Goal: Information Seeking & Learning: Learn about a topic

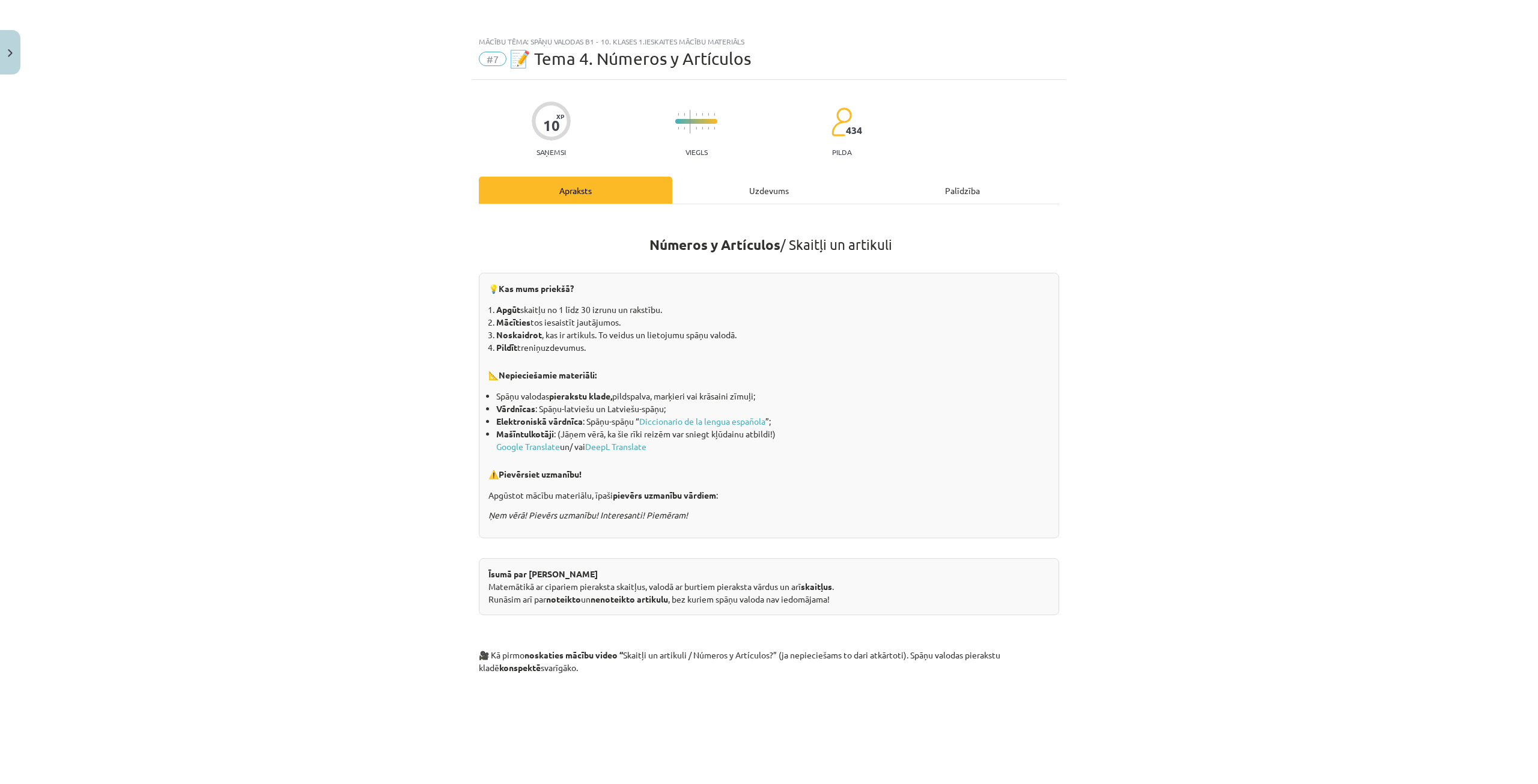
scroll to position [363, 0]
click at [733, 185] on div "Uzdevums" at bounding box center [769, 190] width 194 height 27
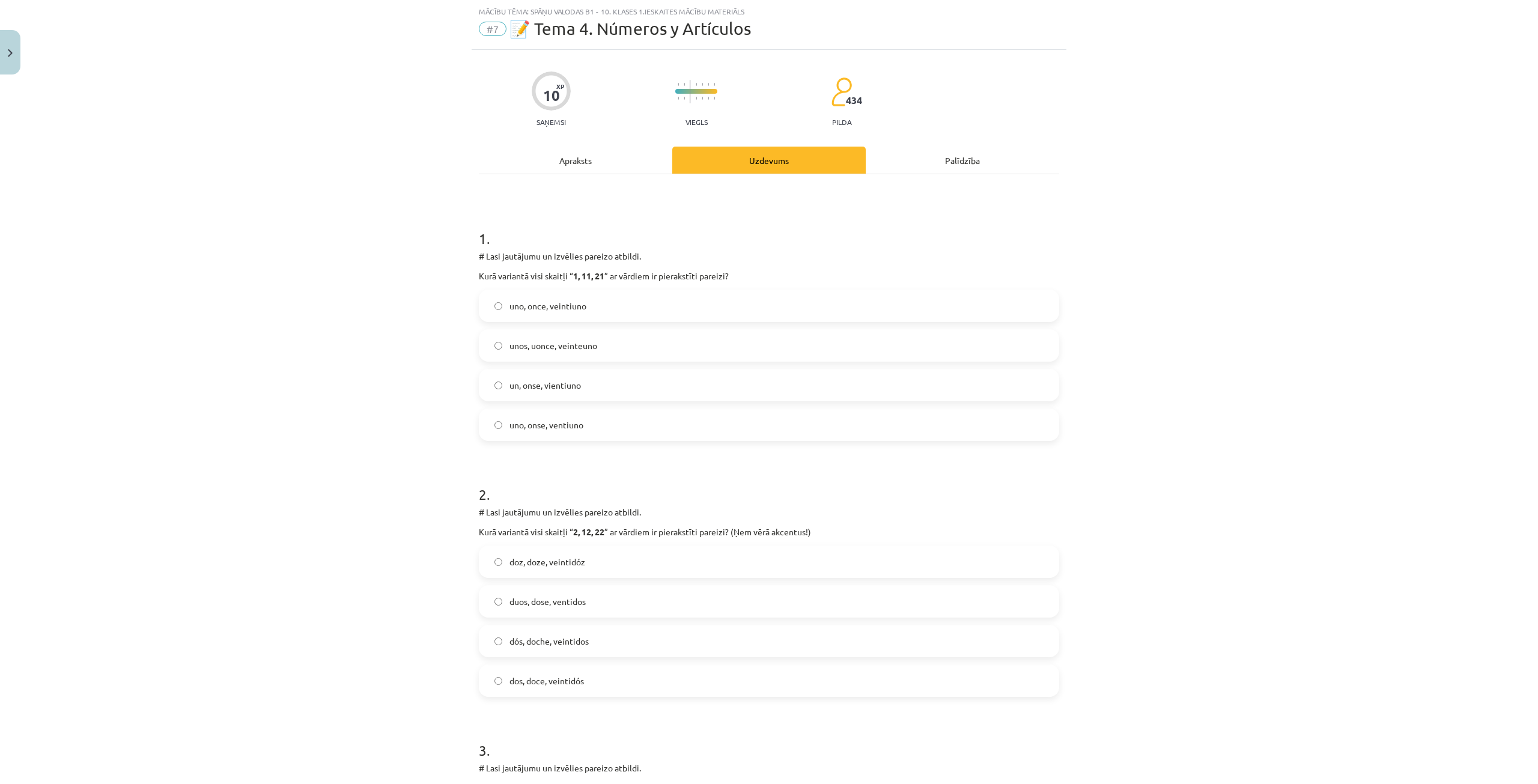
click at [570, 153] on div "Apraksts" at bounding box center [576, 160] width 194 height 27
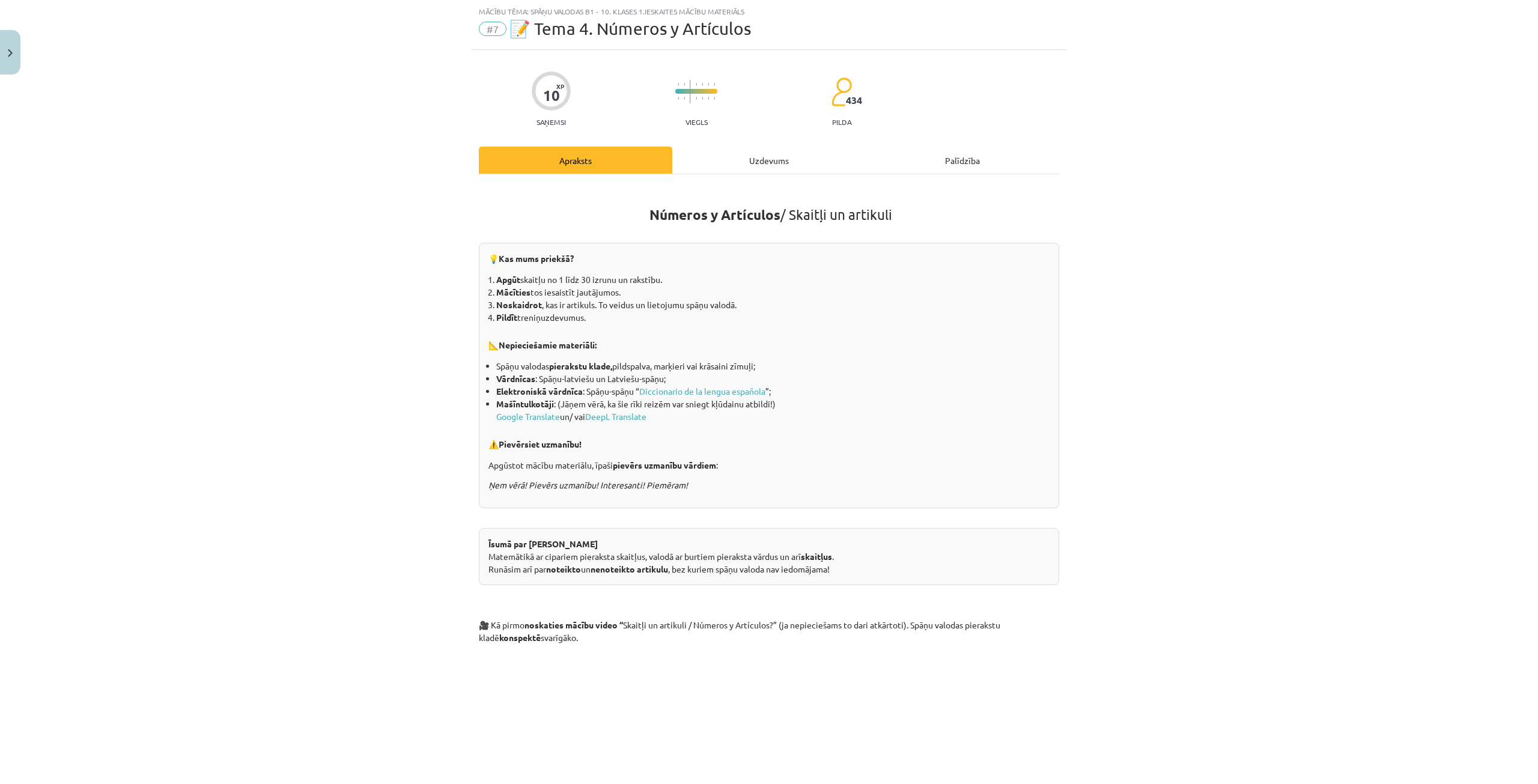
scroll to position [0, 0]
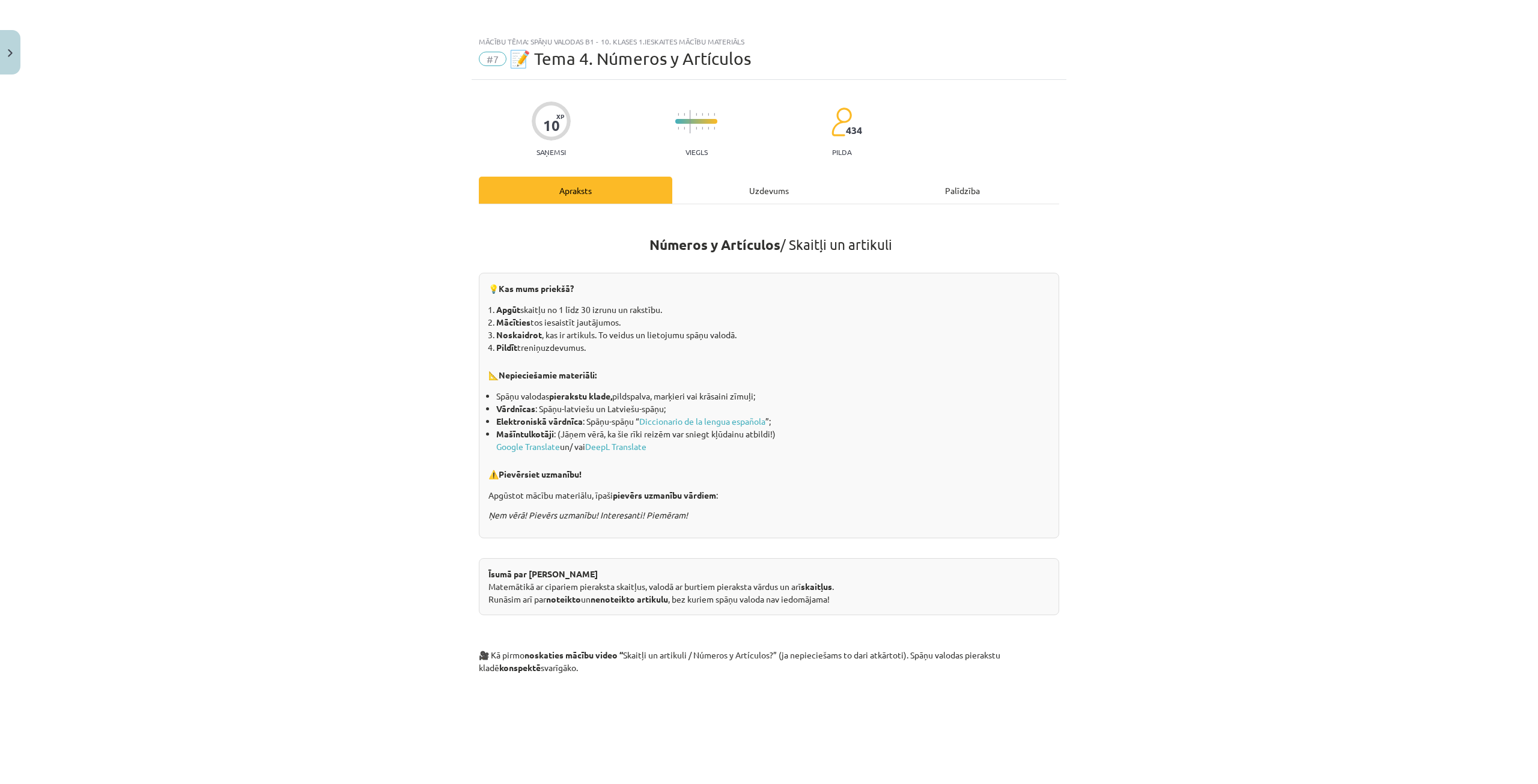
click at [775, 191] on div "Uzdevums" at bounding box center [769, 190] width 194 height 27
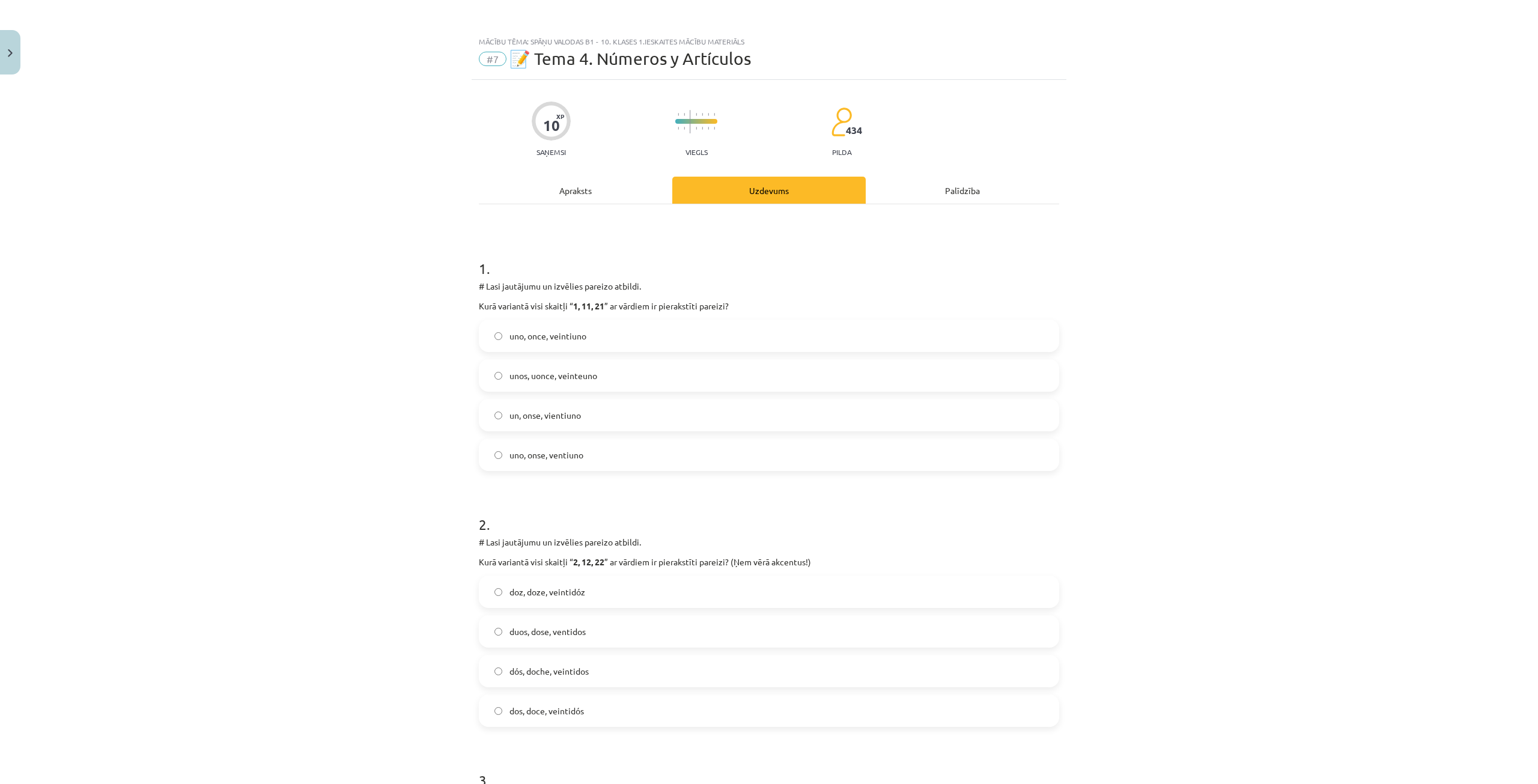
scroll to position [30, 0]
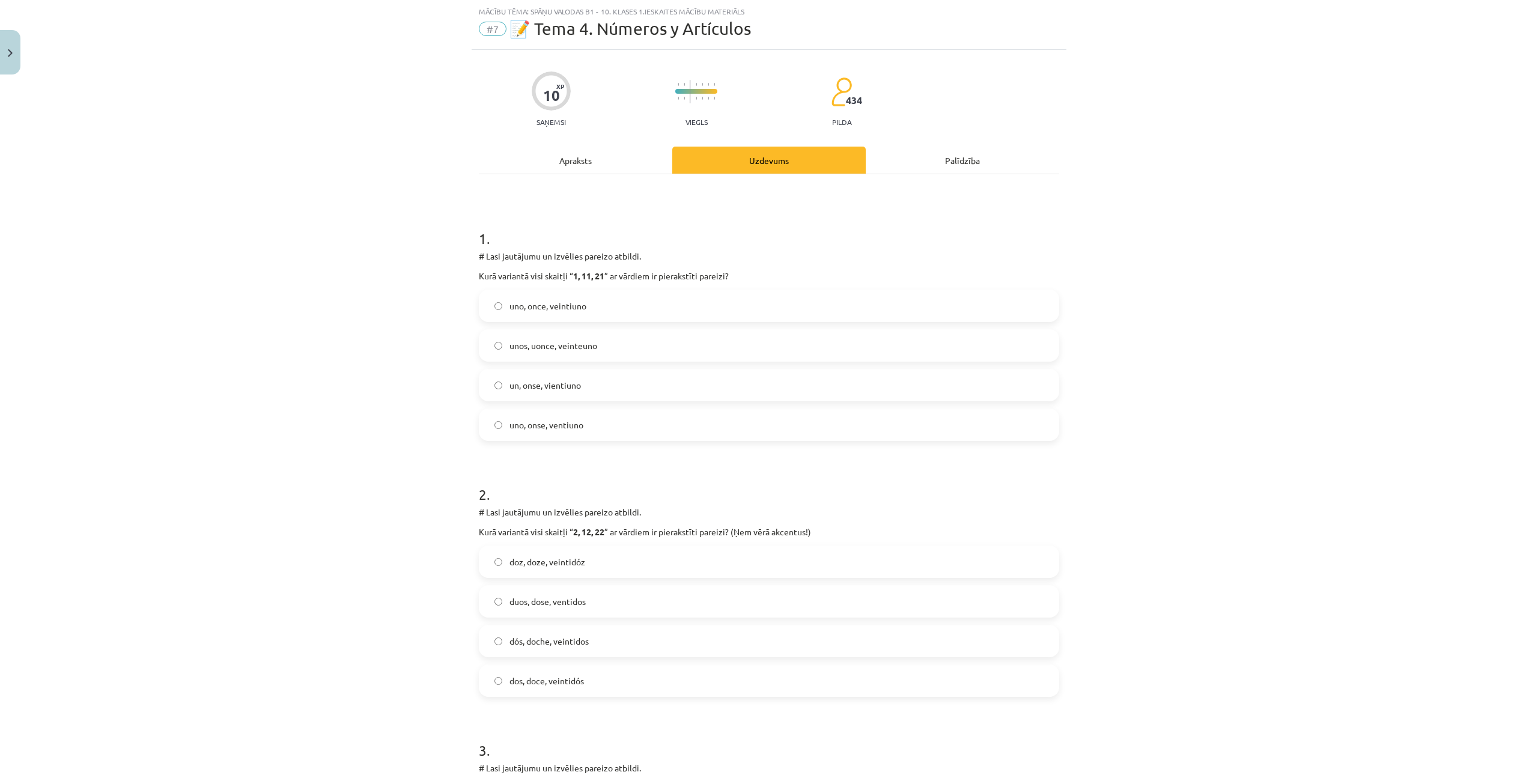
click at [622, 149] on div "Apraksts" at bounding box center [576, 160] width 194 height 27
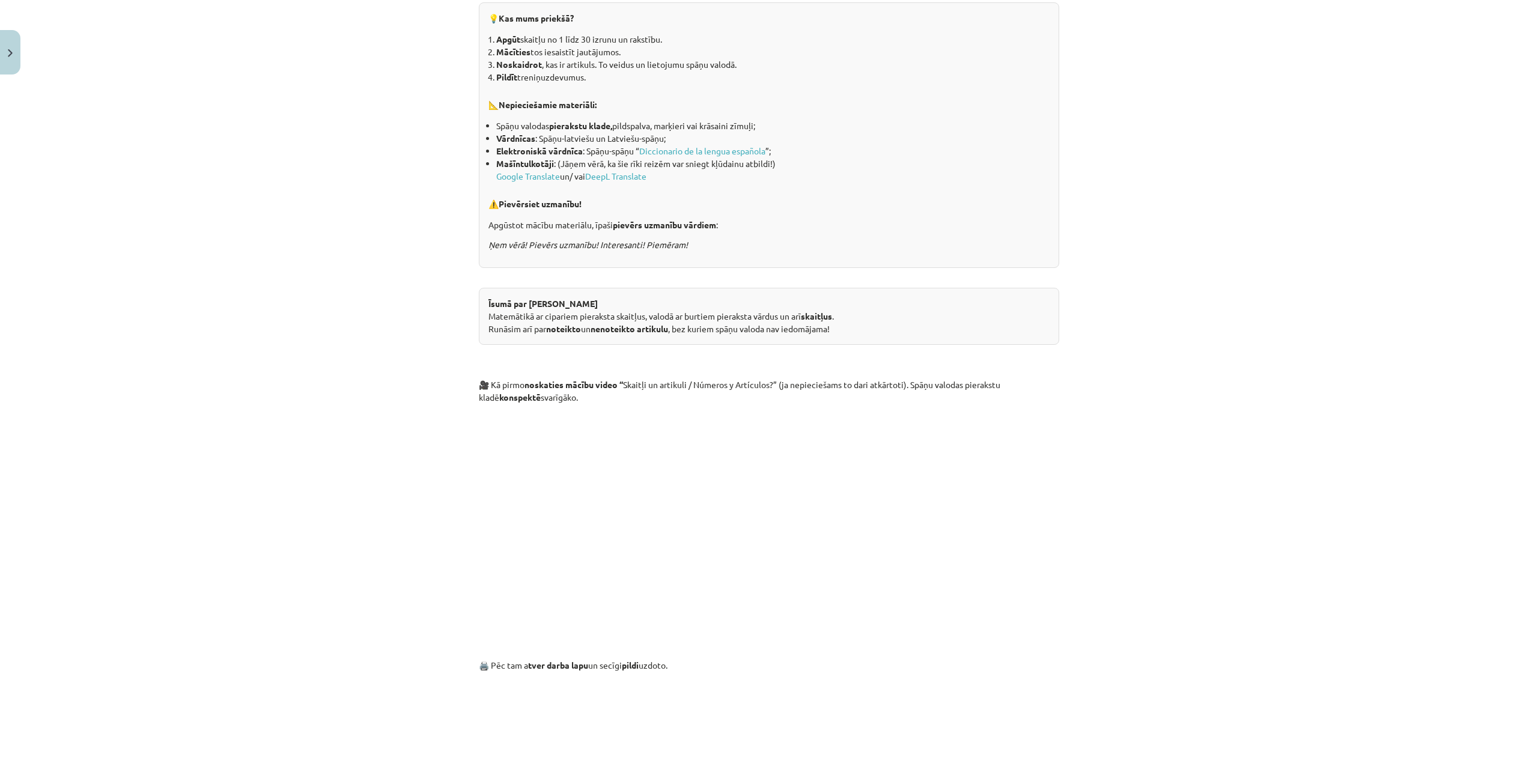
scroll to position [0, 0]
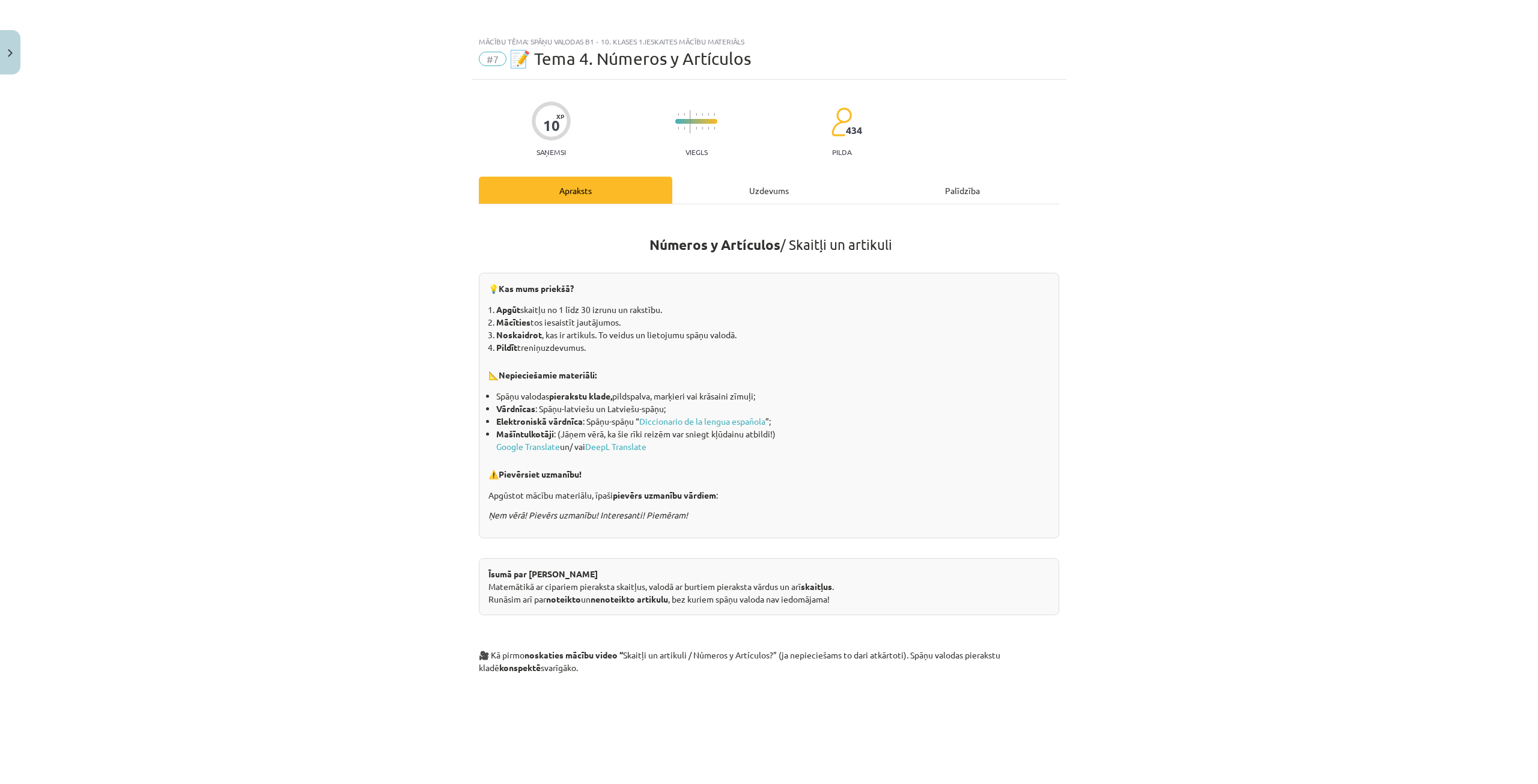
click at [750, 189] on div "Uzdevums" at bounding box center [769, 190] width 194 height 27
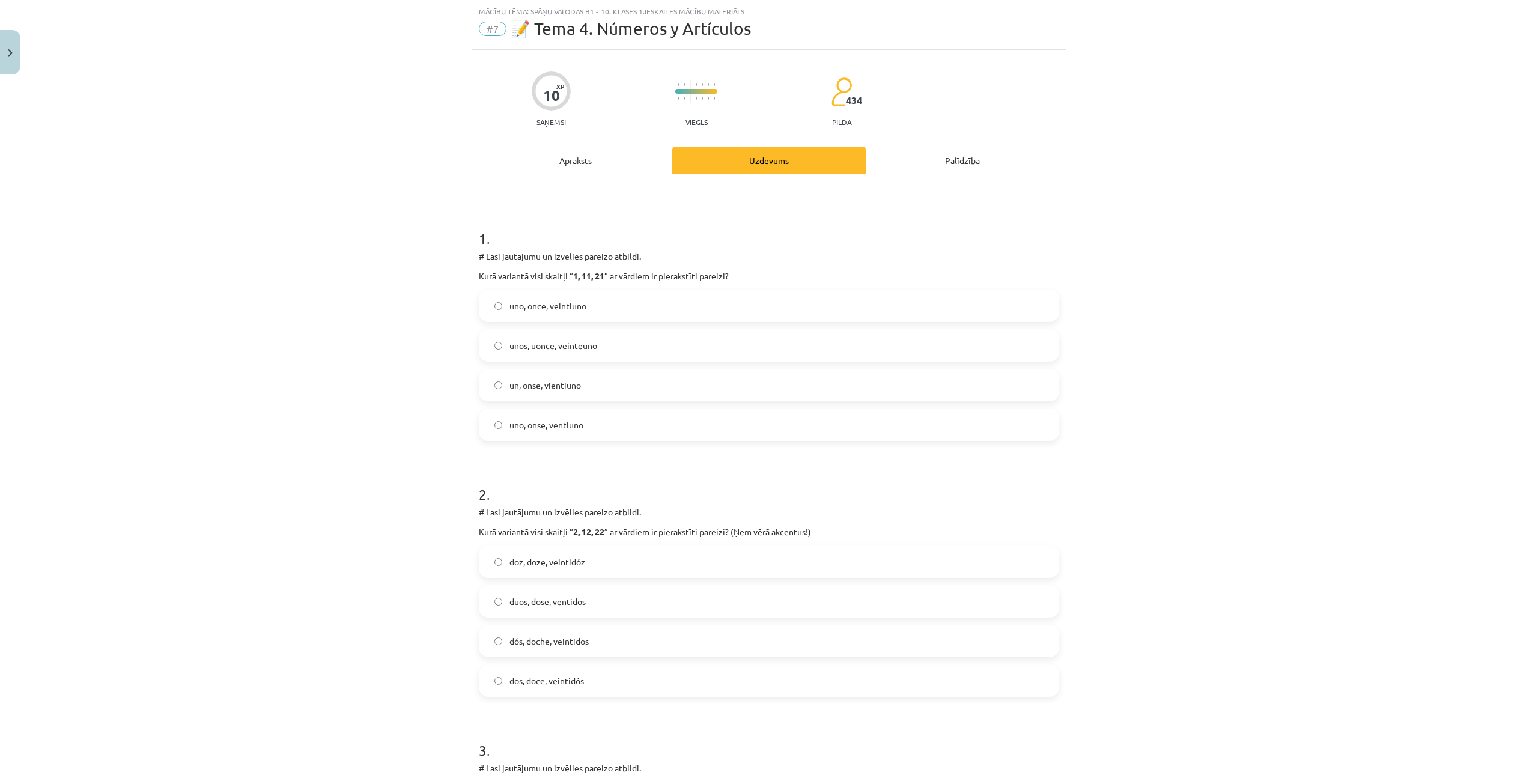
click at [595, 307] on label "uno, once, veintiuno" at bounding box center [769, 305] width 578 height 30
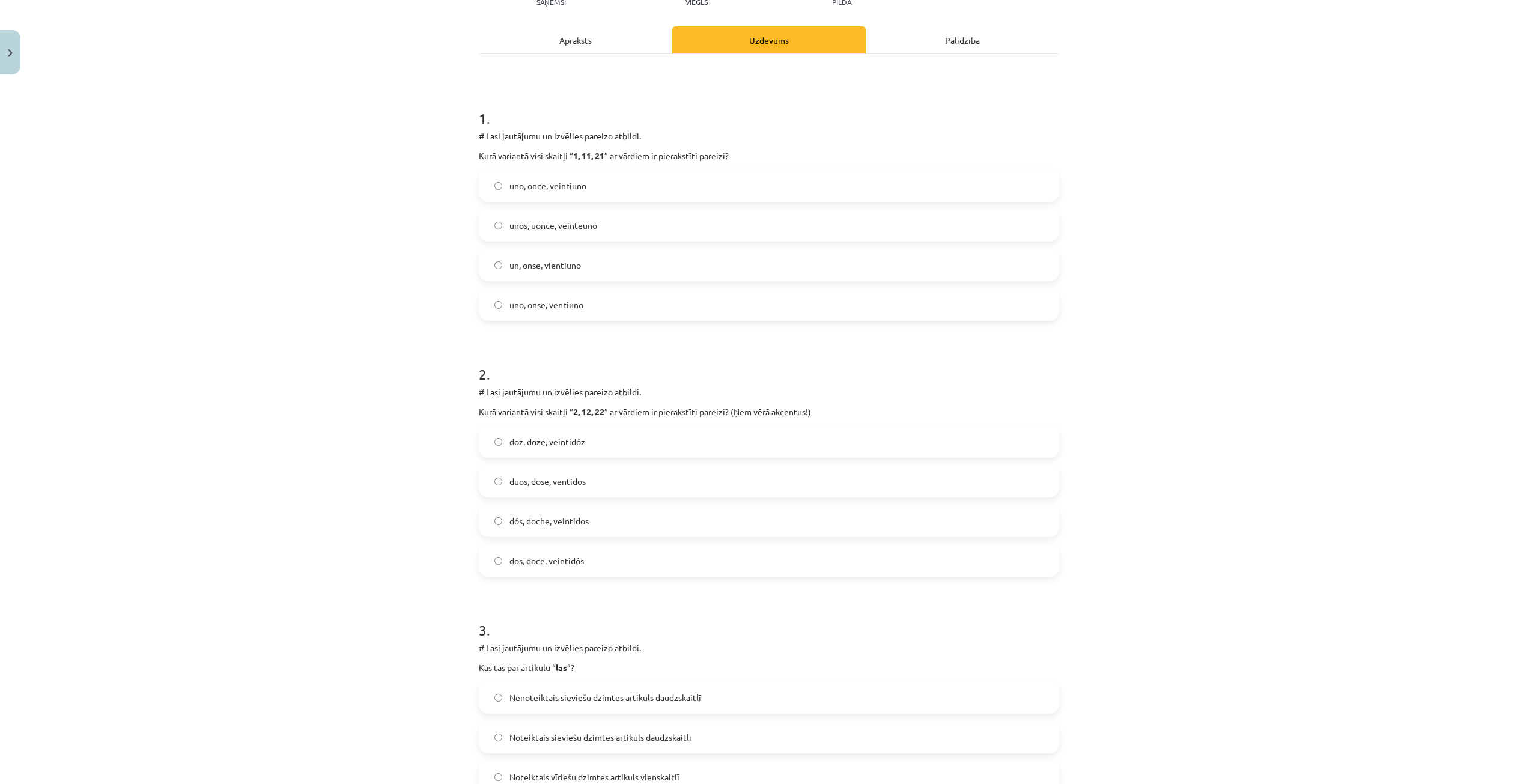
scroll to position [0, 0]
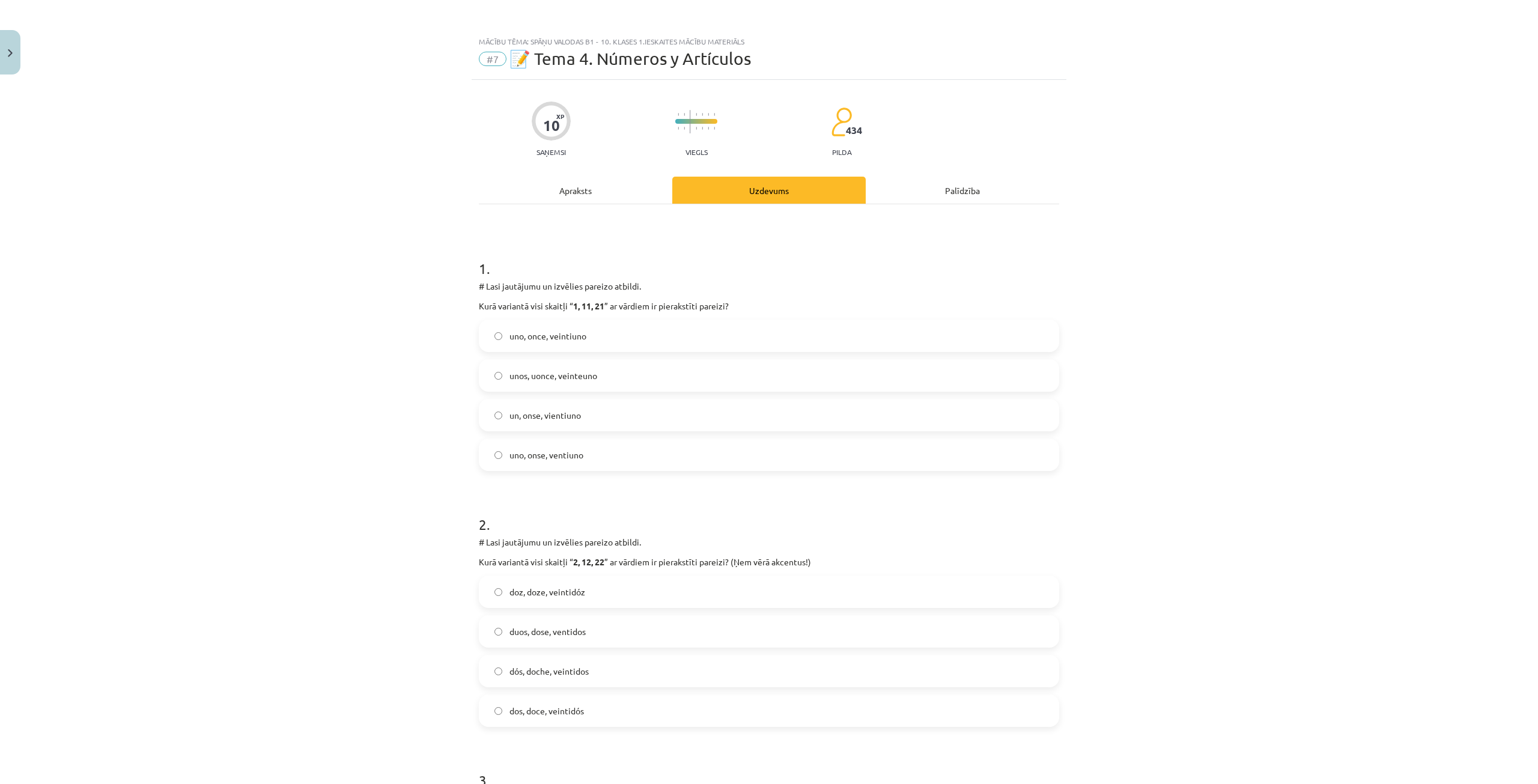
click at [582, 195] on div "Apraksts" at bounding box center [576, 190] width 194 height 27
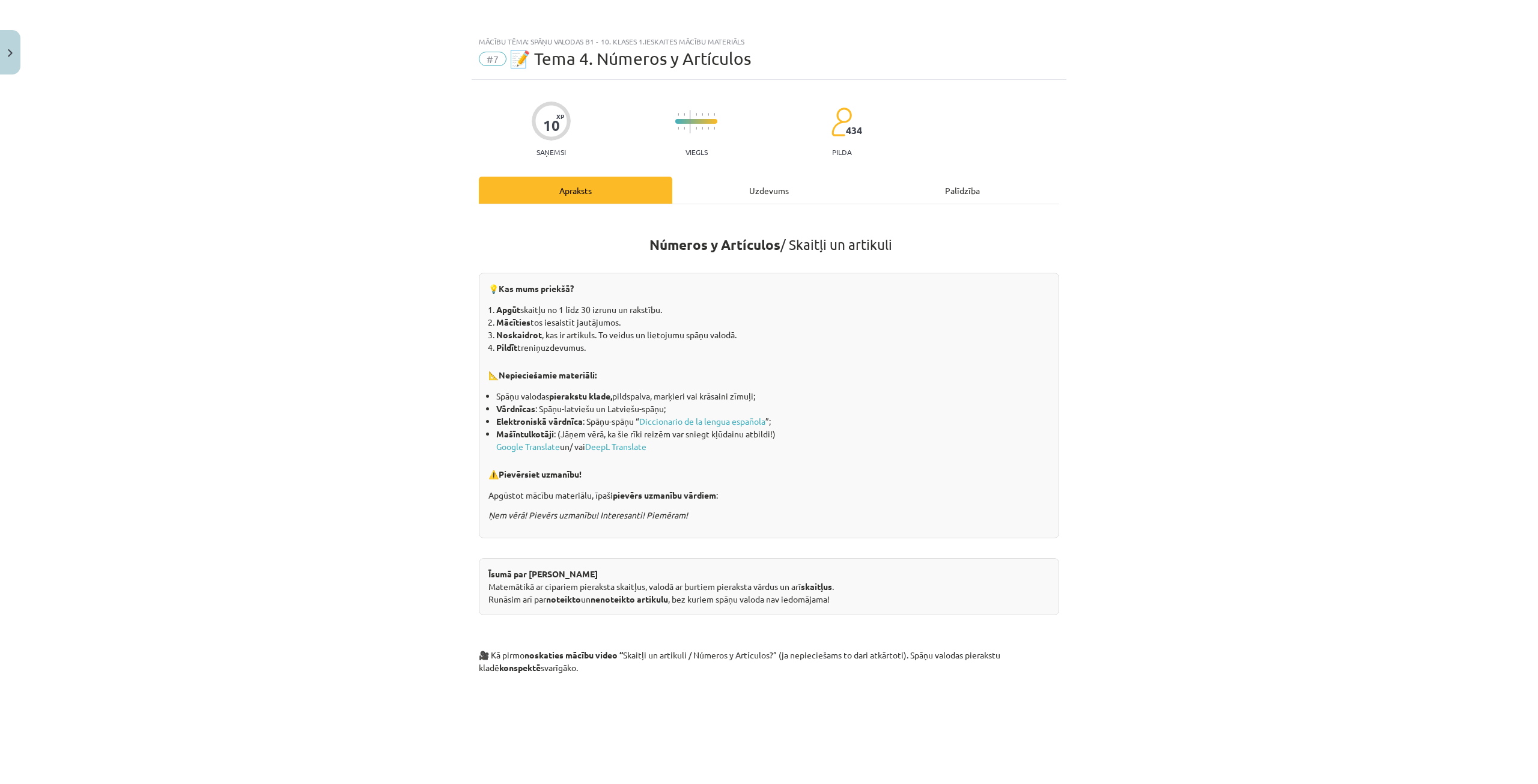
click at [740, 197] on div "Uzdevums" at bounding box center [769, 190] width 194 height 27
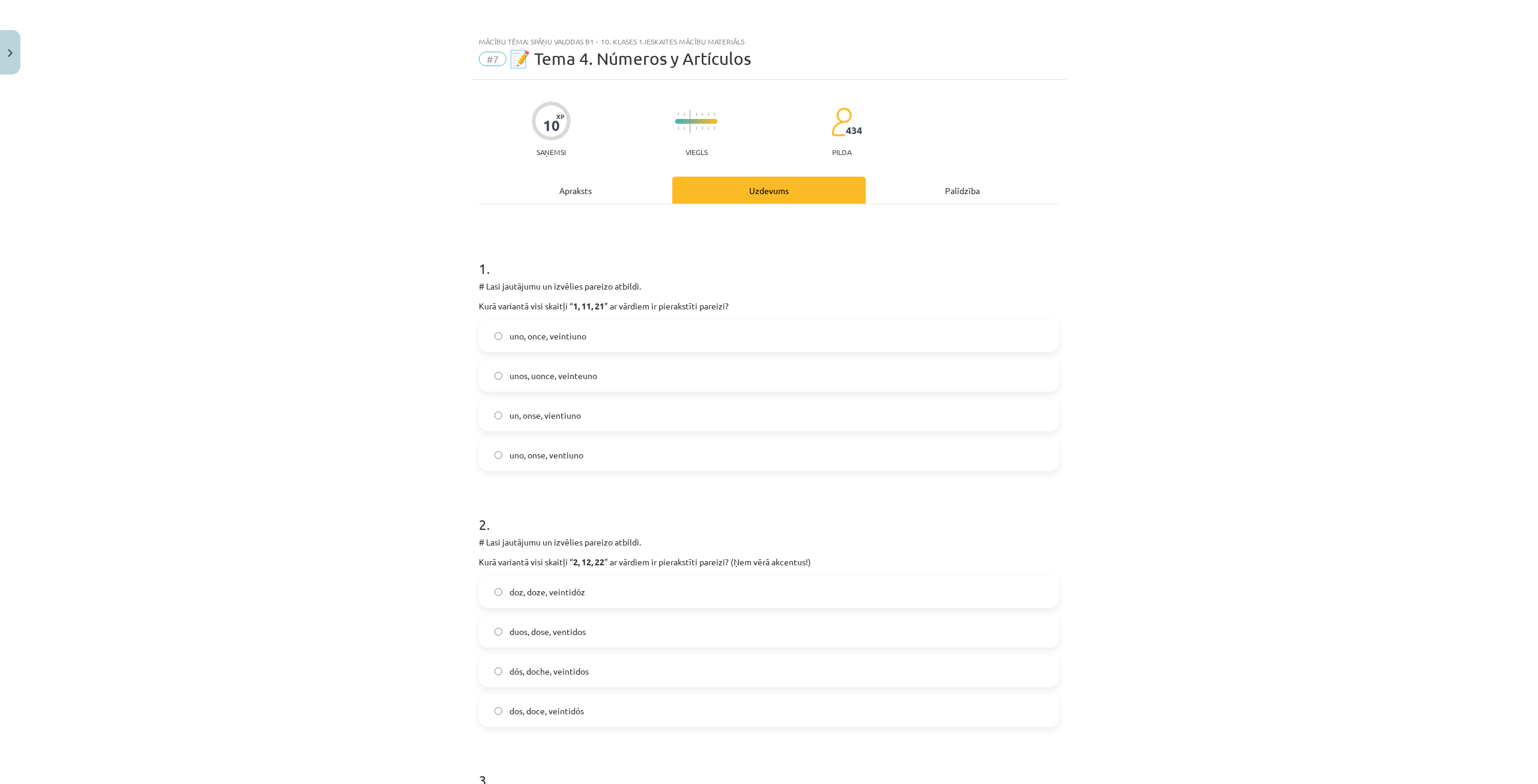
click at [591, 196] on div "Apraksts" at bounding box center [576, 190] width 194 height 27
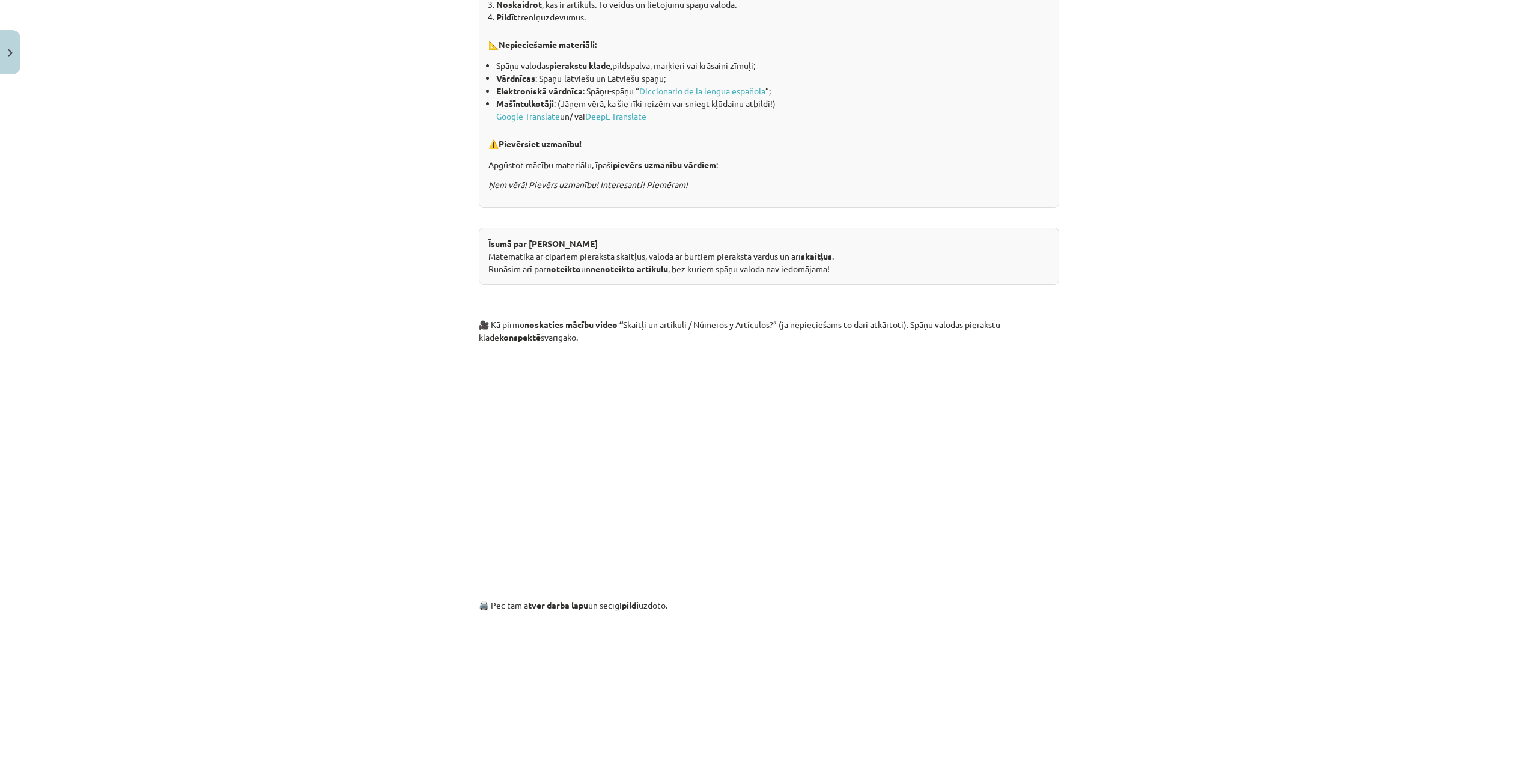
scroll to position [30, 0]
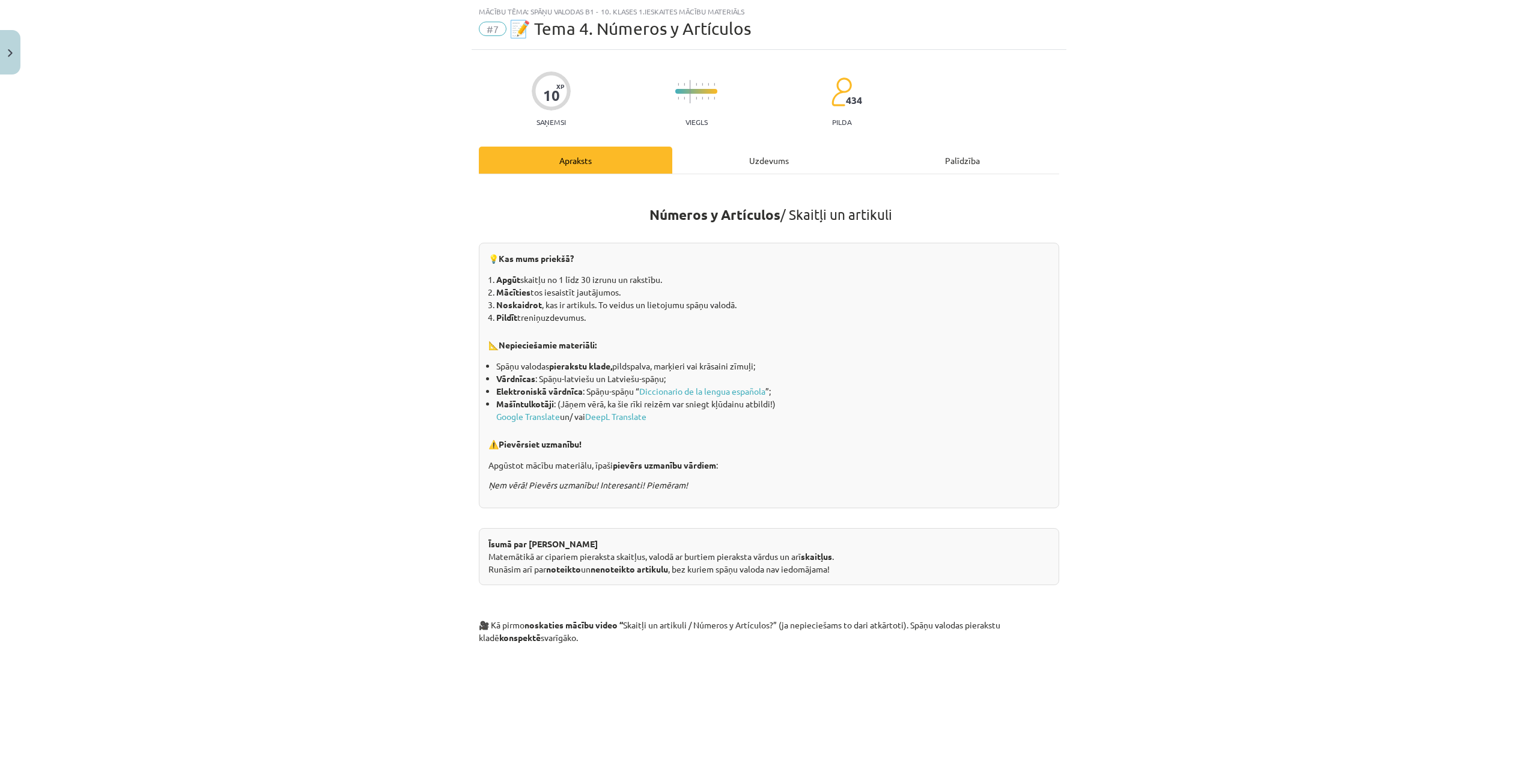
drag, startPoint x: 695, startPoint y: 162, endPoint x: 691, endPoint y: 170, distance: 8.9
click at [695, 162] on div "Uzdevums" at bounding box center [769, 160] width 194 height 27
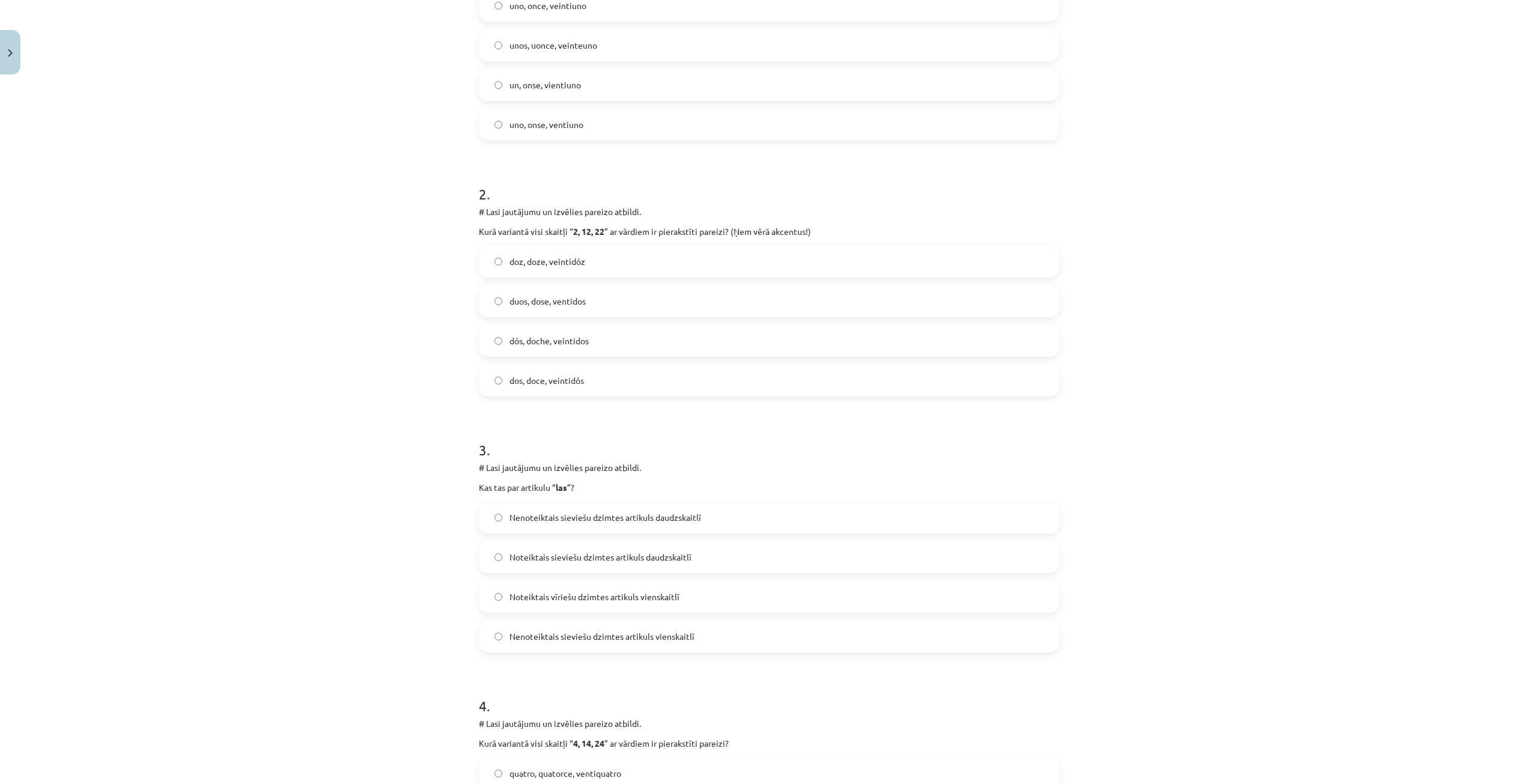
scroll to position [270, 0]
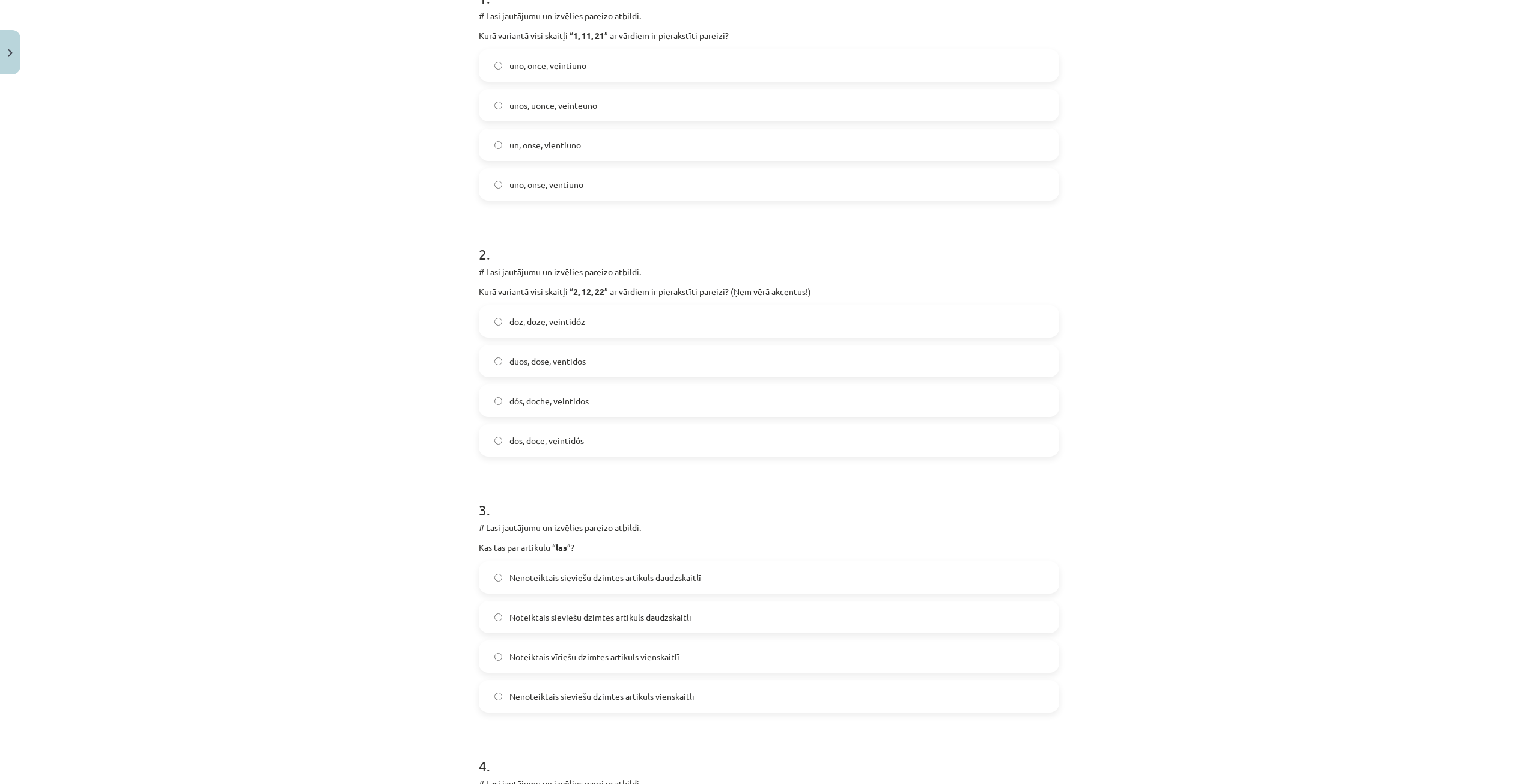
click at [551, 447] on span "dos, doce, veintidós" at bounding box center [547, 441] width 74 height 13
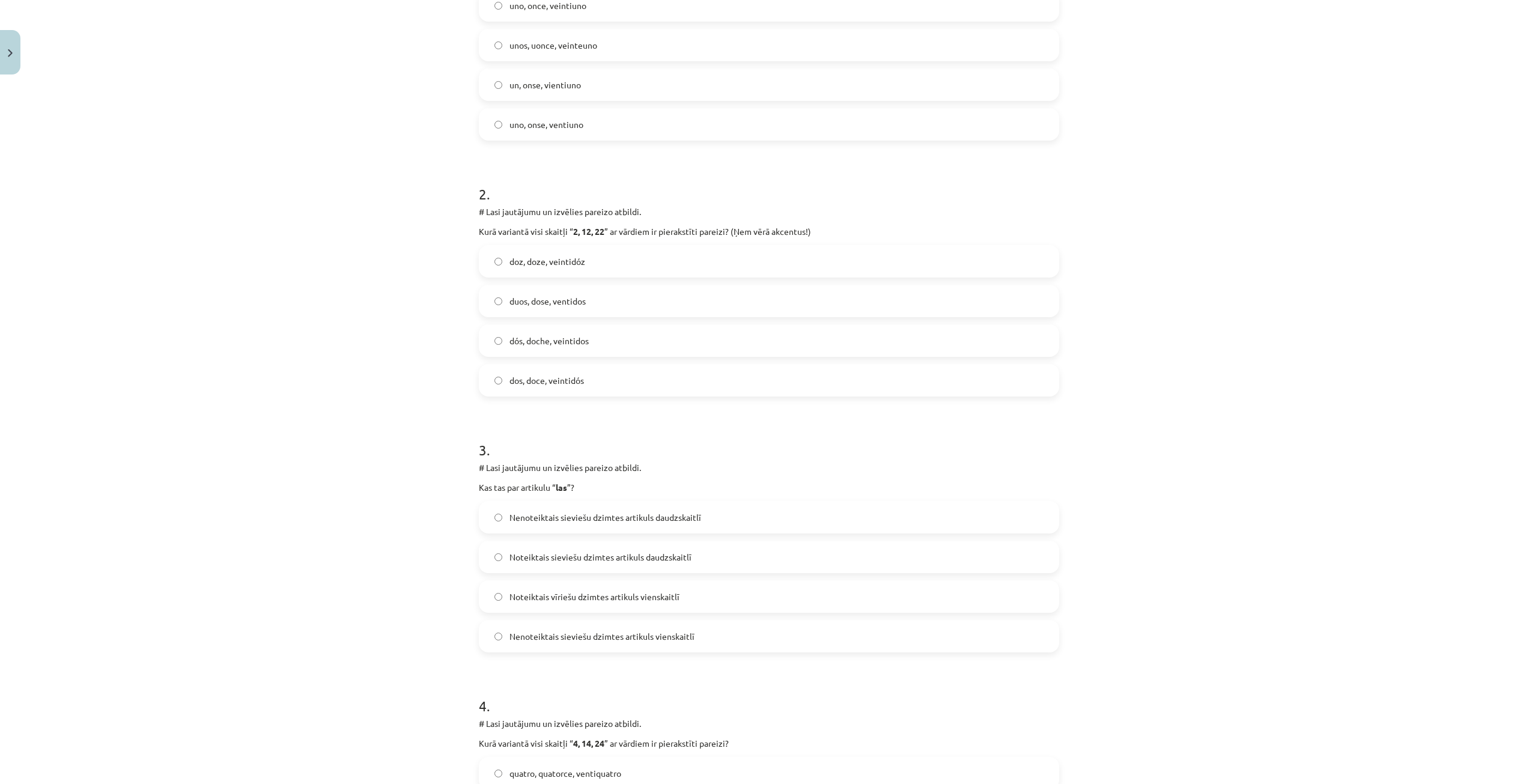
scroll to position [391, 0]
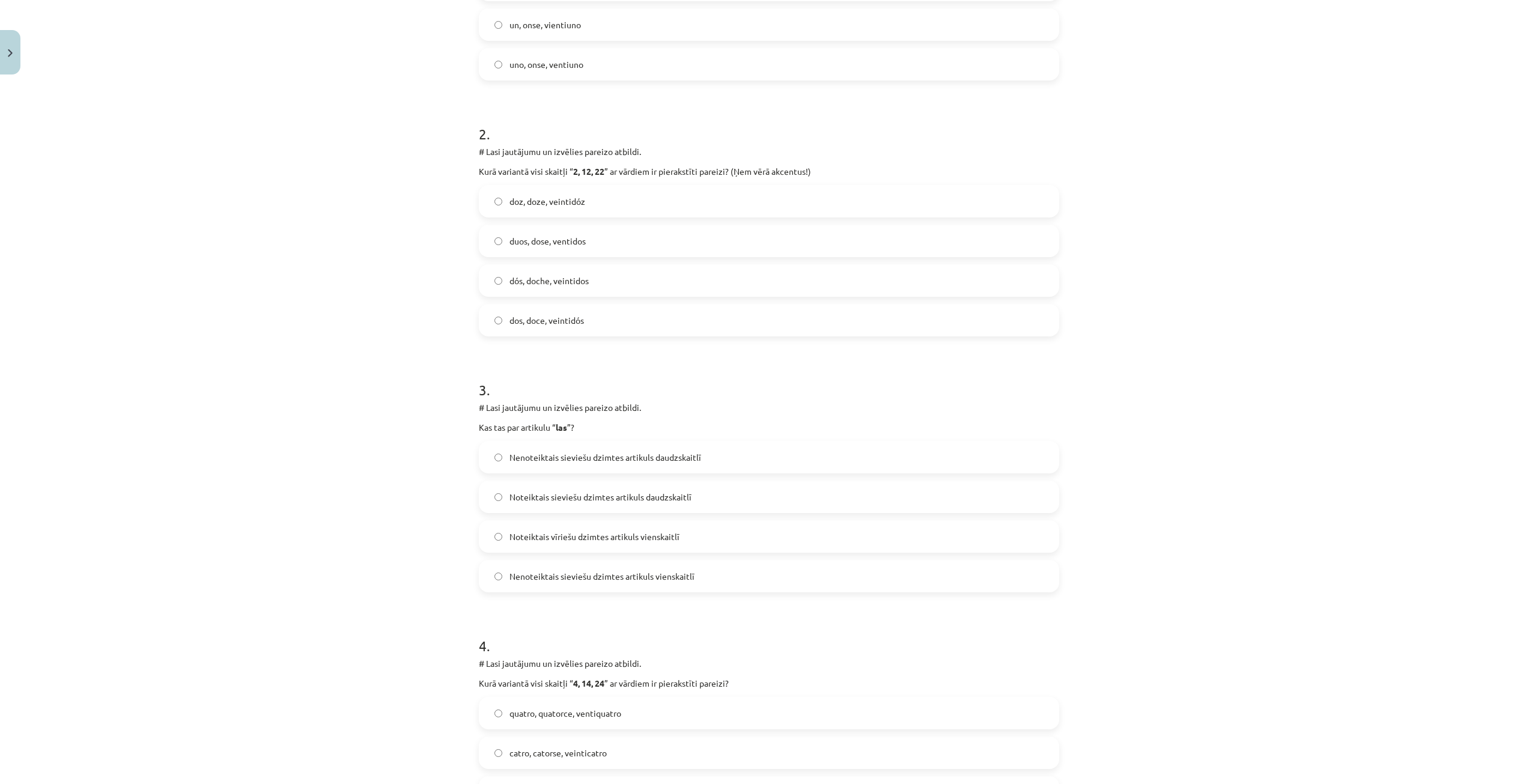
click at [609, 463] on span "Nenoteiktais sieviešu dzimtes artikuls daudzskaitlī" at bounding box center [605, 458] width 191 height 13
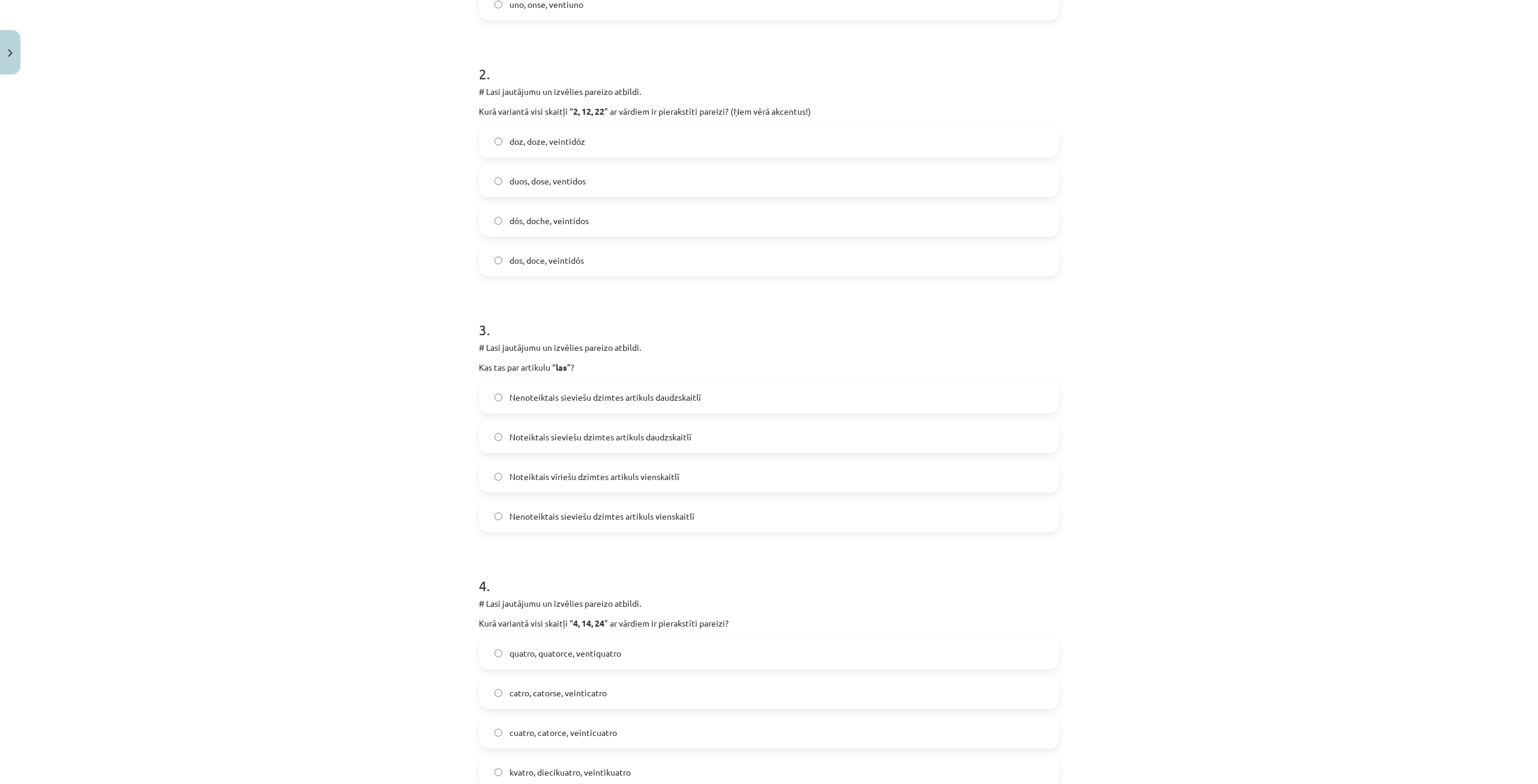
click at [498, 442] on label "Noteiktais sieviešu dzimtes artikuls daudzskaitlī" at bounding box center [769, 436] width 578 height 30
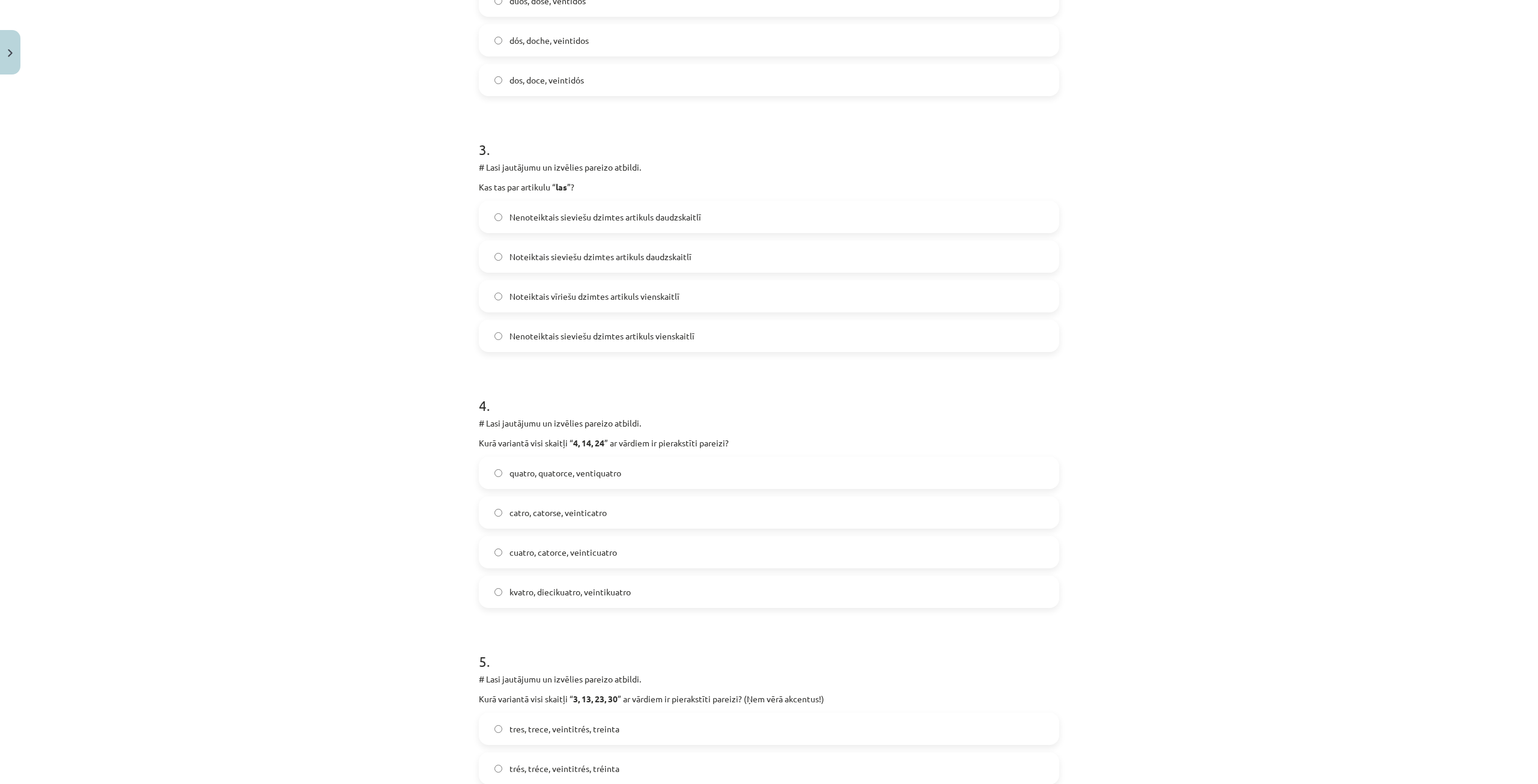
scroll to position [691, 0]
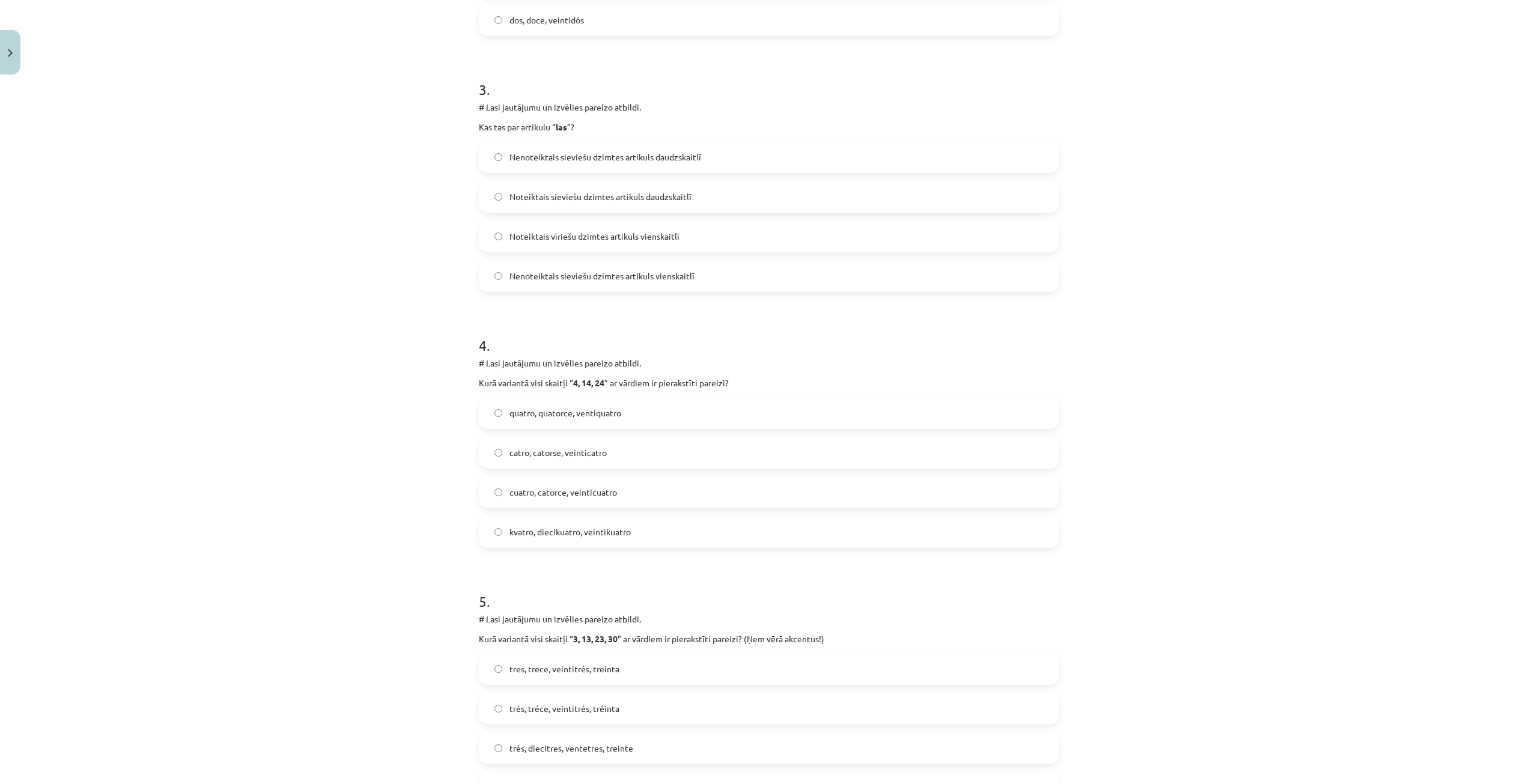
click at [557, 484] on label "cuatro, catorce, veinticuatro" at bounding box center [769, 492] width 578 height 30
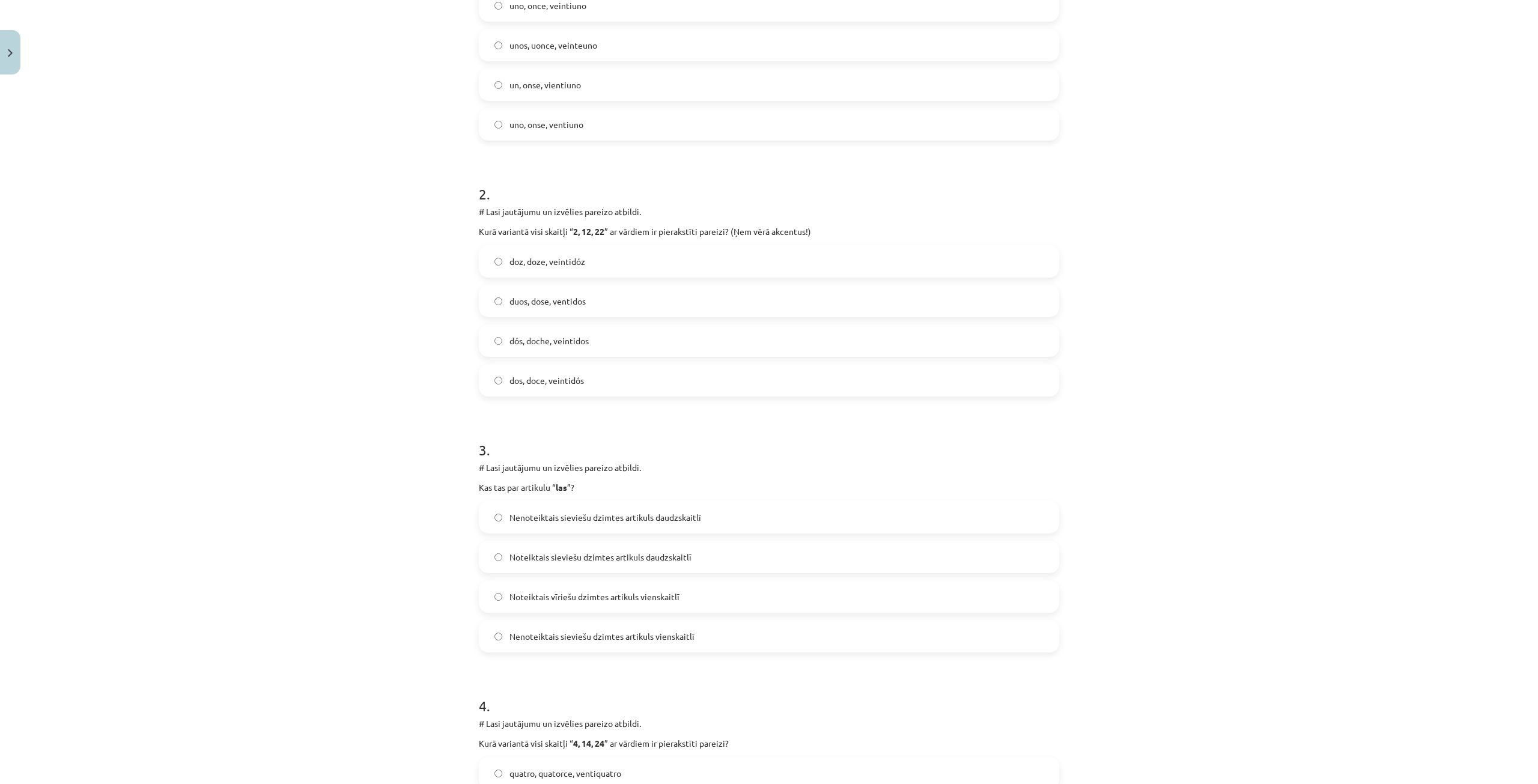
scroll to position [0, 0]
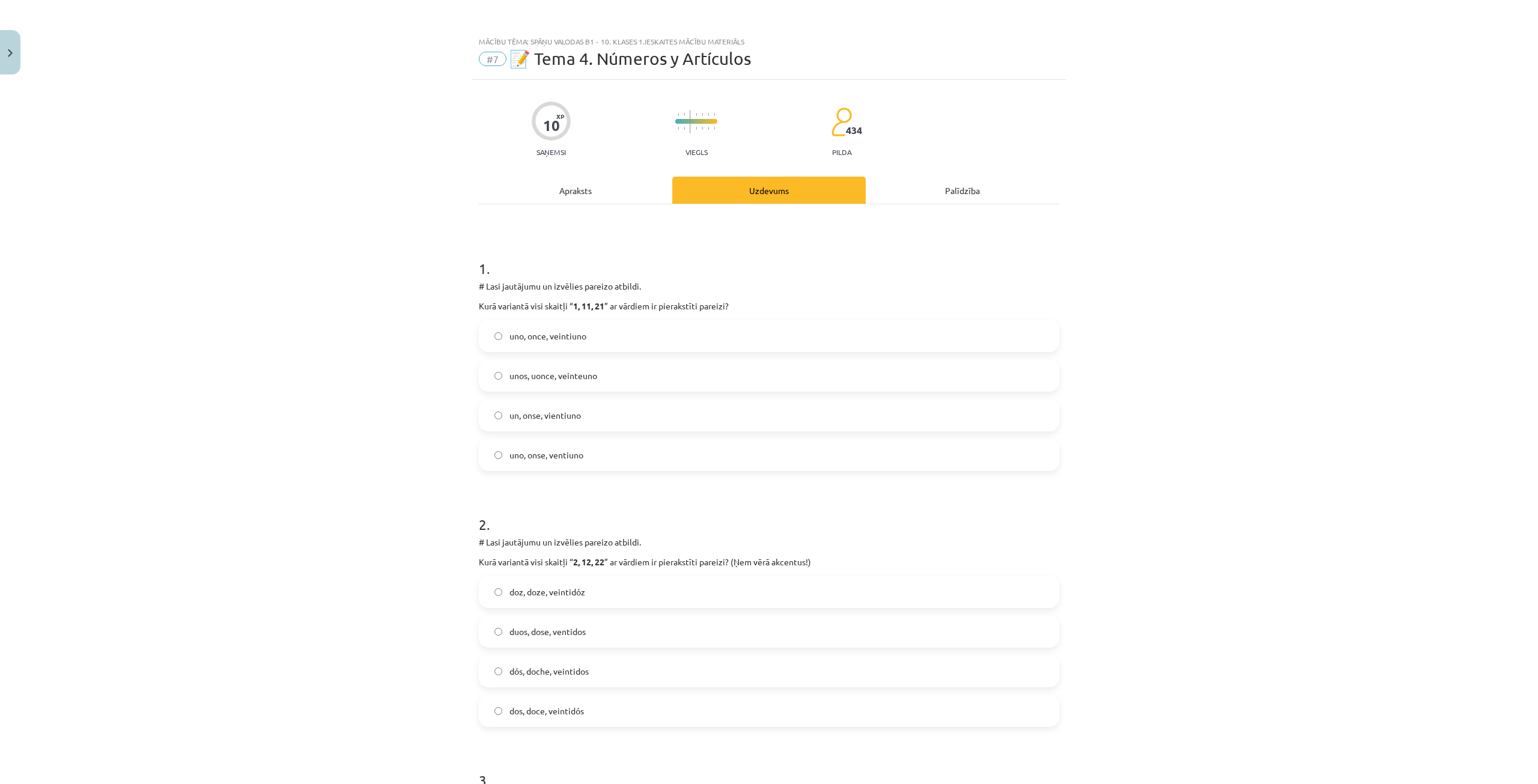
click at [607, 197] on div "Apraksts" at bounding box center [576, 190] width 194 height 27
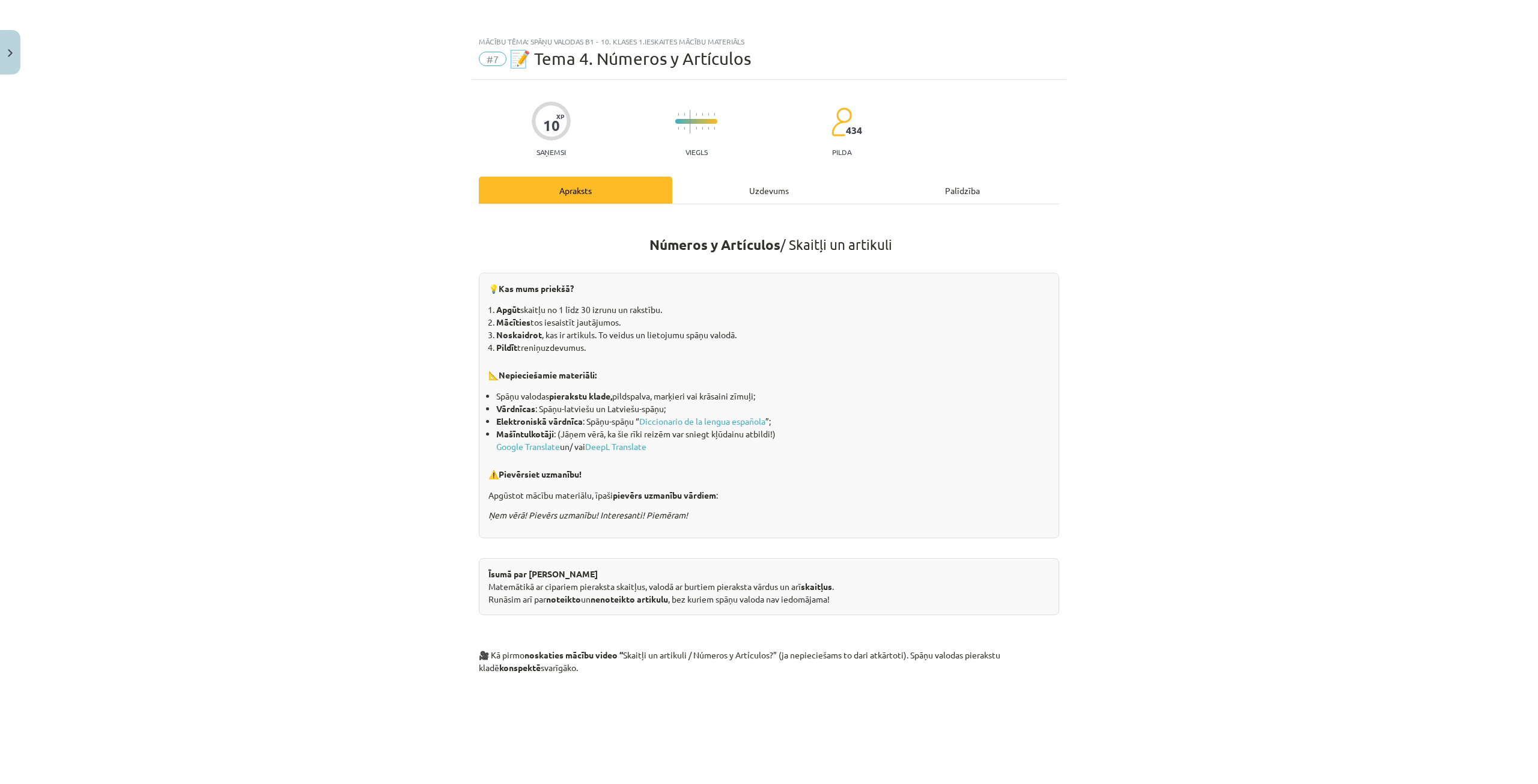
click at [729, 188] on div "Uzdevums" at bounding box center [769, 190] width 194 height 27
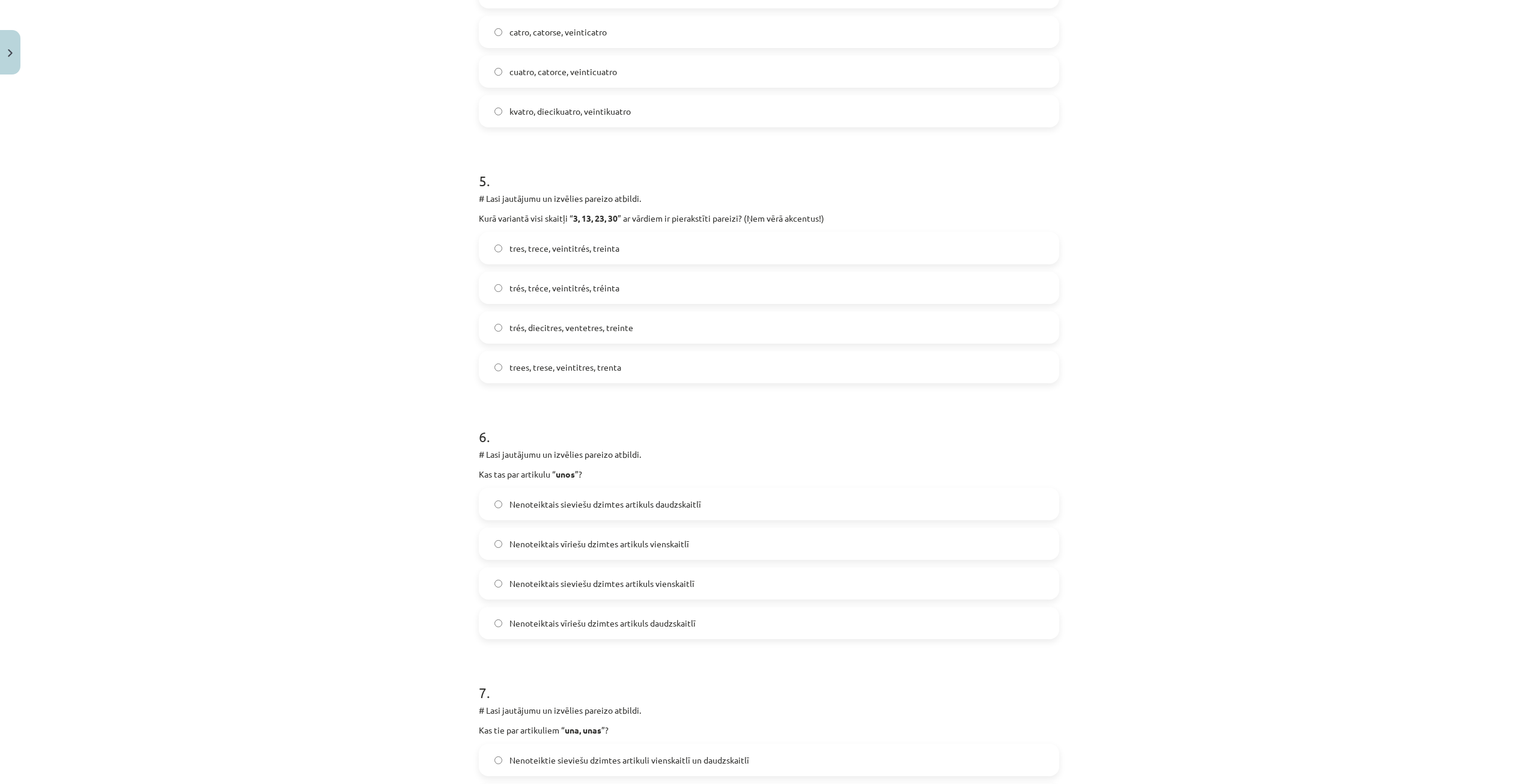
scroll to position [1172, 0]
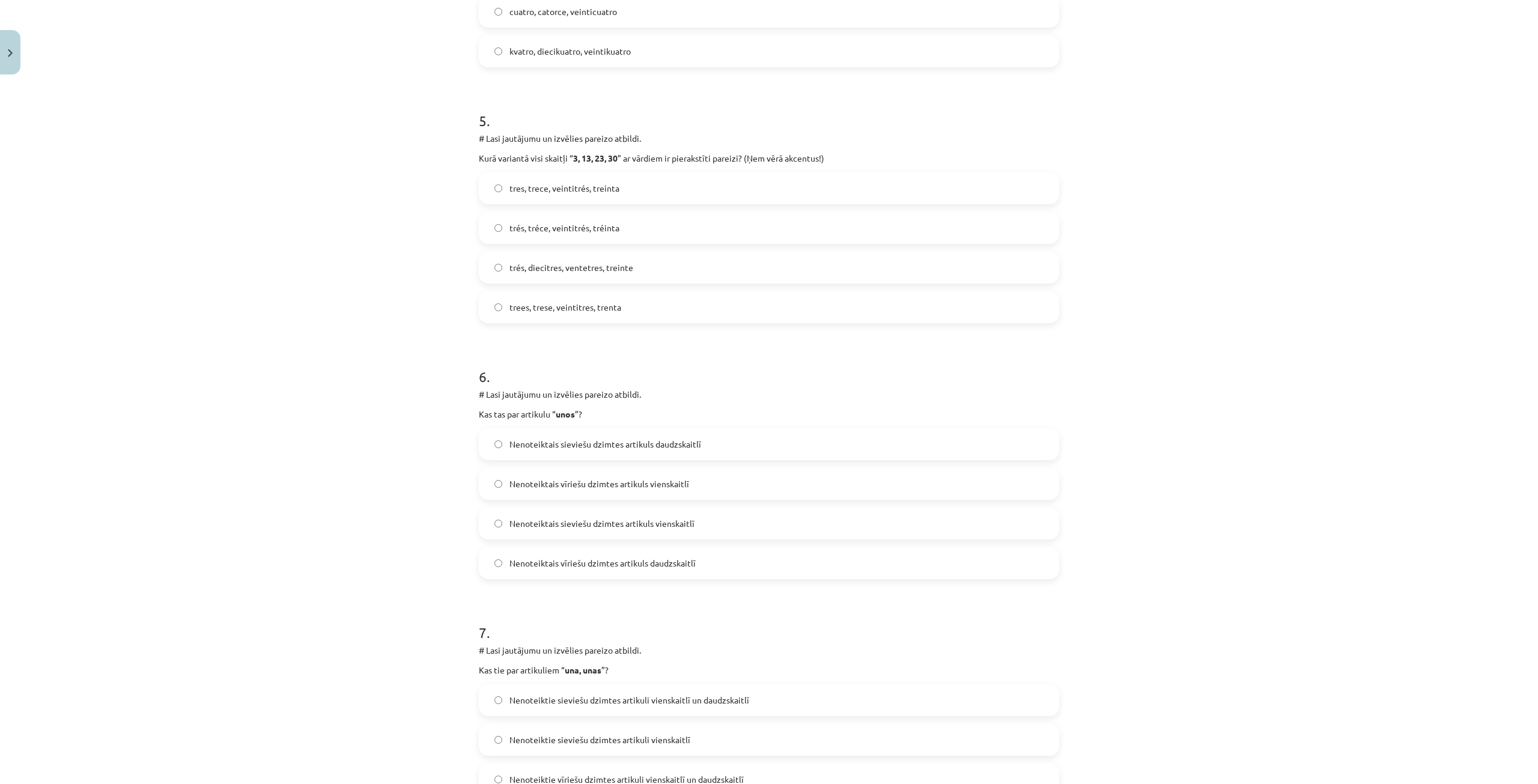
click at [534, 554] on label "Nenoteiktais vīriešu dzimtes artikuls daudzskaitlī" at bounding box center [769, 562] width 578 height 30
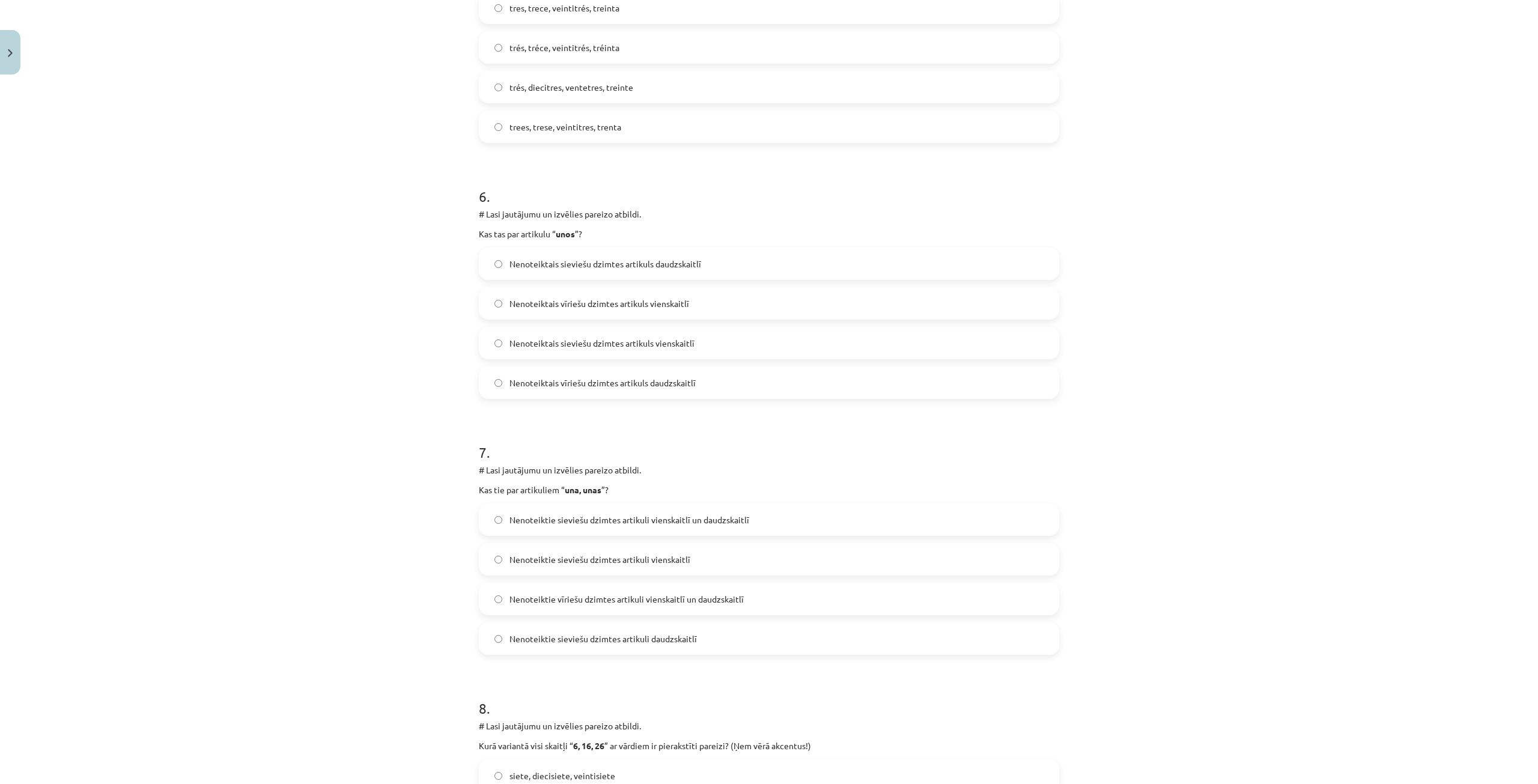
scroll to position [1411, 0]
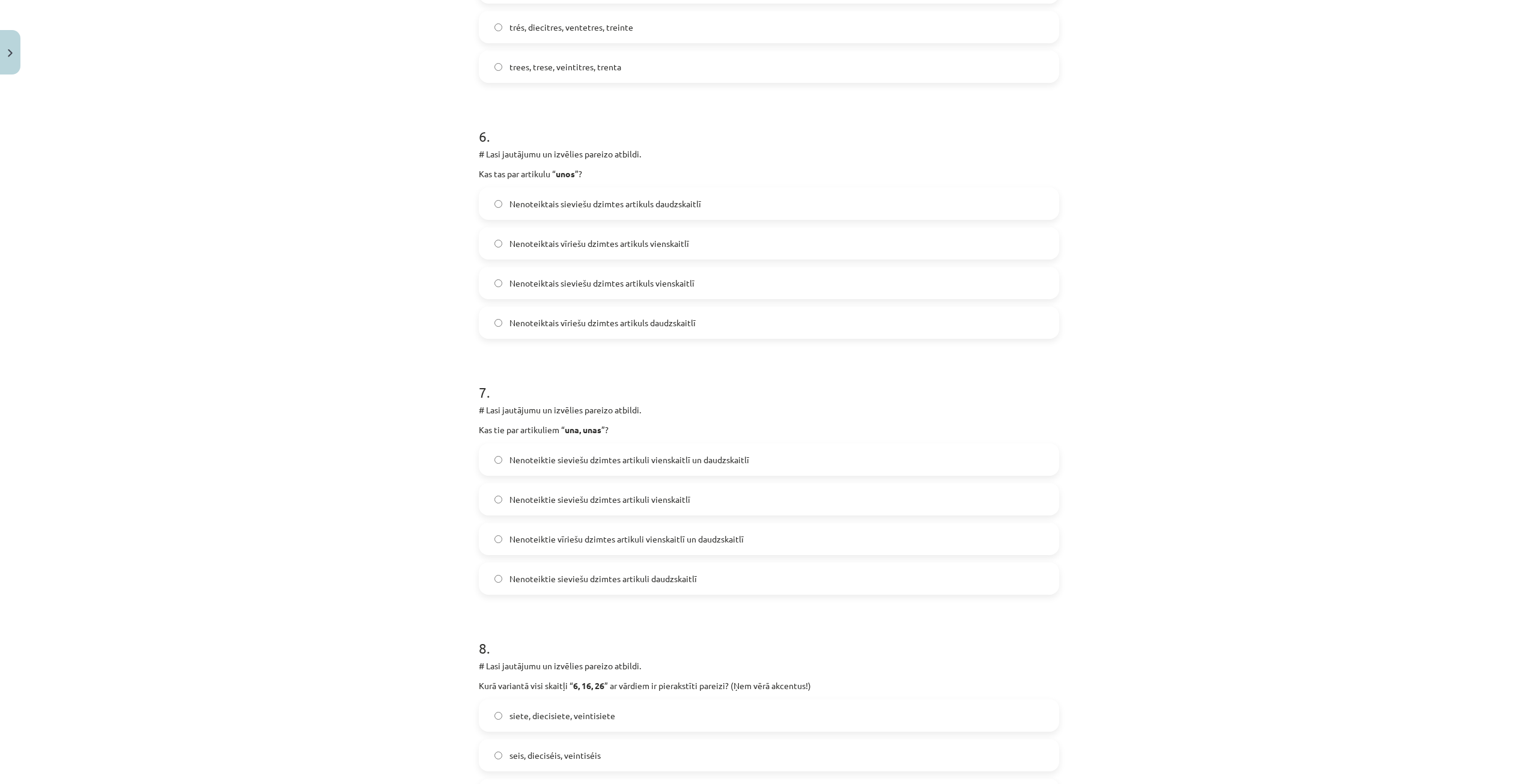
click at [590, 464] on span "Nenoteiktie sieviešu dzimtes artikuli vienskaitlī un daudzskaitlī" at bounding box center [629, 460] width 240 height 13
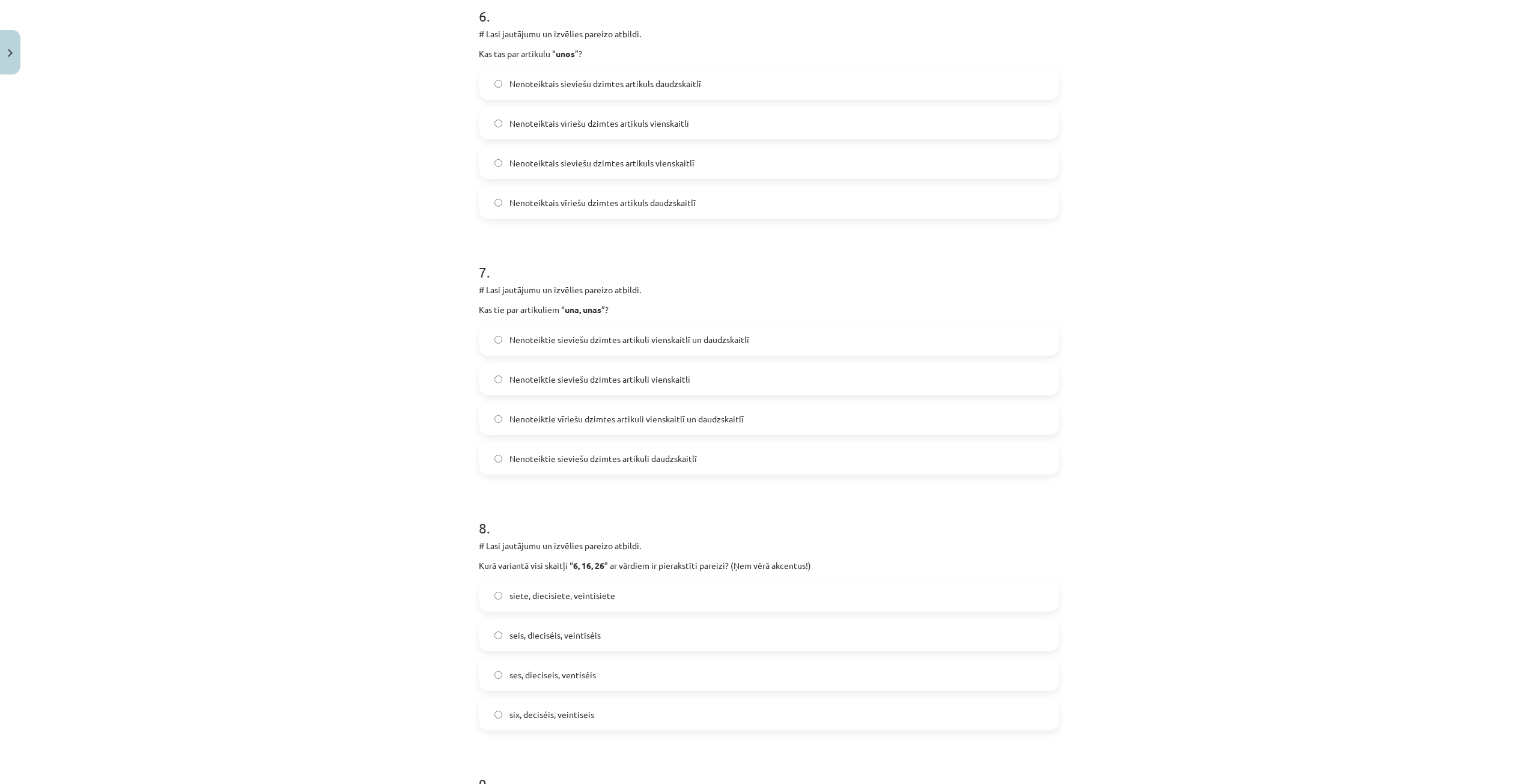
scroll to position [1652, 0]
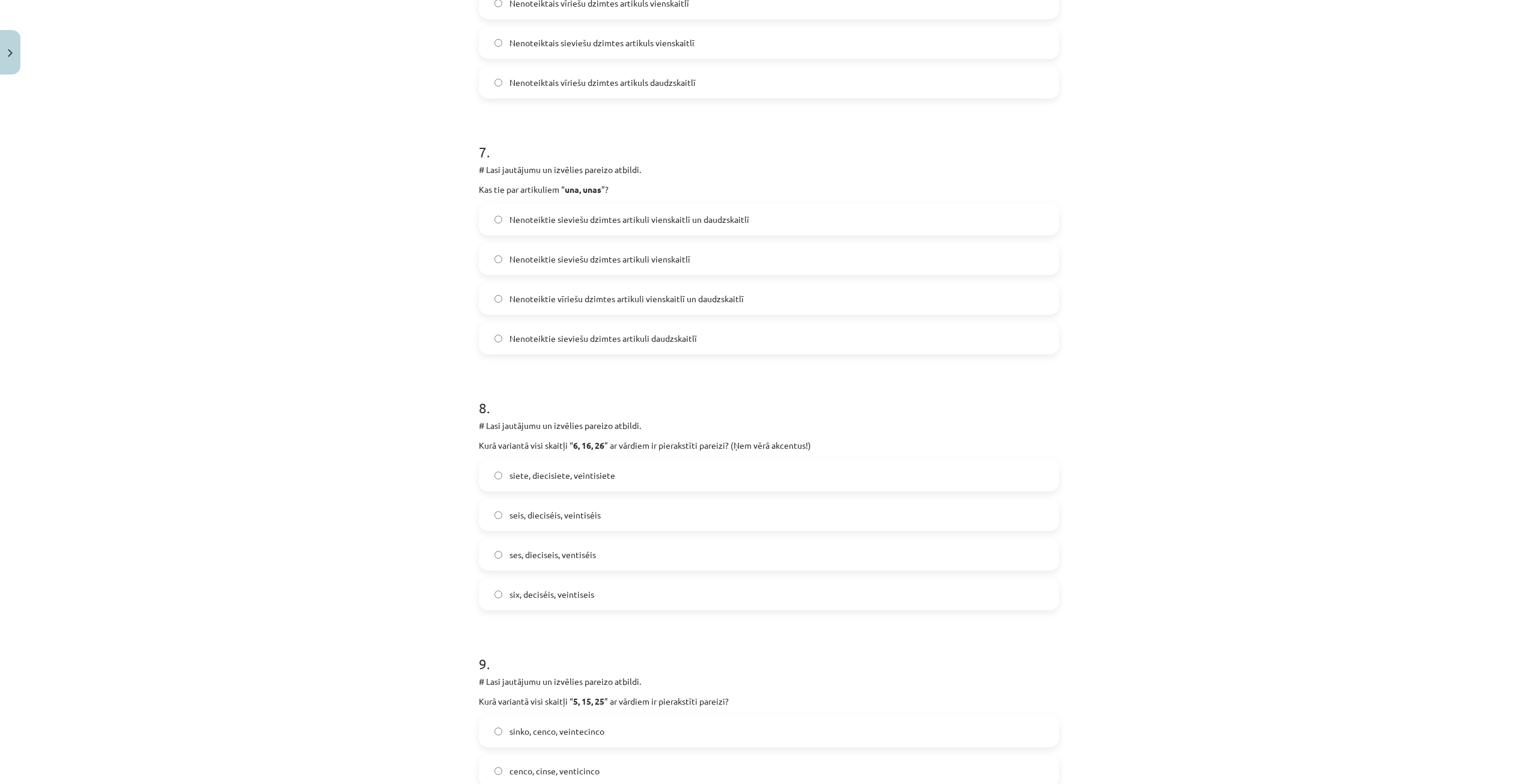
click at [540, 487] on label "siete, diecisiete, veintisiete" at bounding box center [769, 475] width 578 height 30
click at [565, 517] on span "seis, dieciséis, veintiséis" at bounding box center [555, 515] width 91 height 13
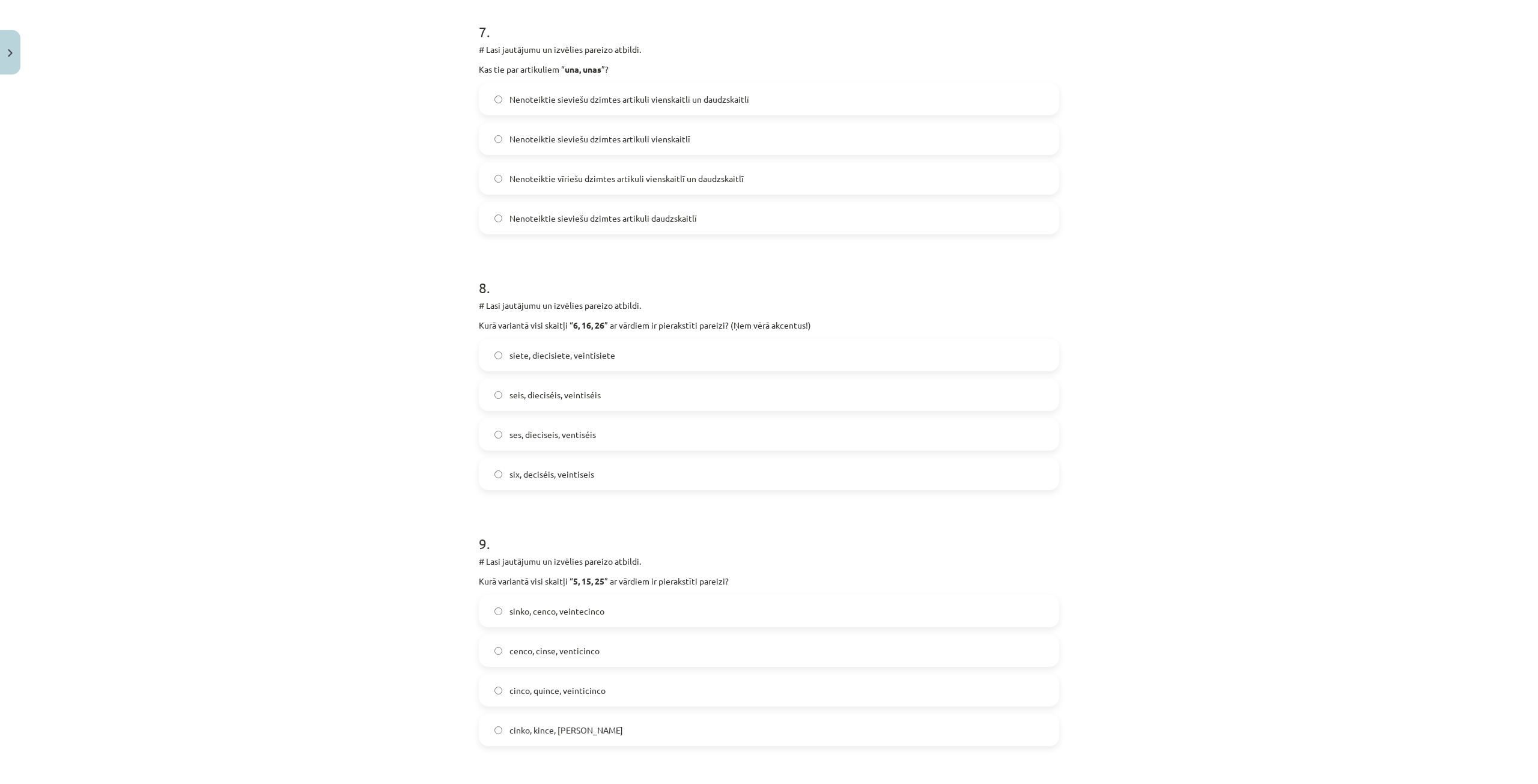
scroll to position [1892, 0]
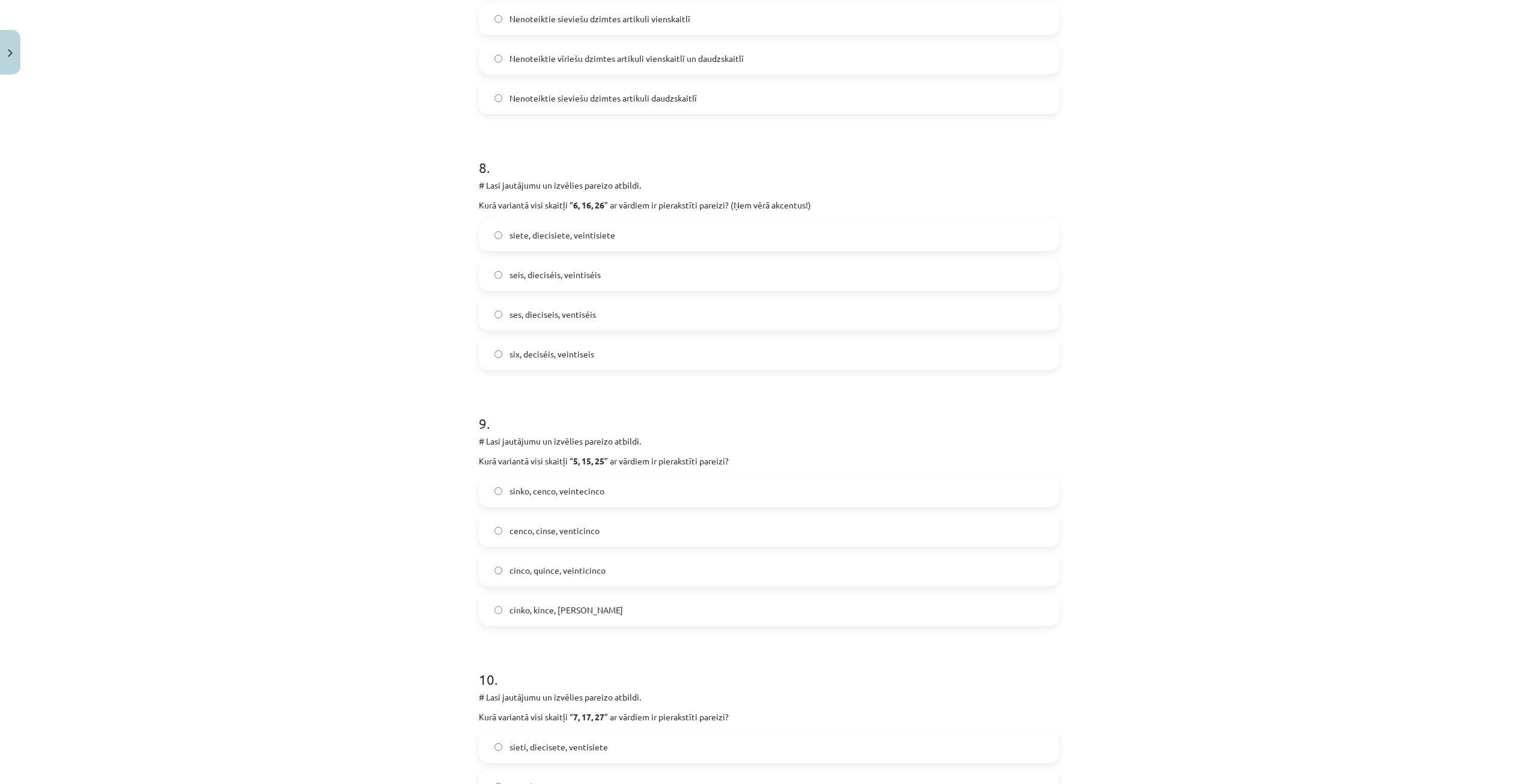
click at [532, 576] on span "cinco, quince, veinticinco" at bounding box center [557, 571] width 96 height 13
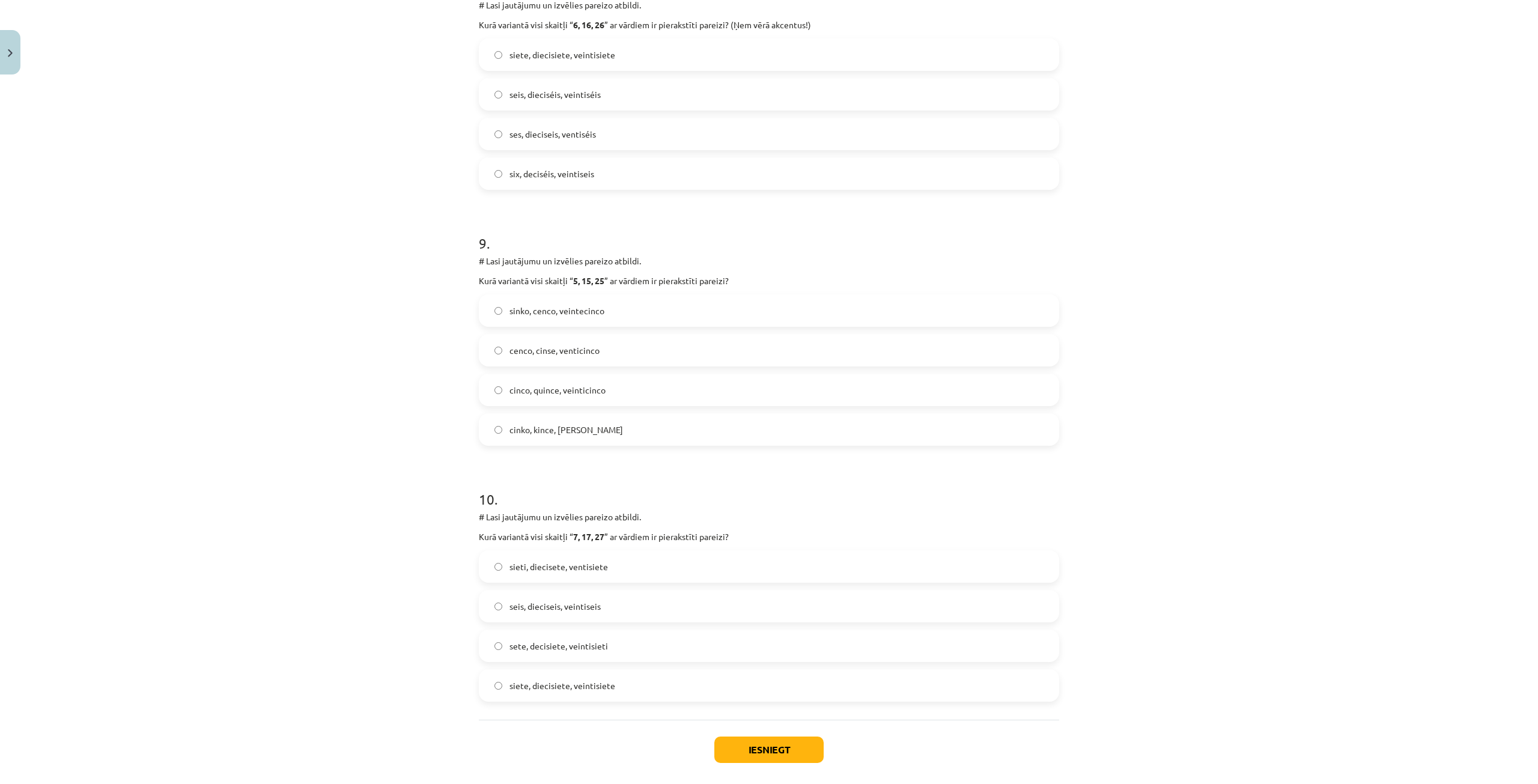
scroll to position [2129, 0]
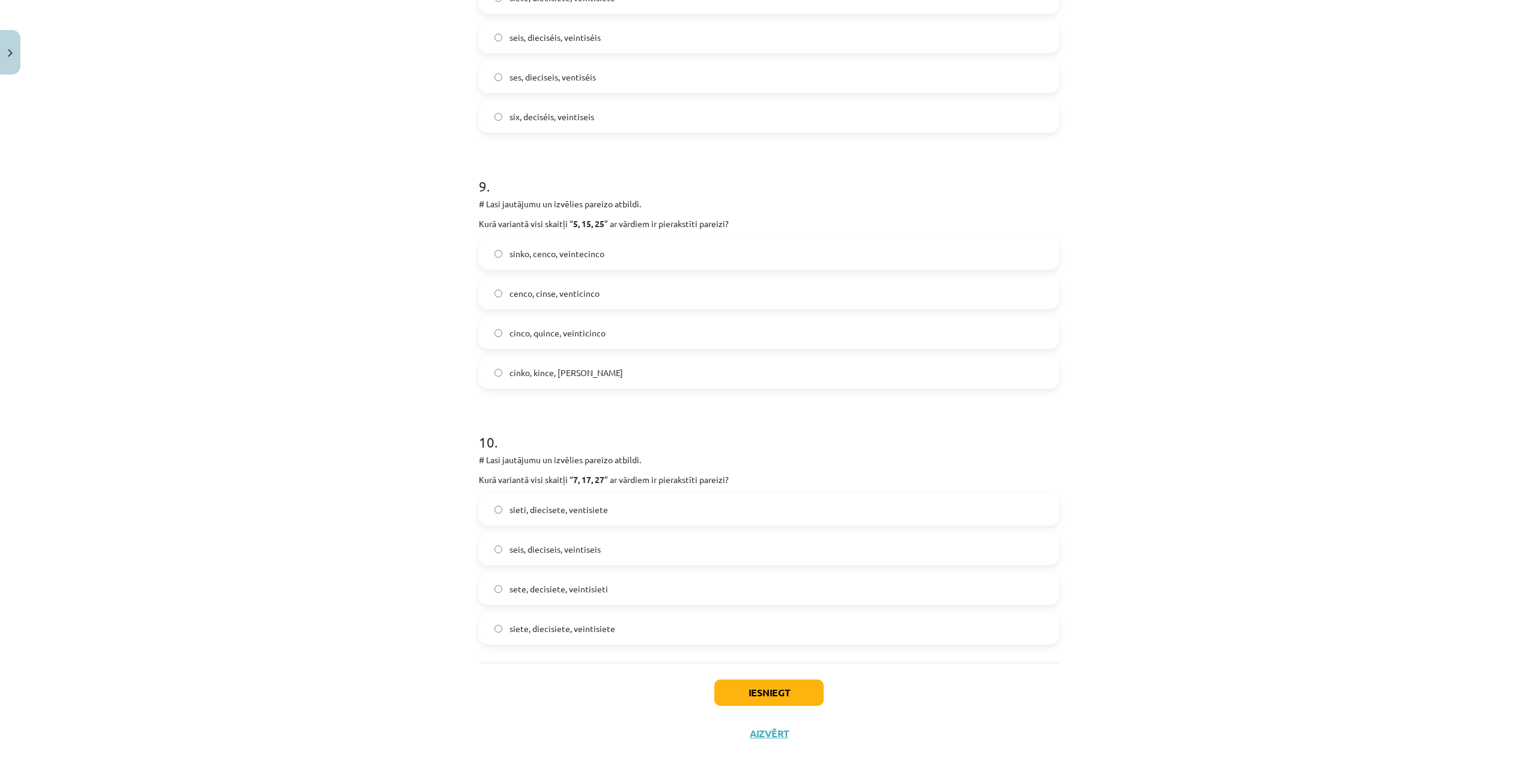
click at [564, 634] on span "siete, diecisiete, veintisiete" at bounding box center [562, 629] width 106 height 13
click at [790, 684] on button "Iesniegt" at bounding box center [769, 692] width 109 height 27
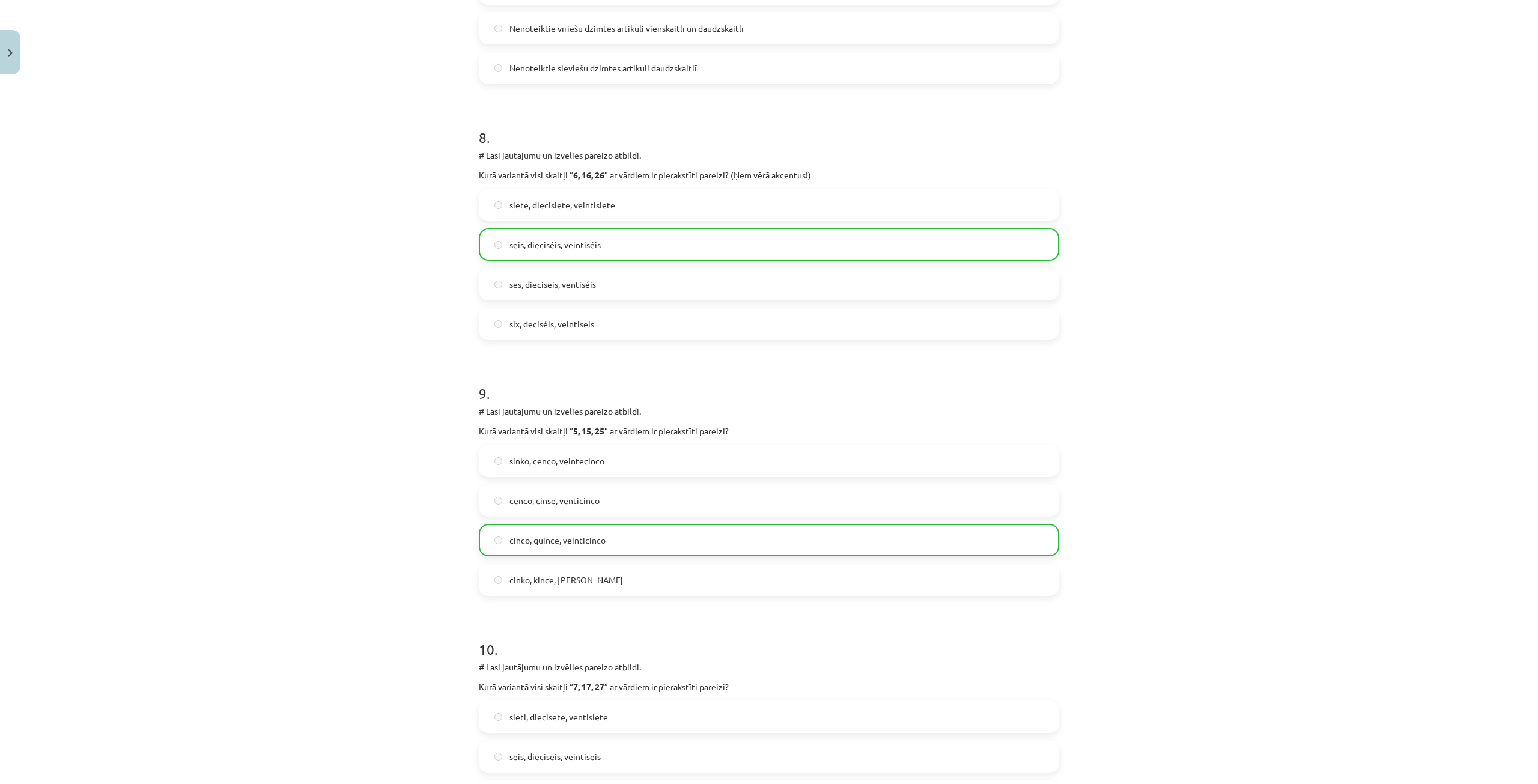
scroll to position [2168, 0]
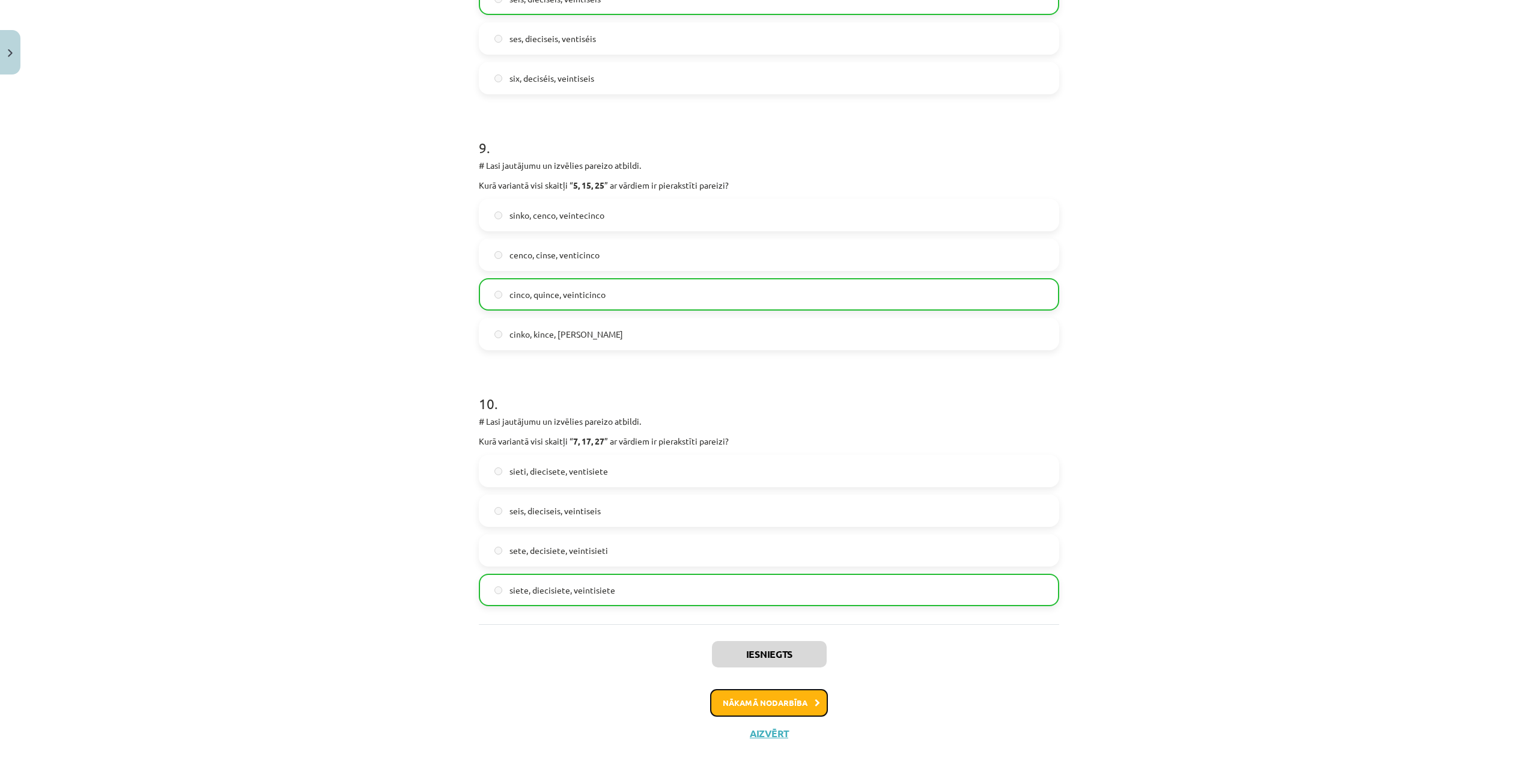
click at [750, 704] on button "Nākamā nodarbība" at bounding box center [769, 702] width 118 height 27
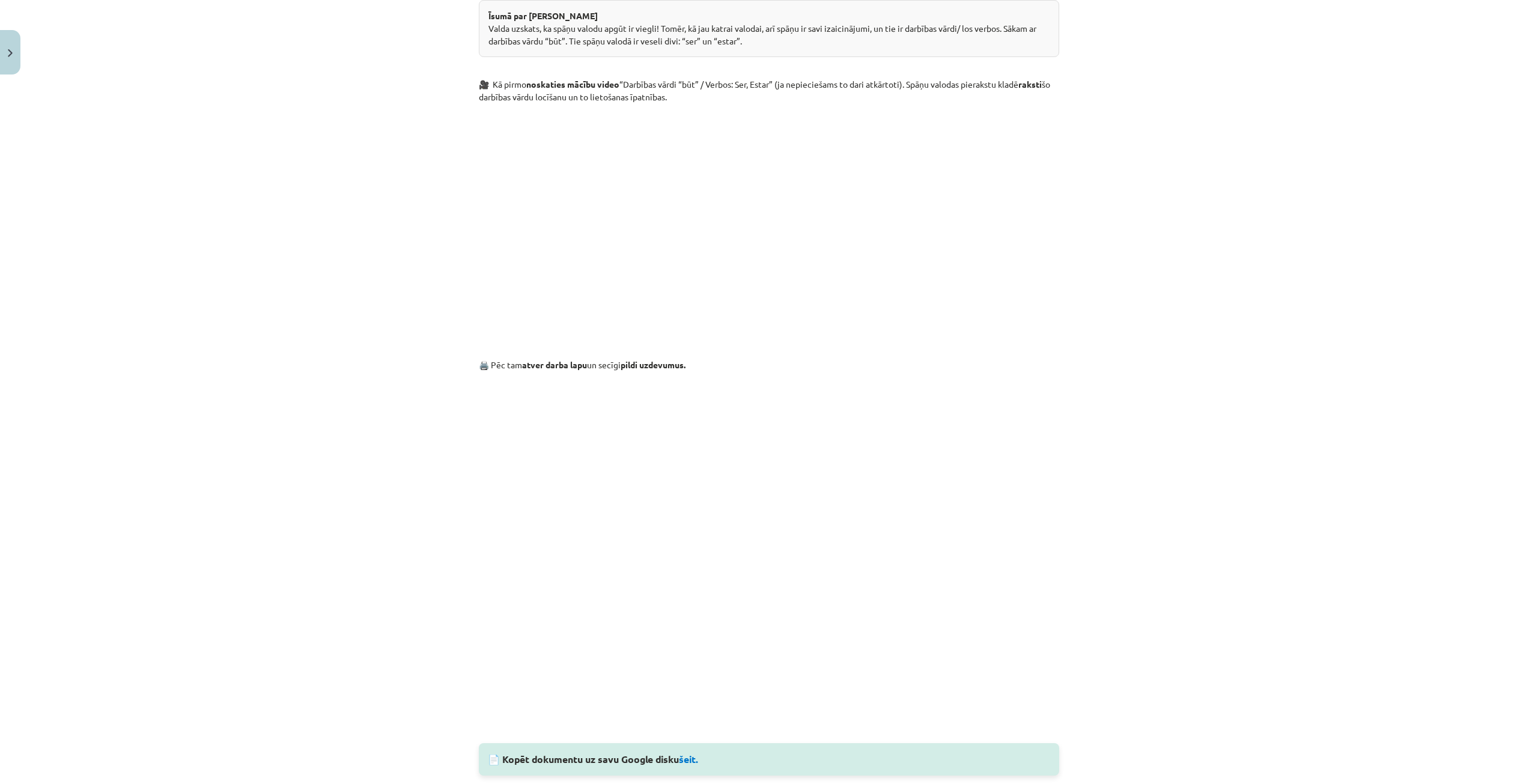
scroll to position [752, 0]
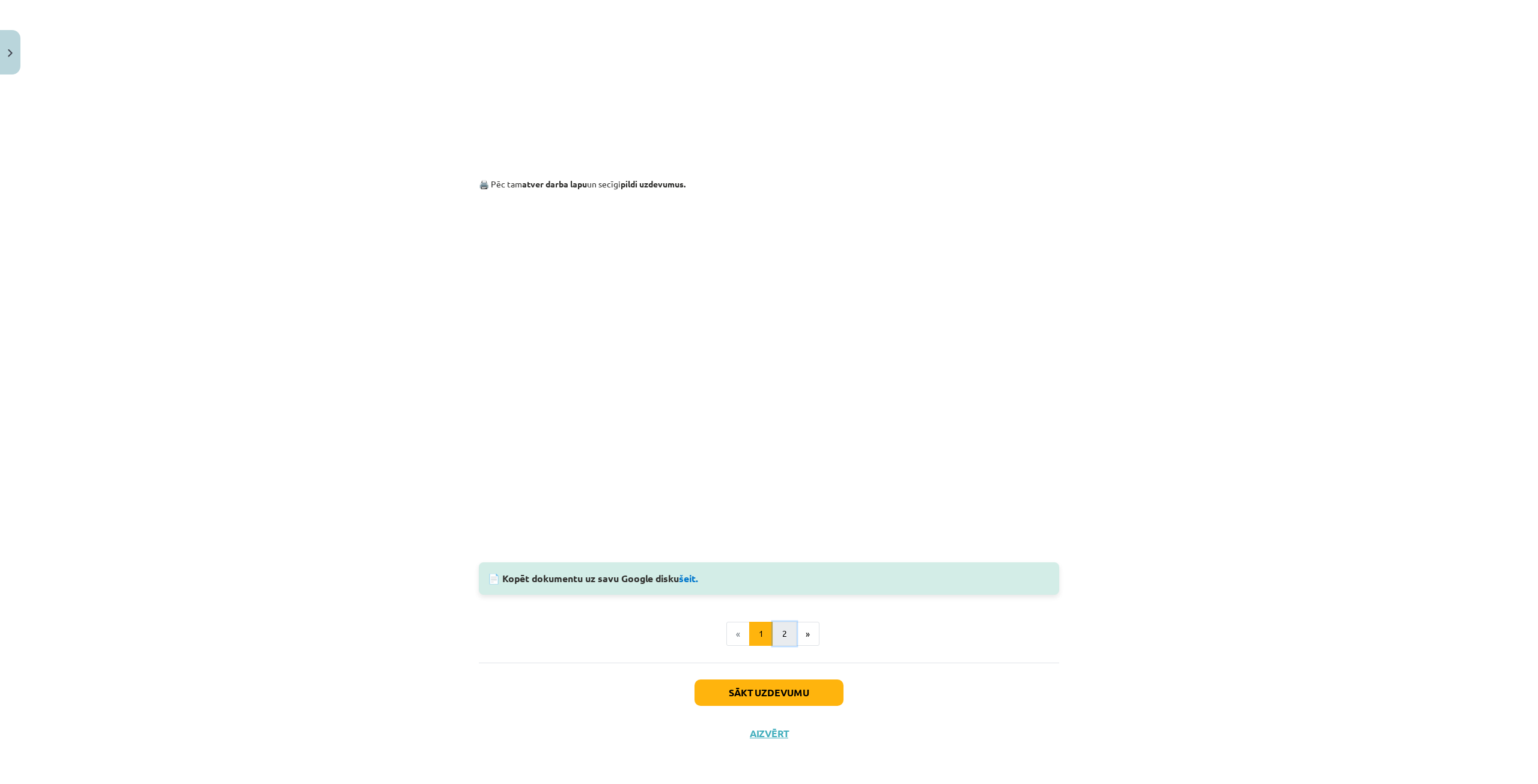
click at [783, 626] on button "2" at bounding box center [785, 634] width 24 height 24
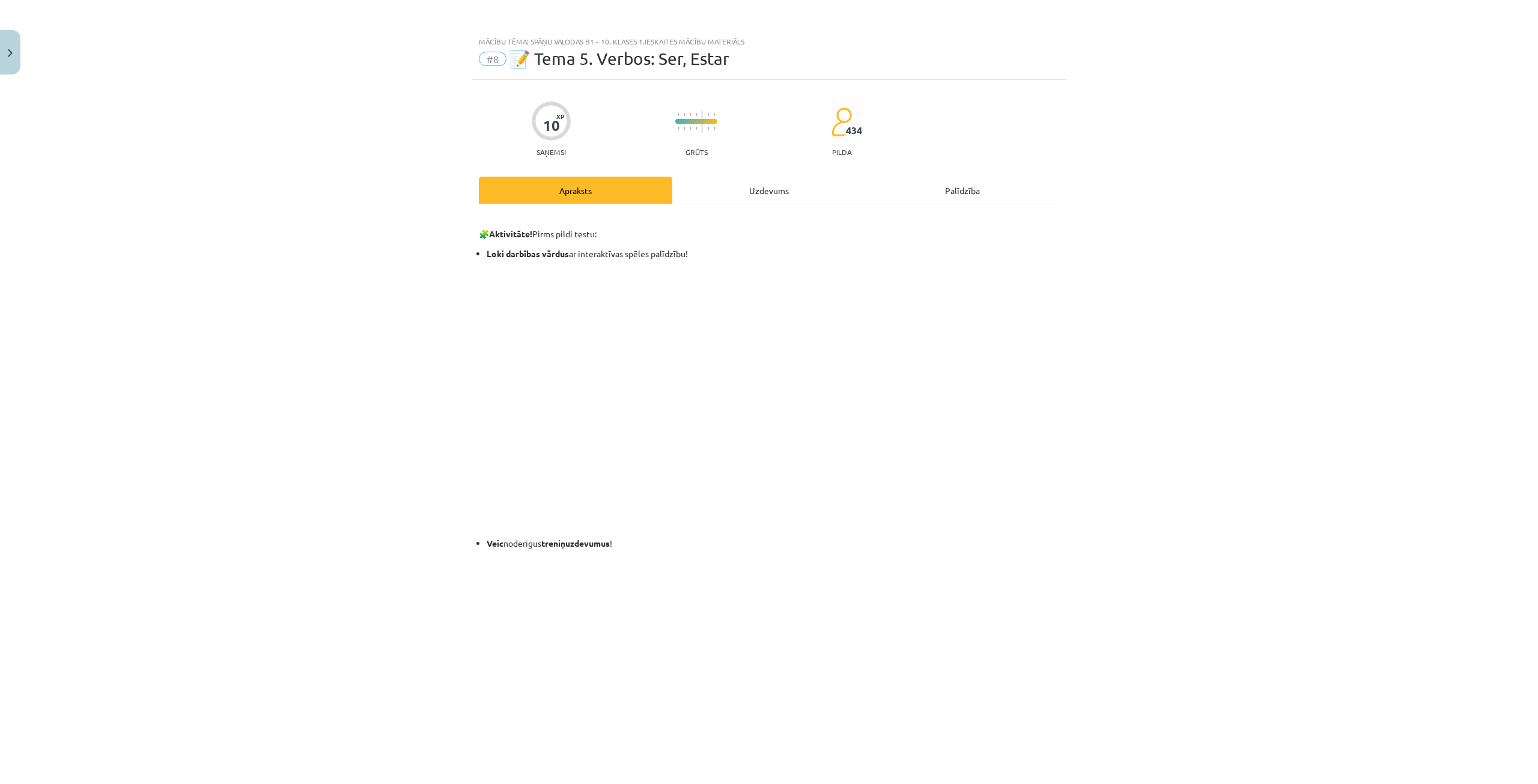
scroll to position [337, 0]
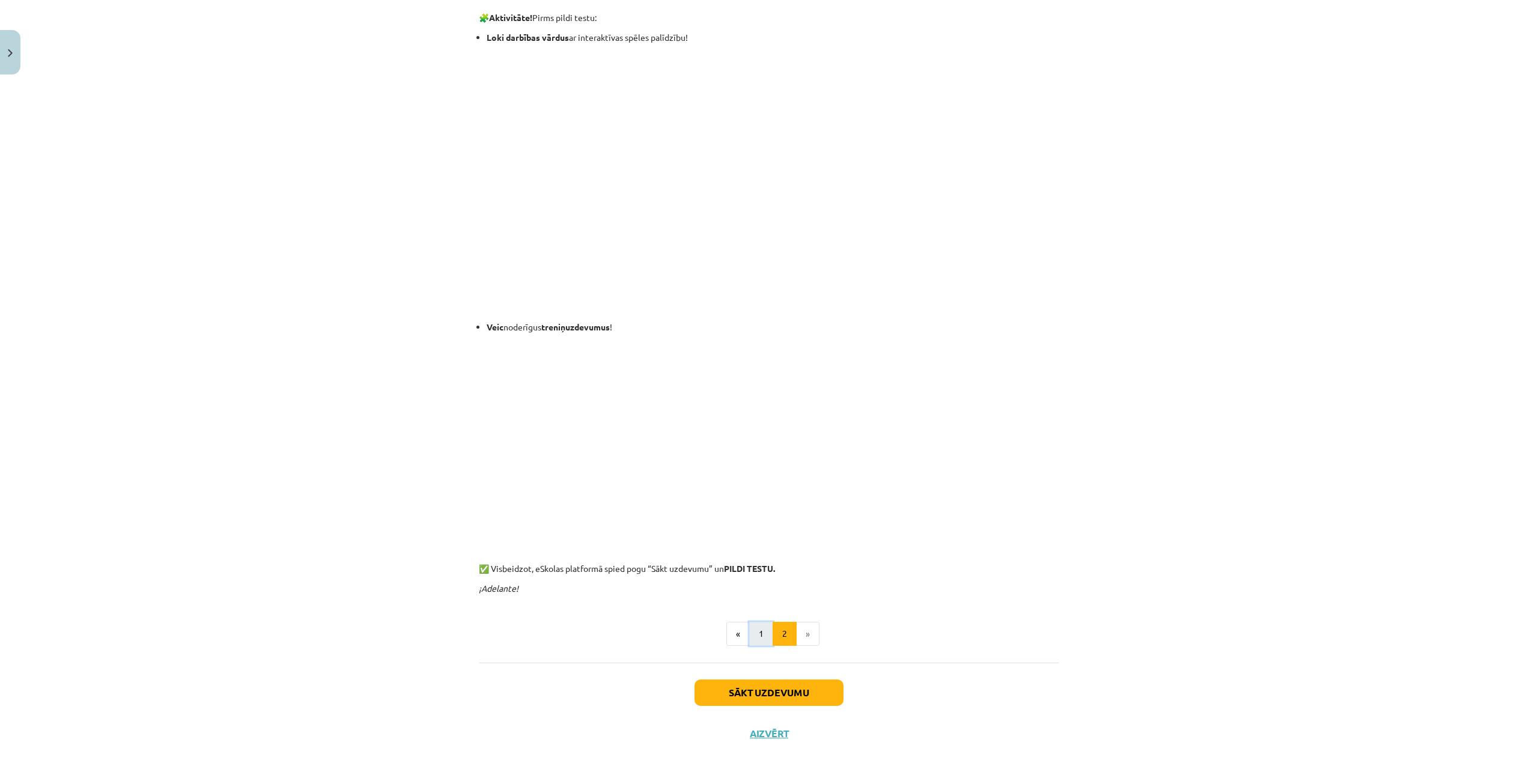
click at [758, 638] on button "1" at bounding box center [762, 634] width 24 height 24
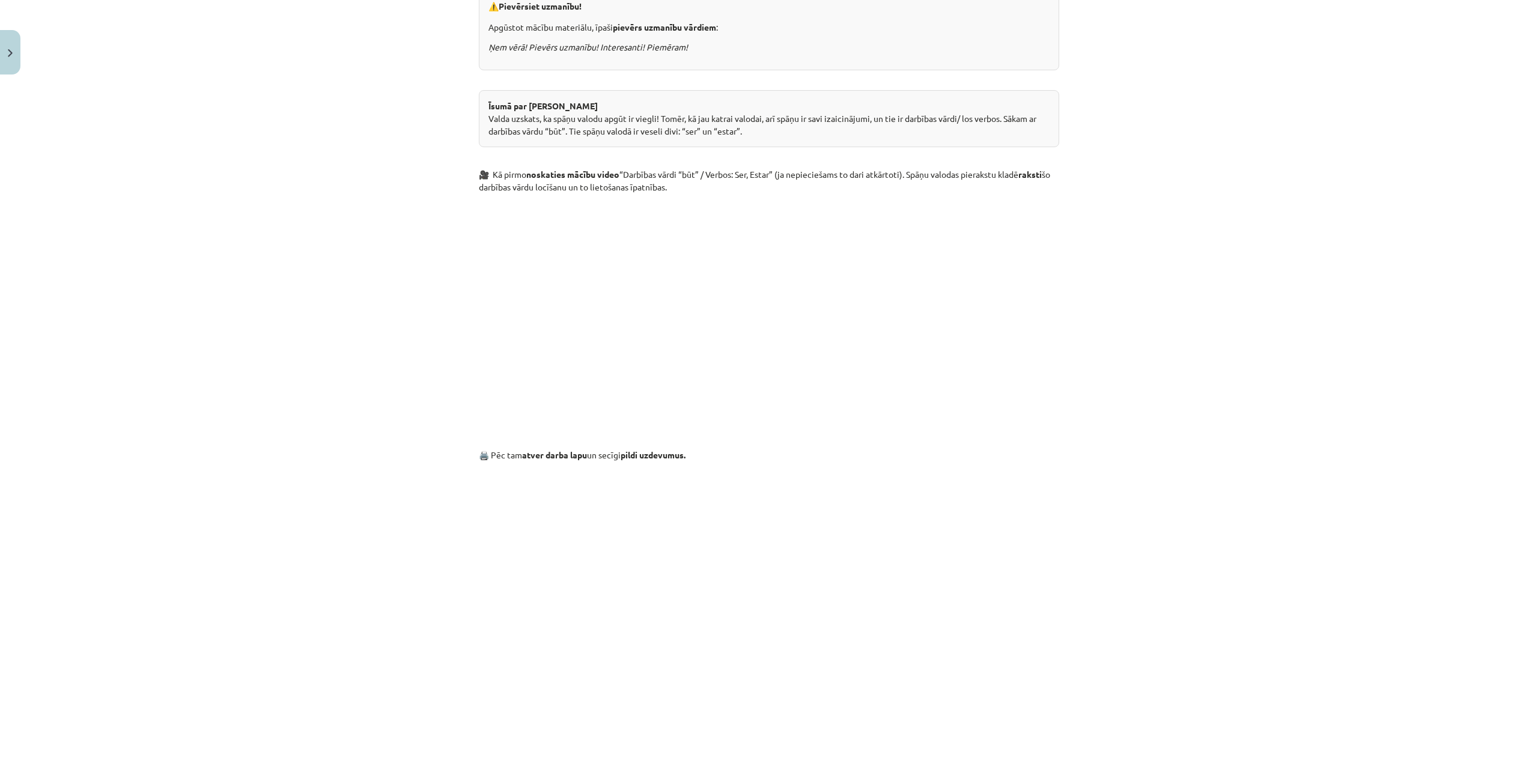
scroll to position [0, 0]
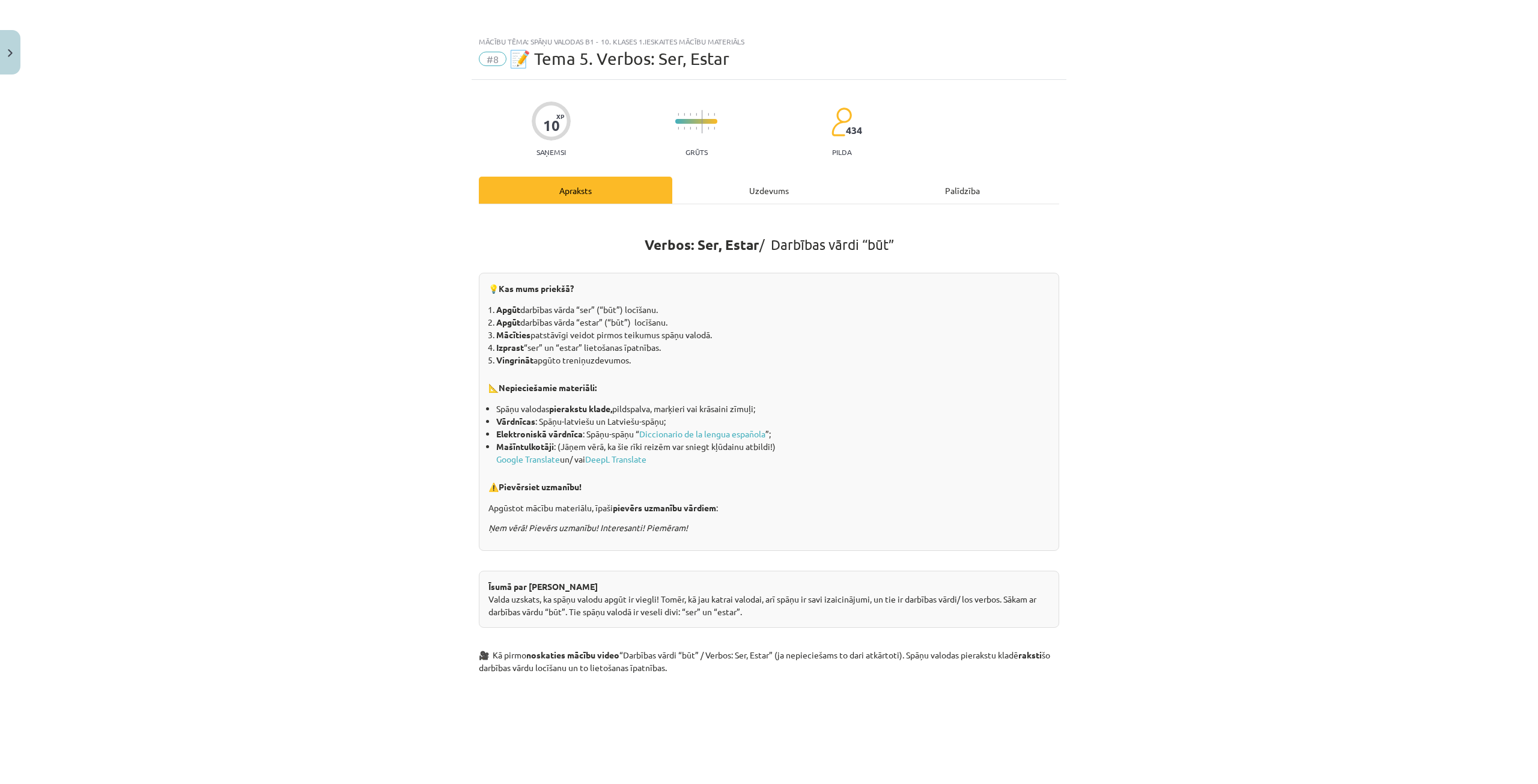
click at [736, 189] on div "Uzdevums" at bounding box center [769, 190] width 194 height 27
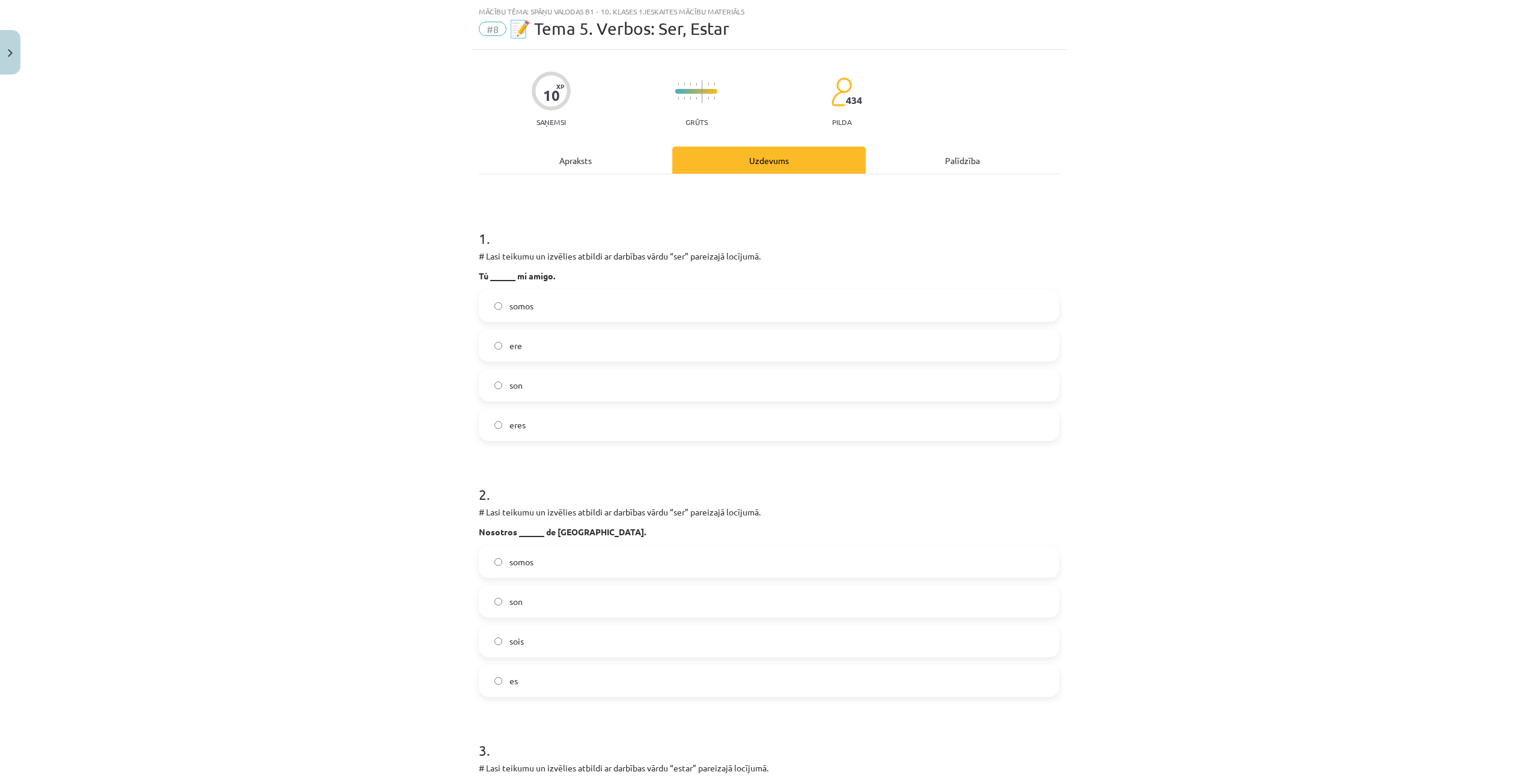
click at [576, 165] on div "Apraksts" at bounding box center [576, 160] width 194 height 27
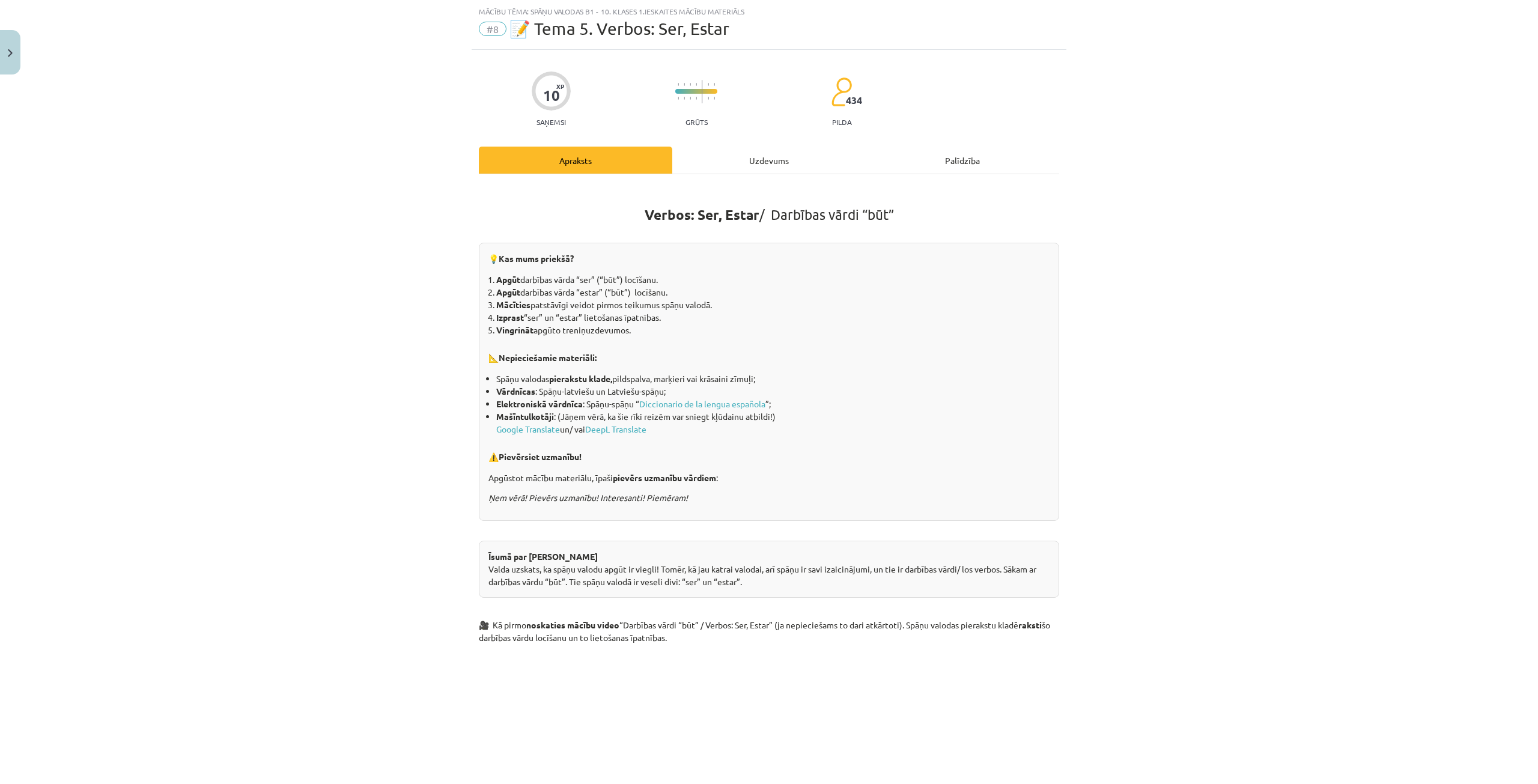
scroll to position [0, 0]
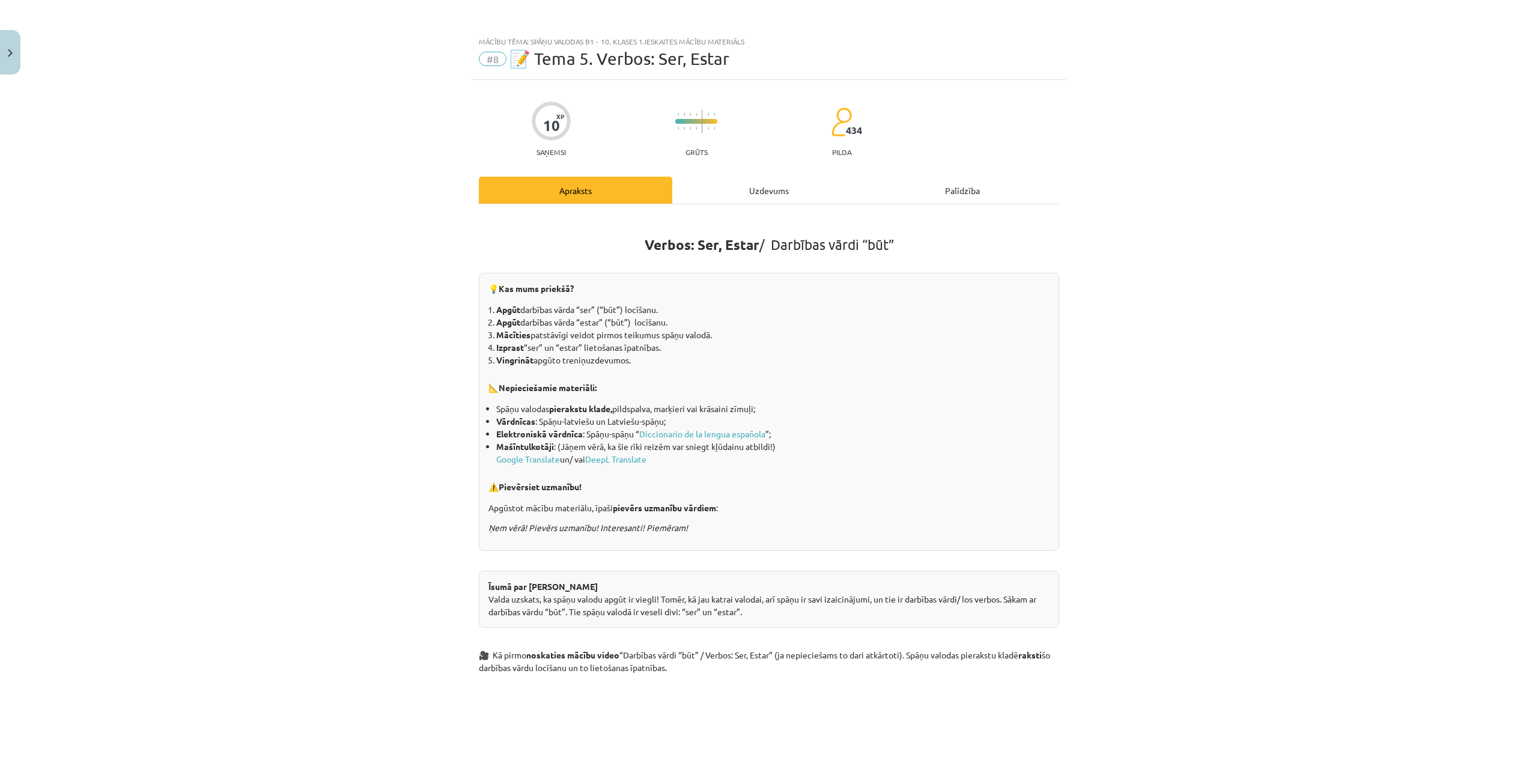
click at [767, 191] on div "Uzdevums" at bounding box center [769, 190] width 194 height 27
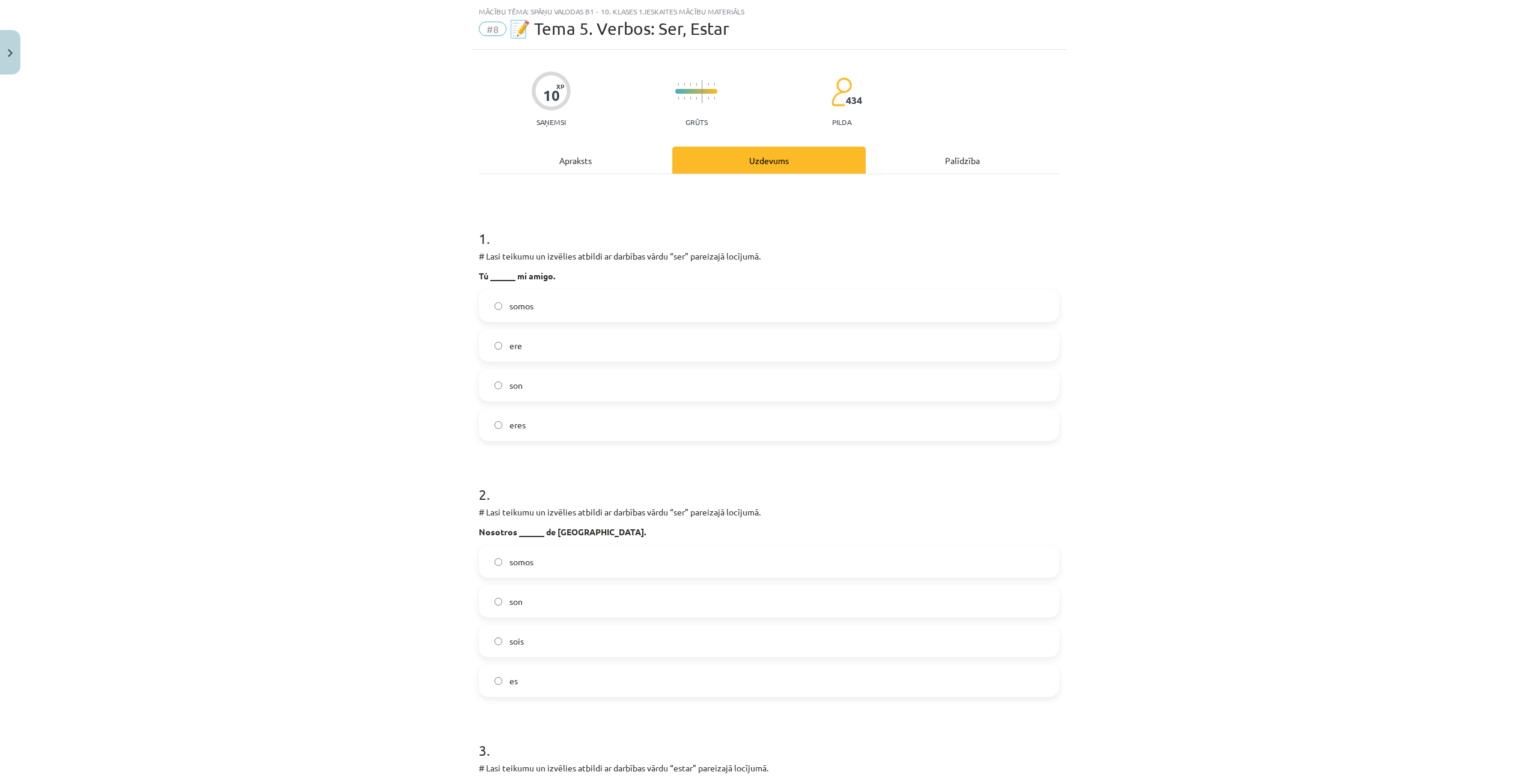
click at [485, 427] on label "eres" at bounding box center [769, 424] width 578 height 30
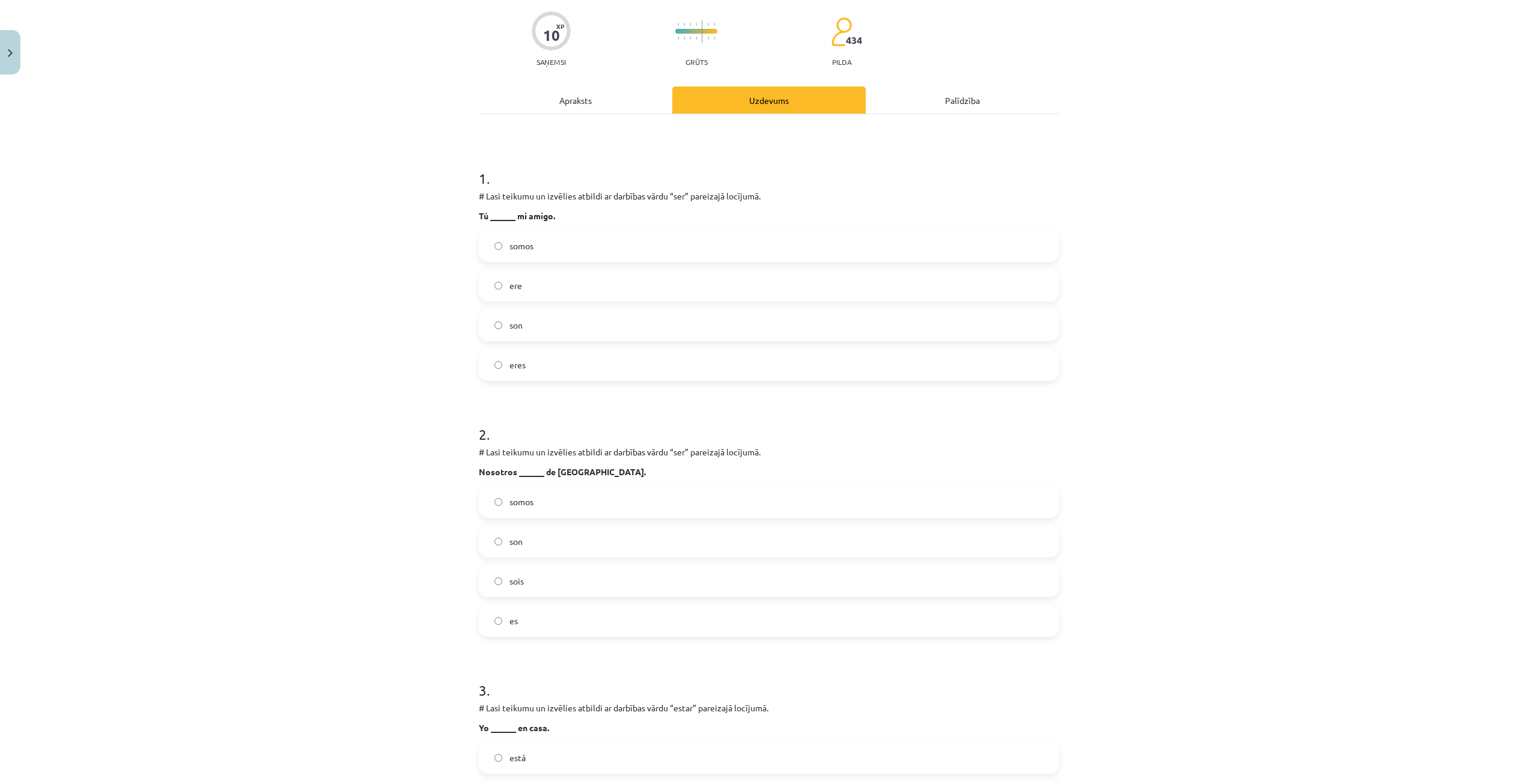
scroll to position [210, 0]
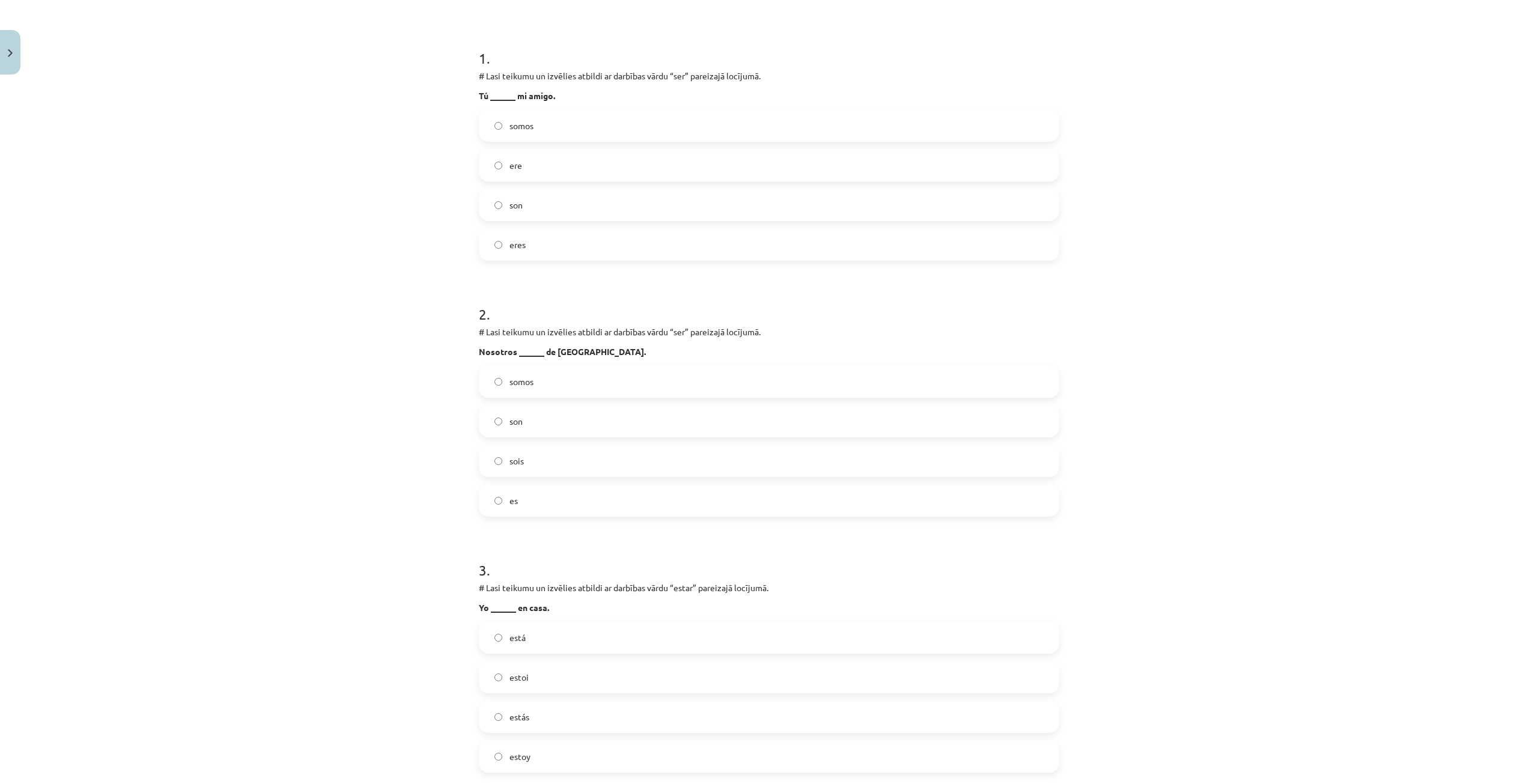
click at [510, 384] on span "somos" at bounding box center [522, 382] width 24 height 13
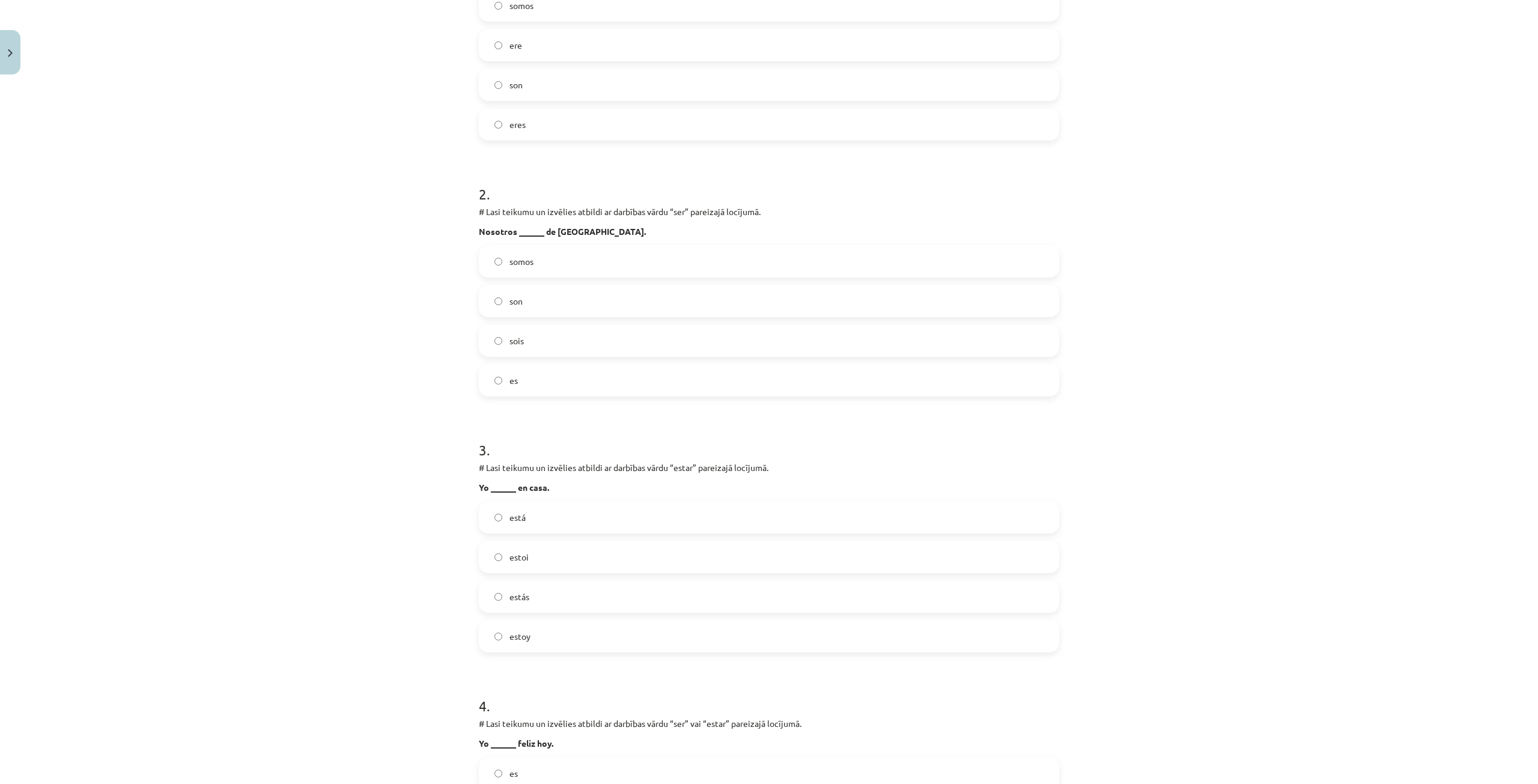
scroll to position [391, 0]
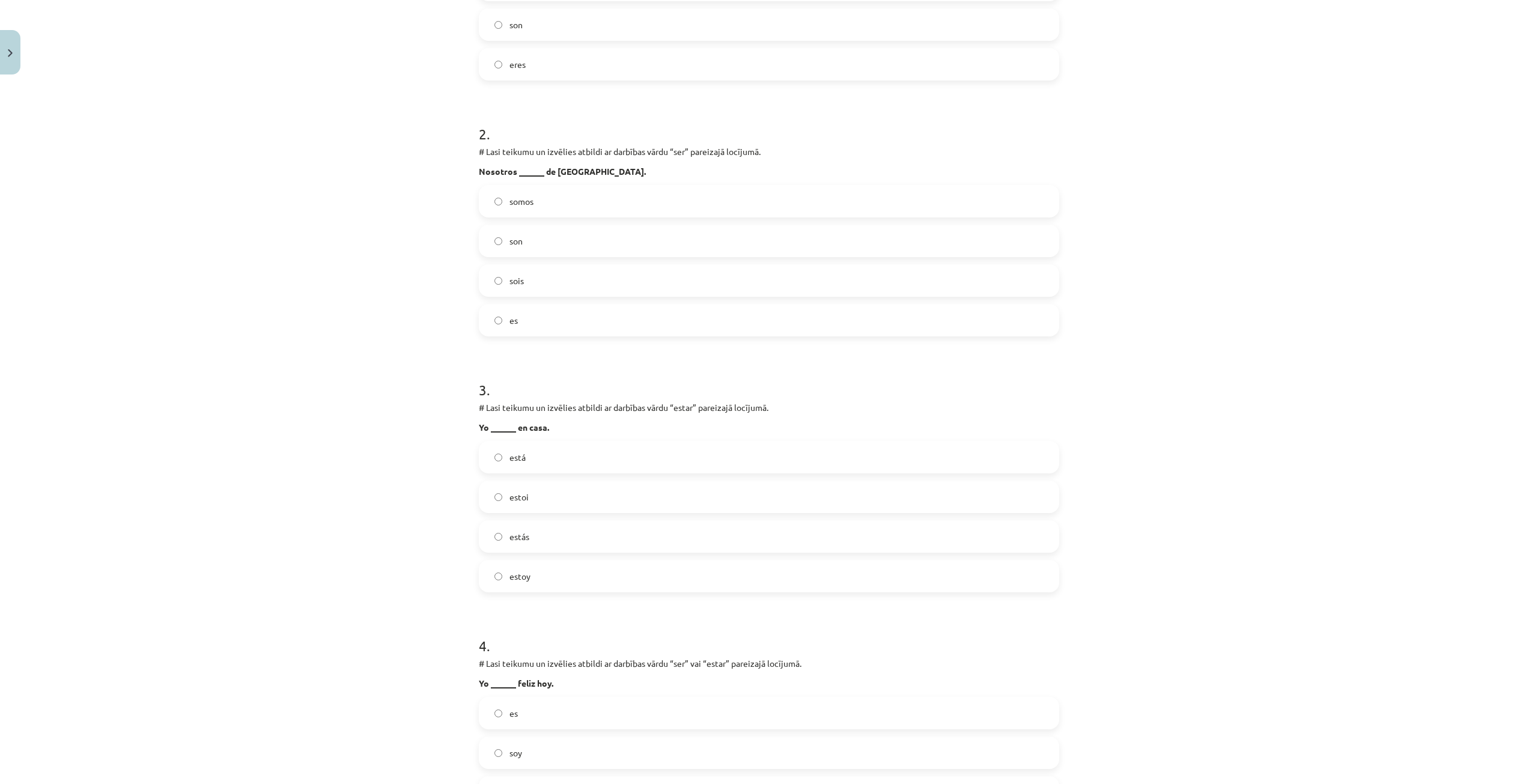
click at [492, 581] on label "estoy" at bounding box center [769, 576] width 578 height 30
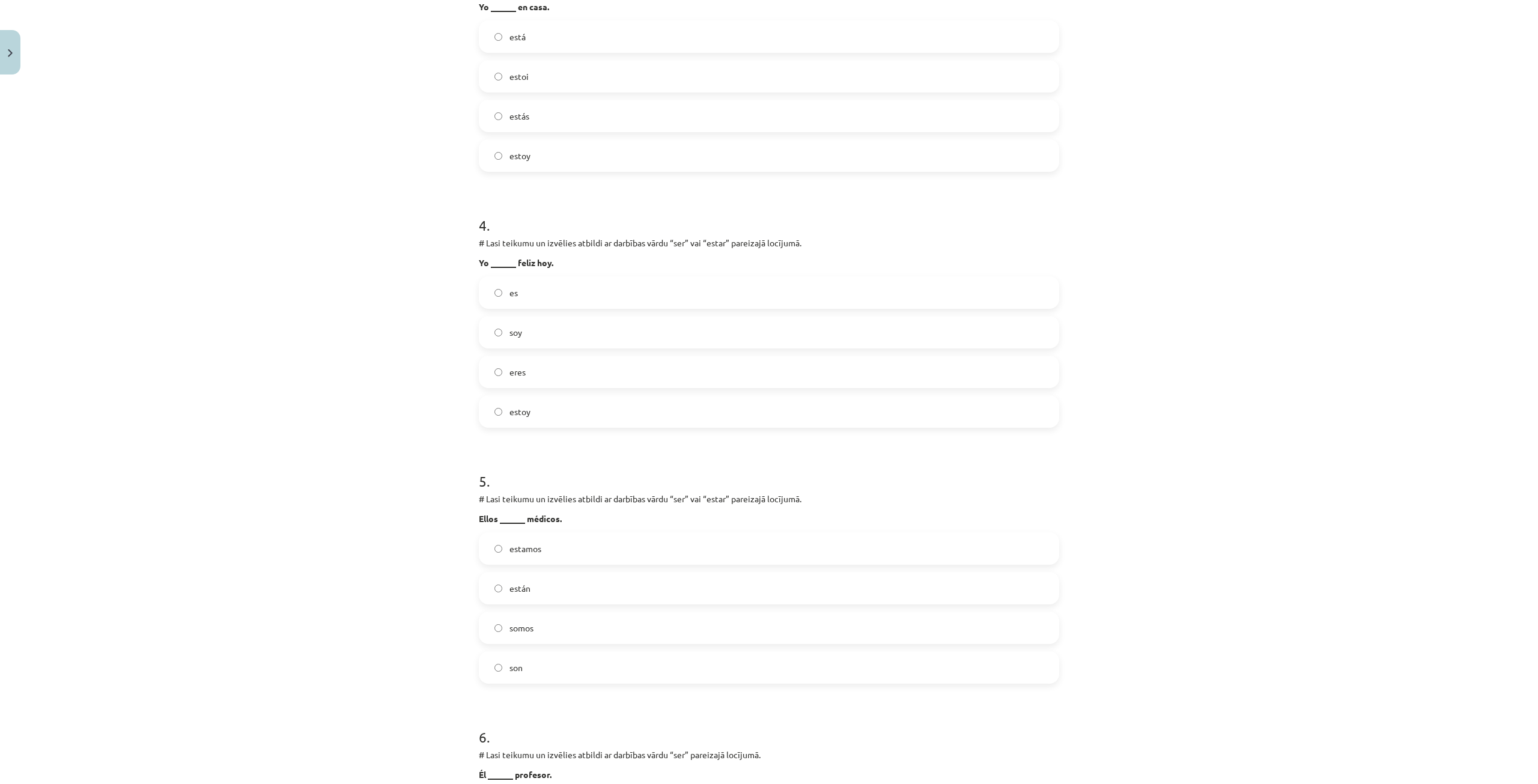
scroll to position [871, 0]
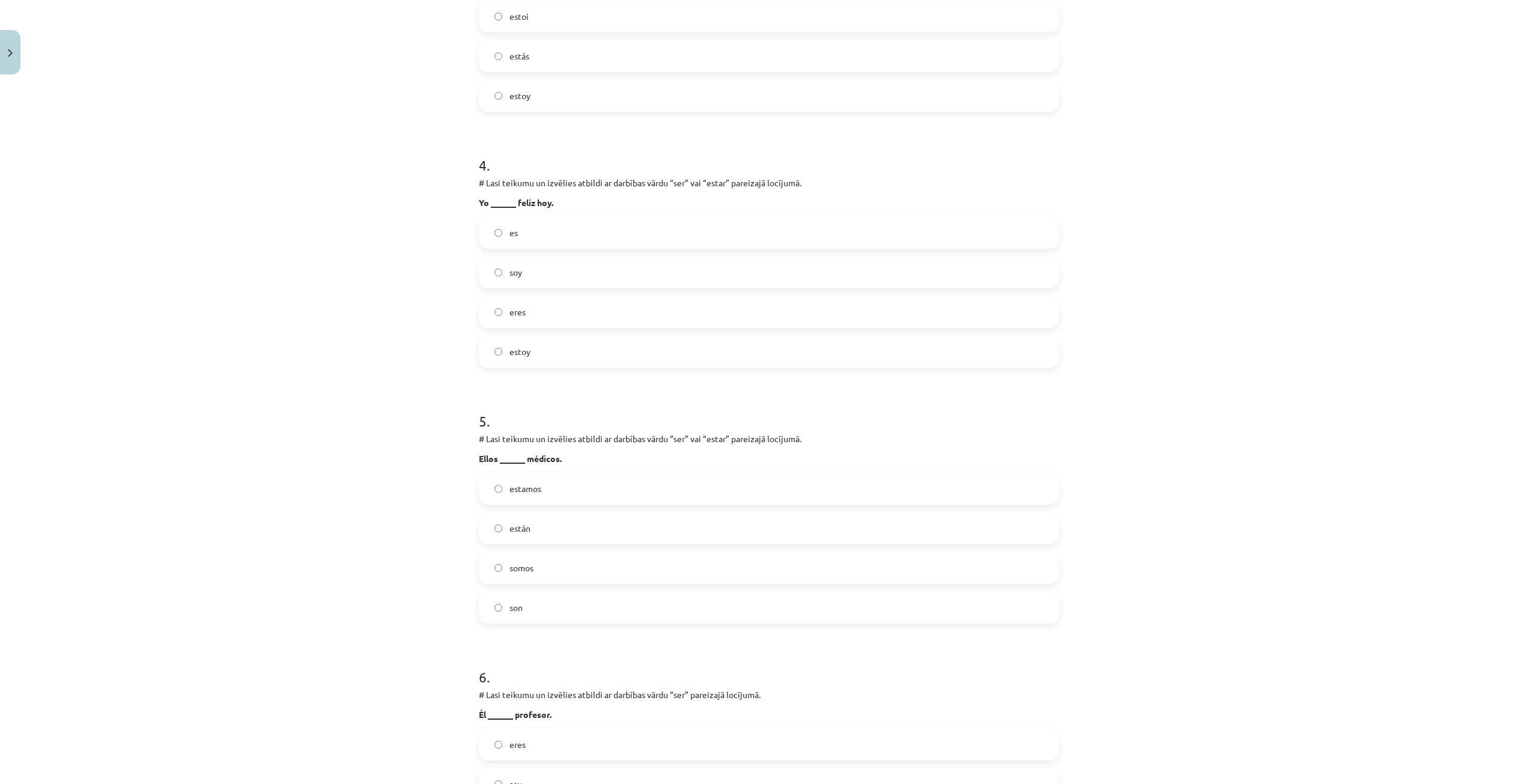
click at [527, 481] on label "estamos" at bounding box center [769, 488] width 578 height 30
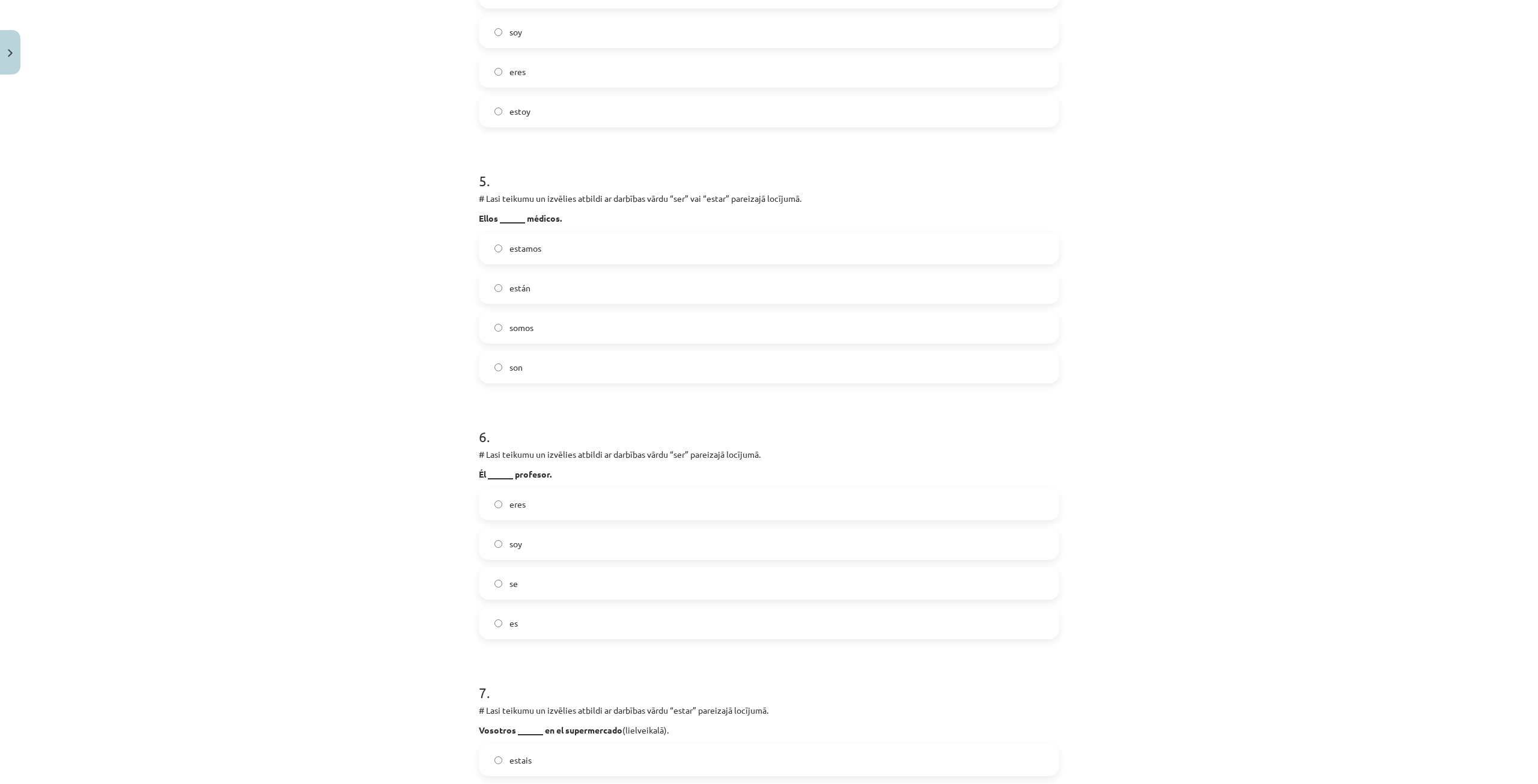
scroll to position [1172, 0]
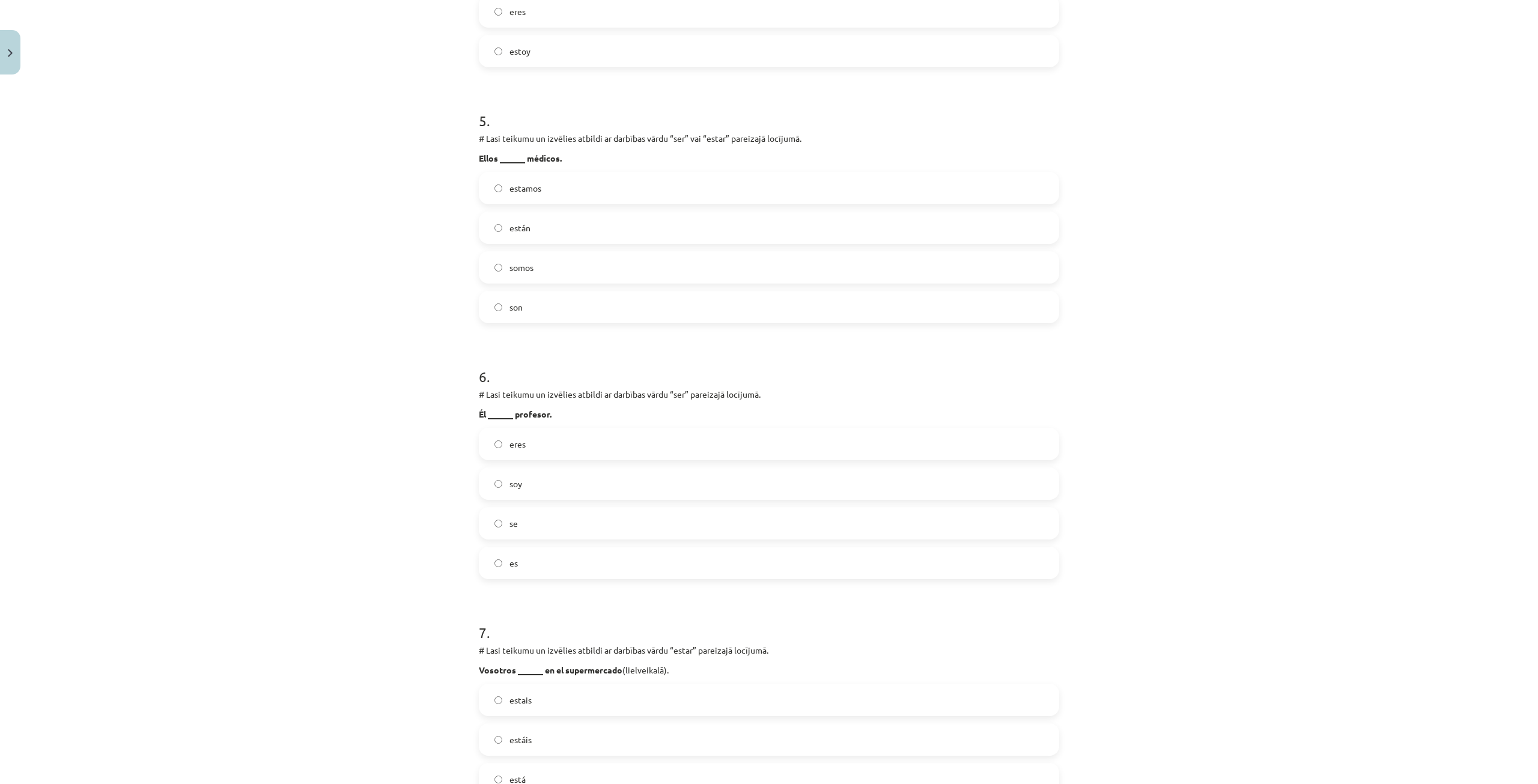
click at [518, 555] on label "es" at bounding box center [769, 562] width 578 height 30
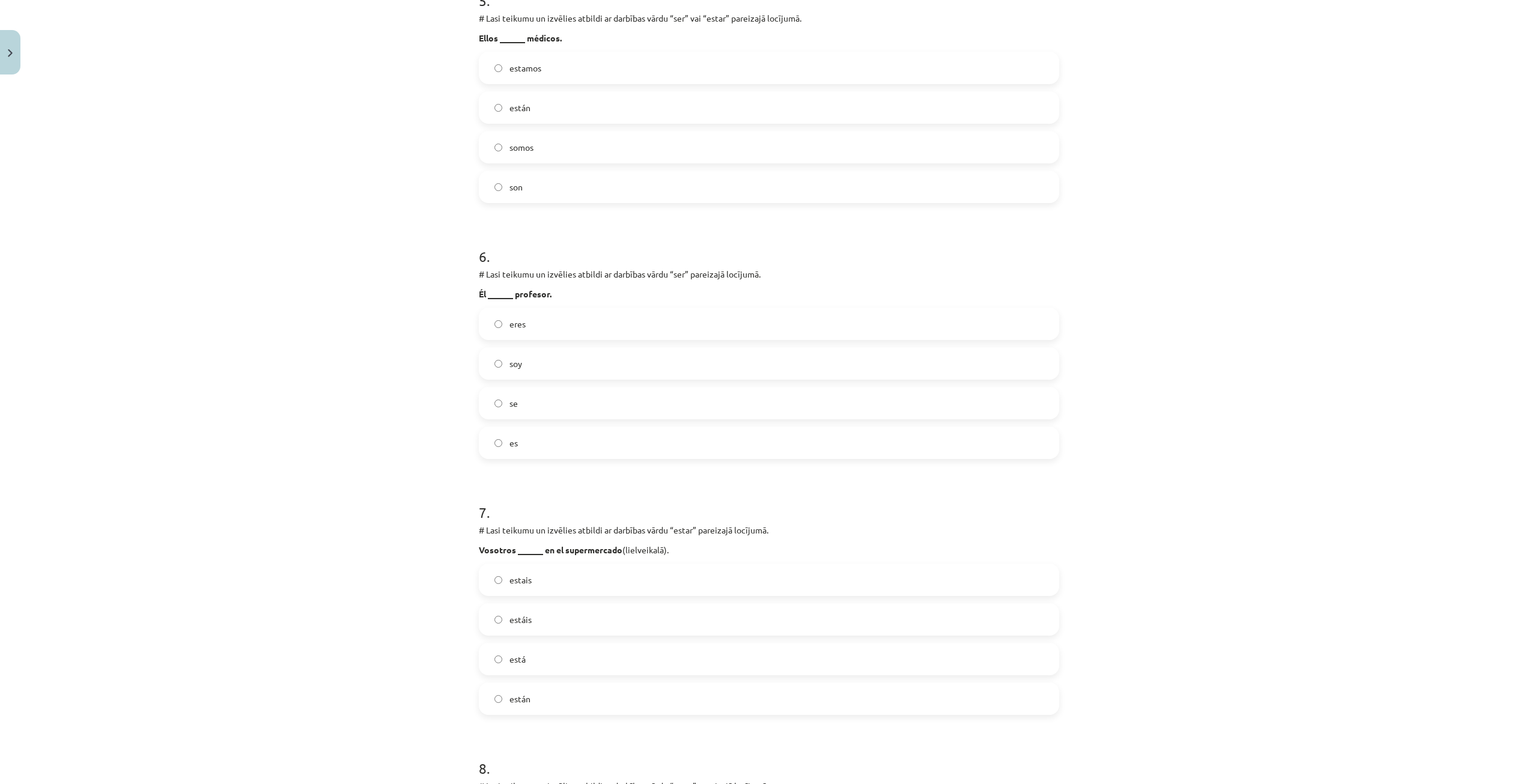
scroll to position [1472, 0]
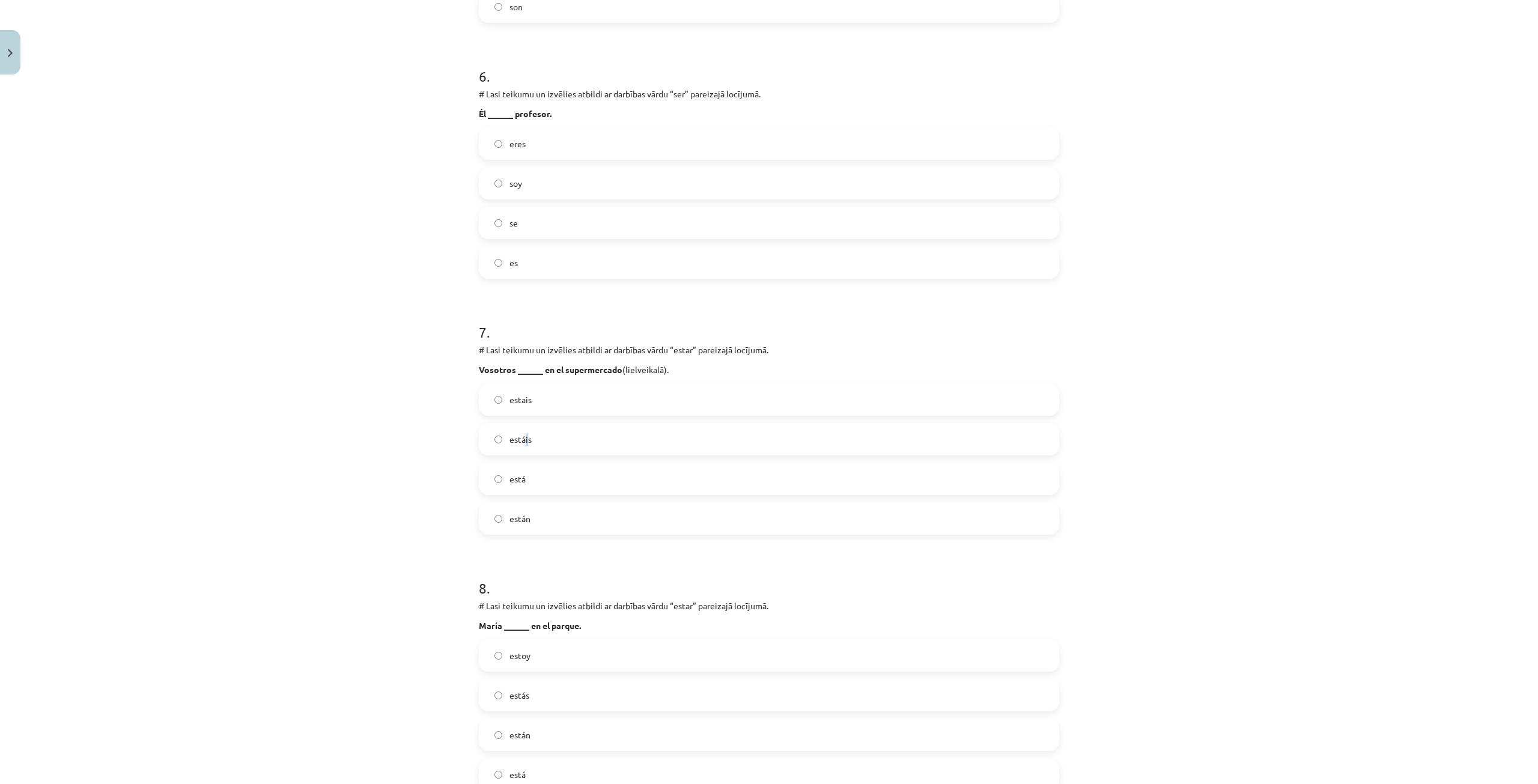
click at [521, 435] on span "estáis" at bounding box center [521, 439] width 23 height 13
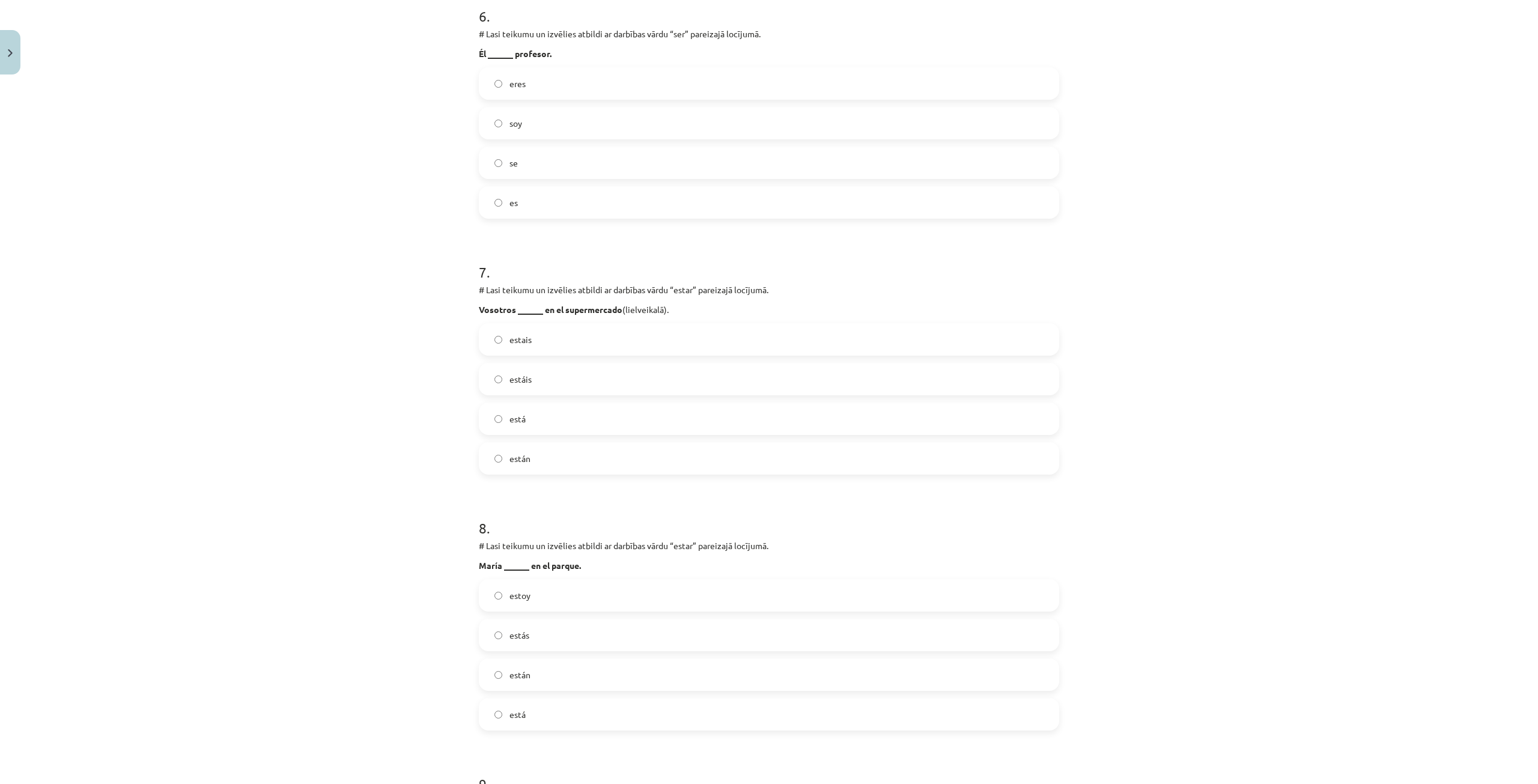
click at [487, 379] on label "estáis" at bounding box center [769, 379] width 578 height 30
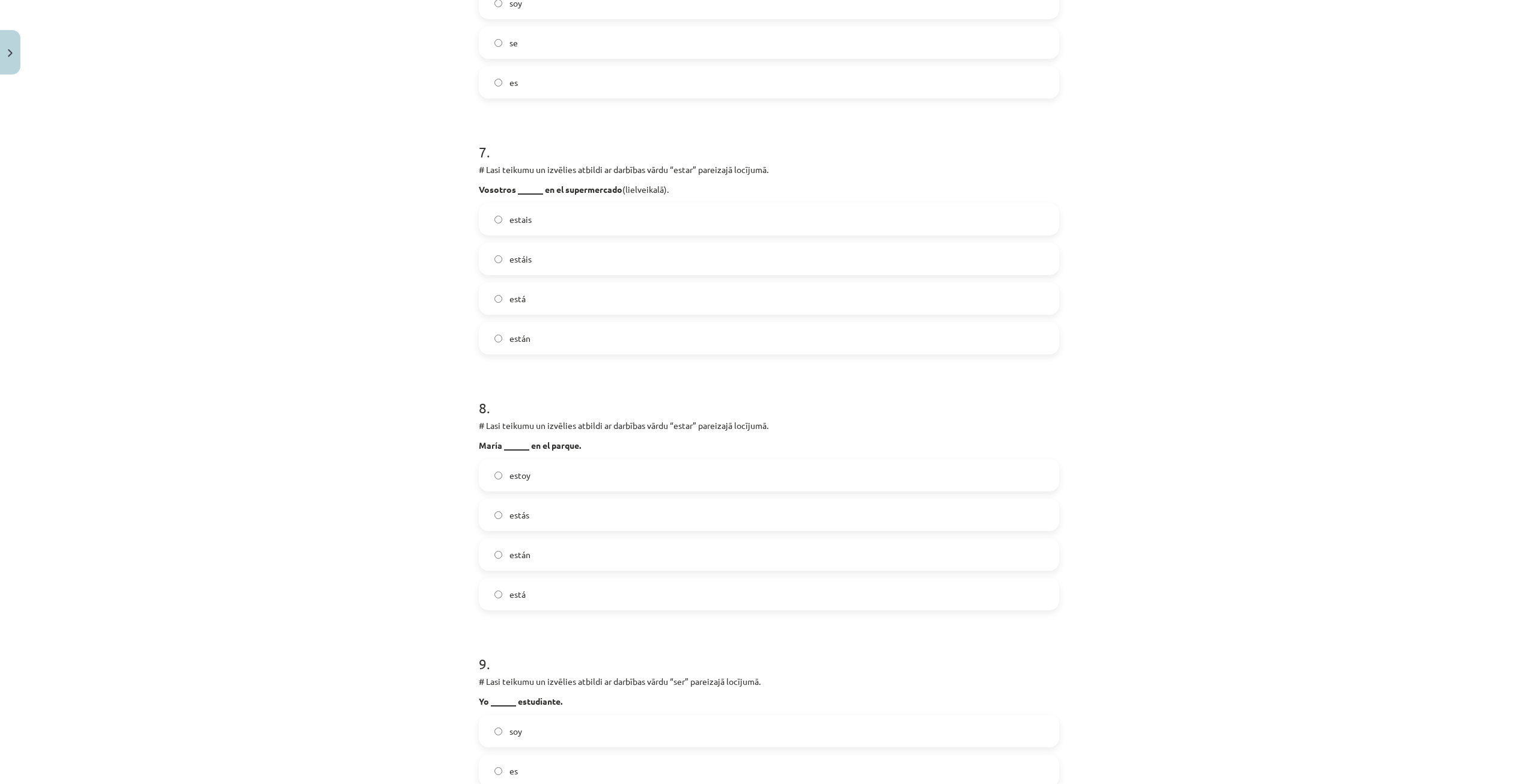
click at [504, 350] on label "están" at bounding box center [769, 337] width 578 height 30
click at [537, 482] on label "estoy" at bounding box center [769, 475] width 578 height 30
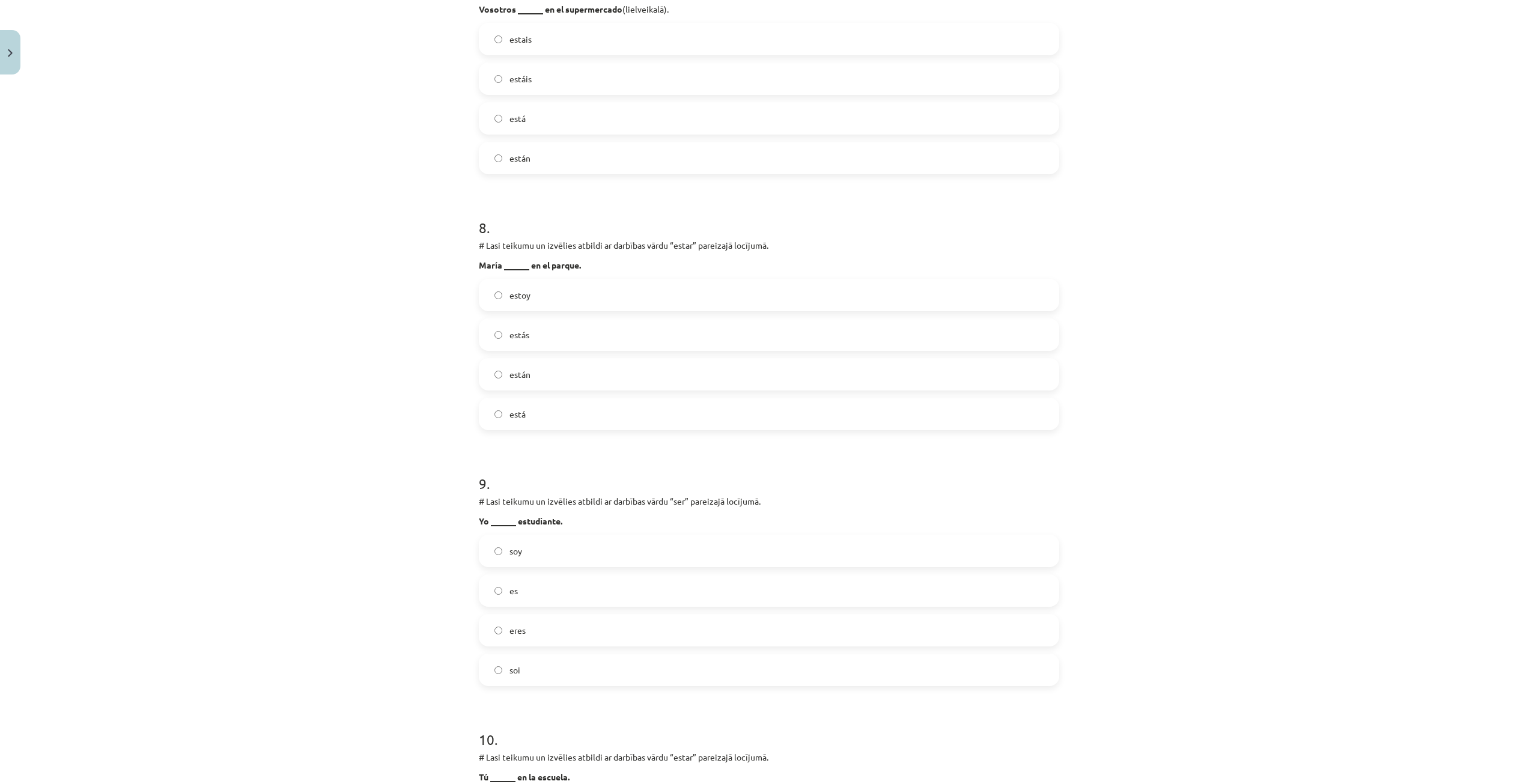
scroll to position [1952, 0]
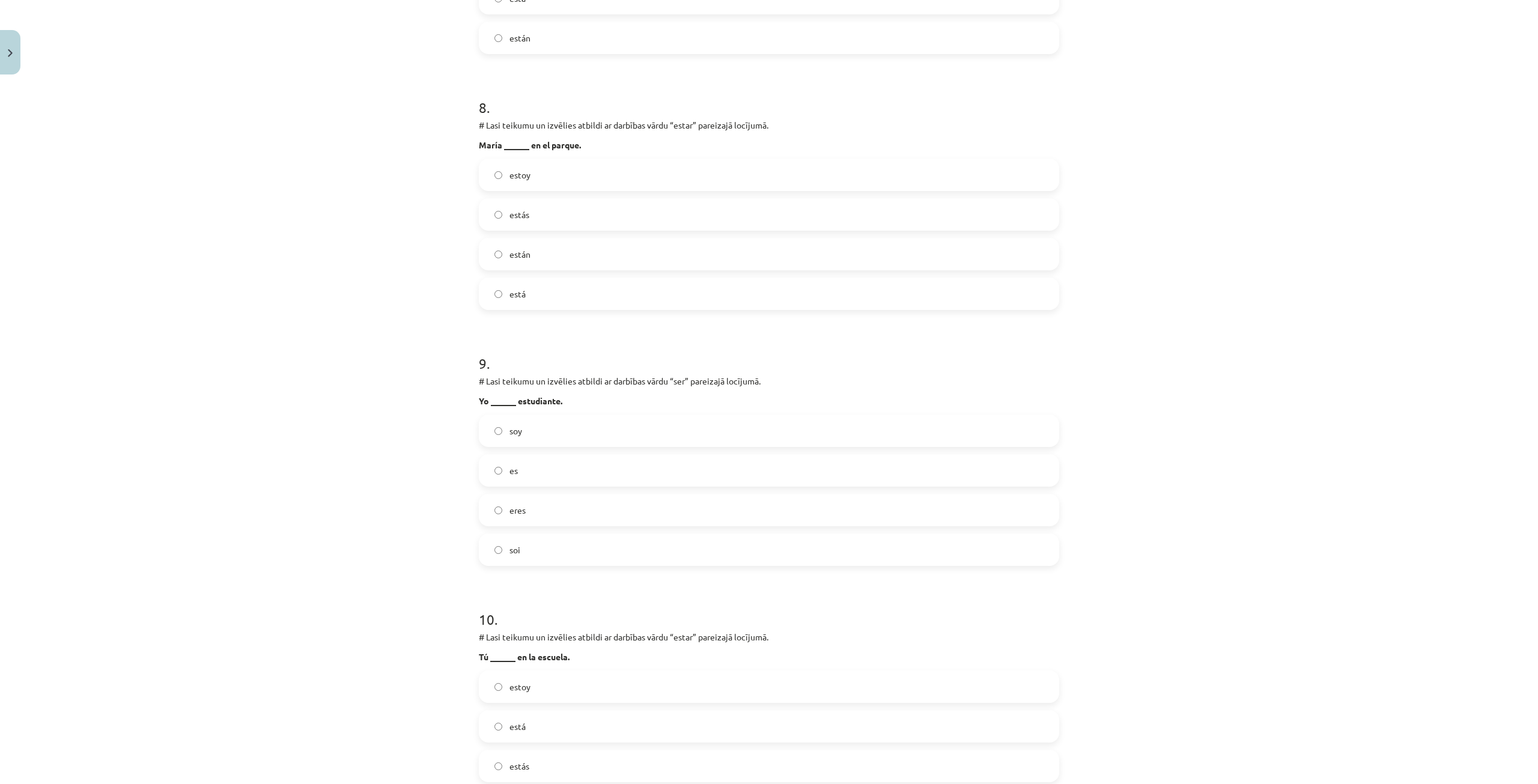
click at [512, 429] on span "soy" at bounding box center [516, 431] width 13 height 13
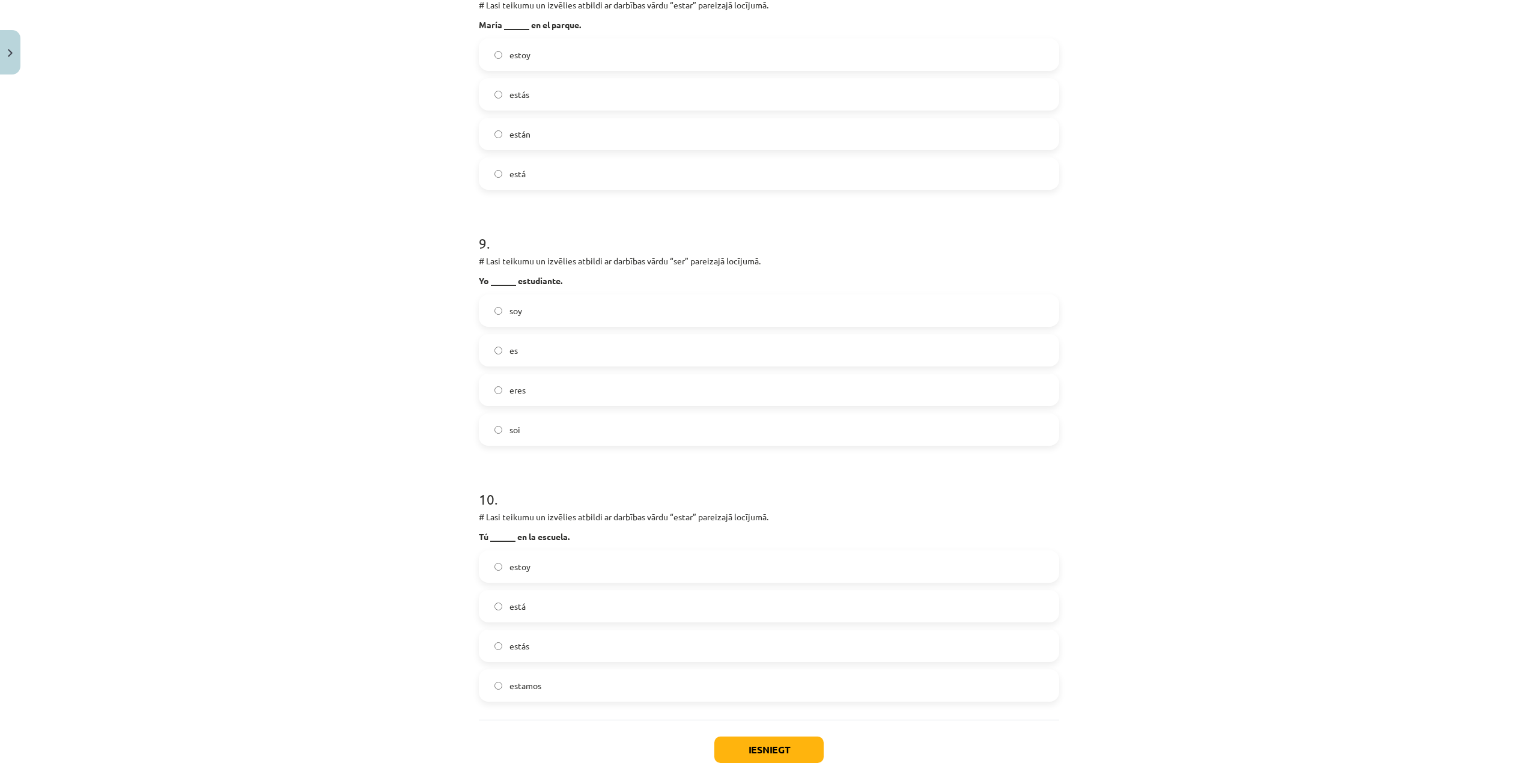
scroll to position [2129, 0]
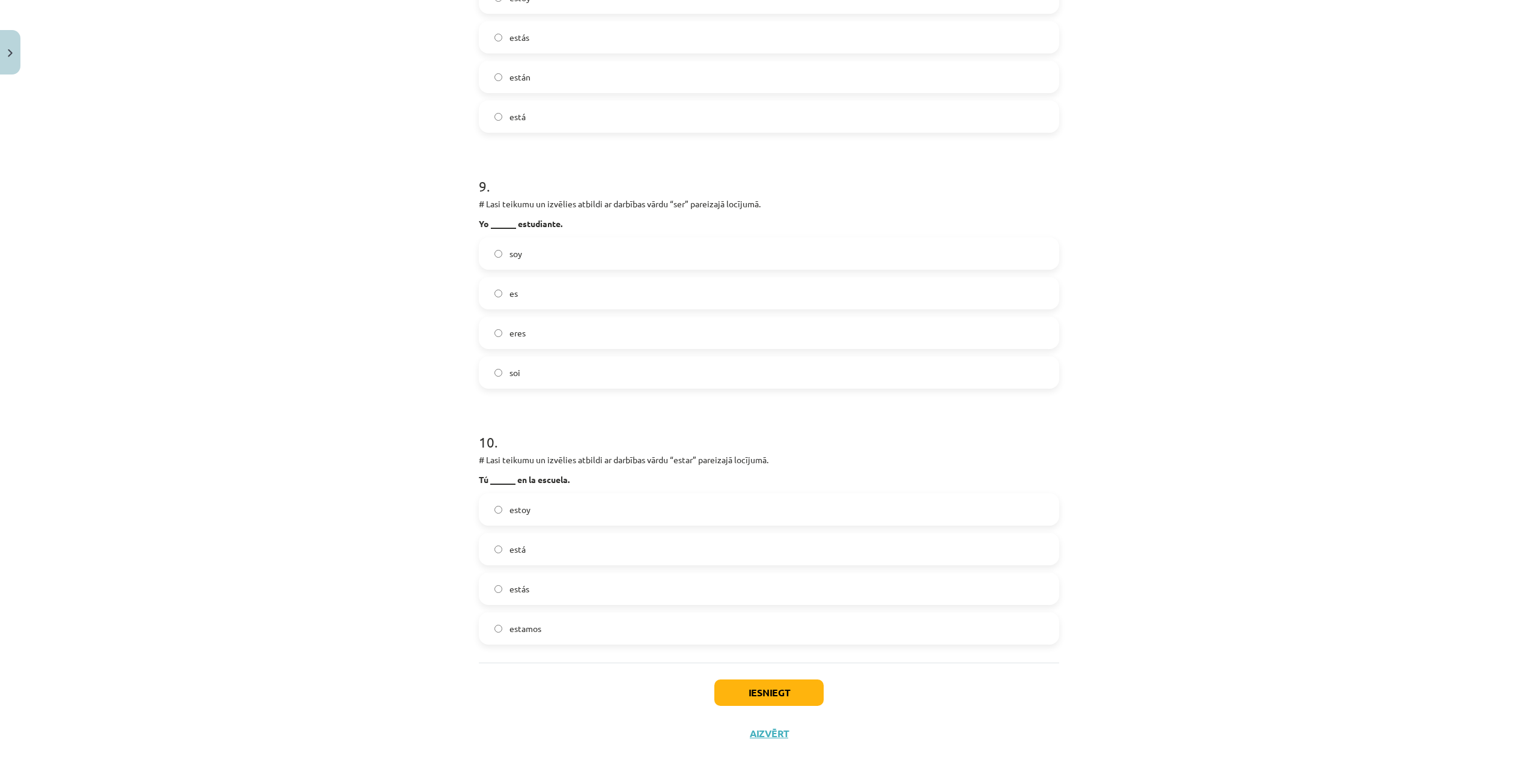
click at [515, 542] on label "está" at bounding box center [769, 548] width 578 height 30
click at [745, 691] on button "Iesniegt" at bounding box center [769, 692] width 109 height 27
click at [742, 689] on button "Iesniegt" at bounding box center [769, 692] width 109 height 27
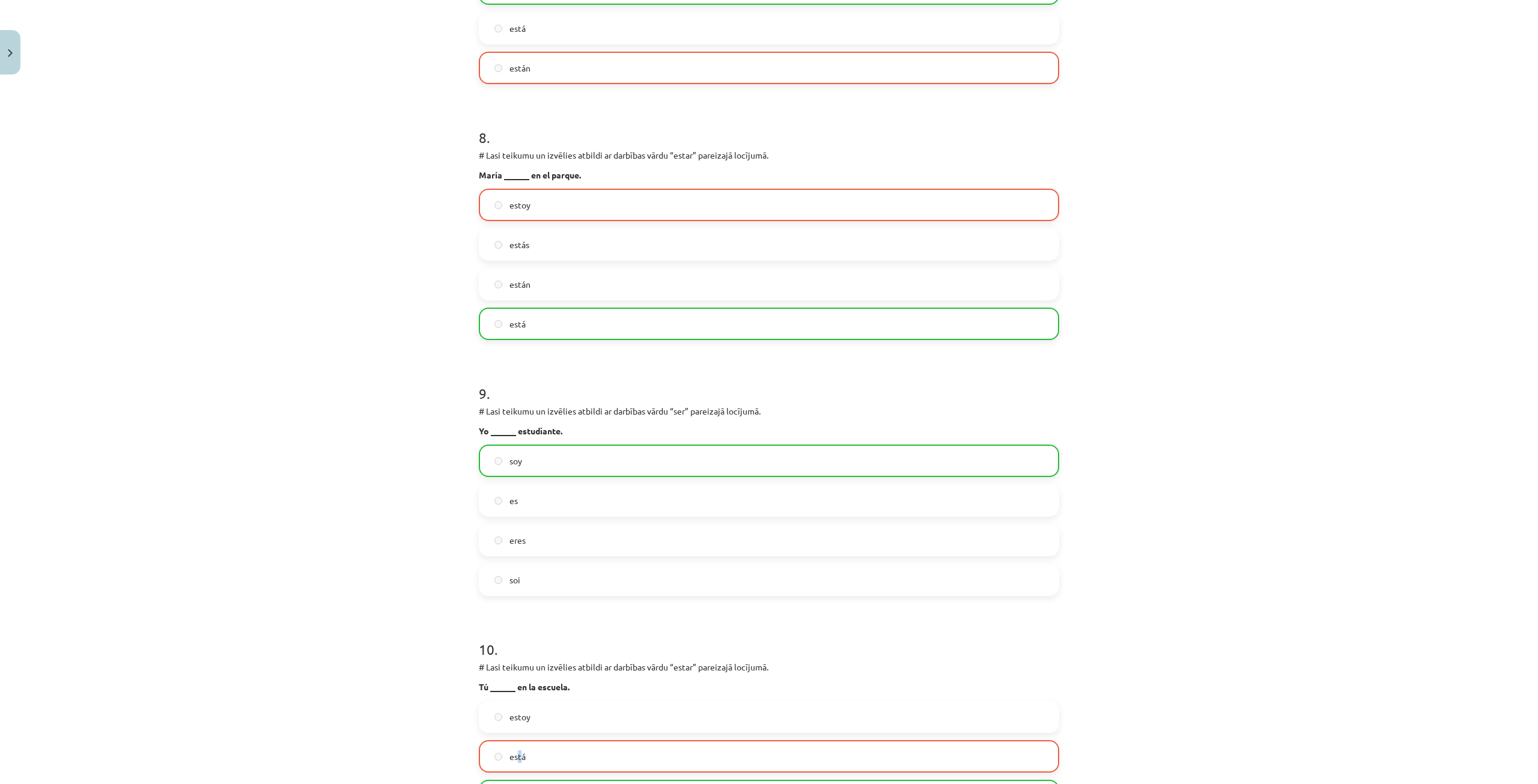
scroll to position [2168, 0]
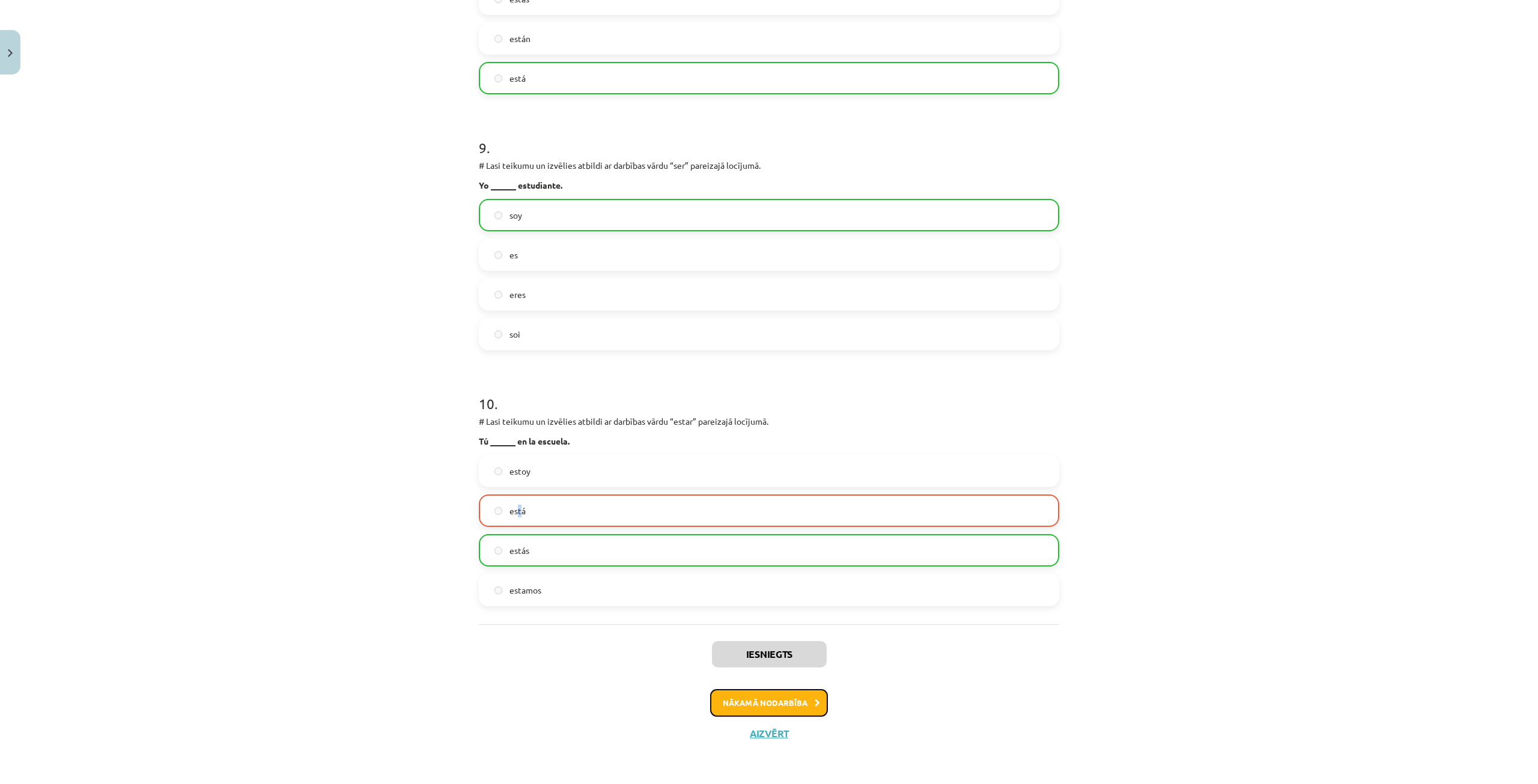
click at [796, 694] on button "Nākamā nodarbība" at bounding box center [769, 702] width 118 height 27
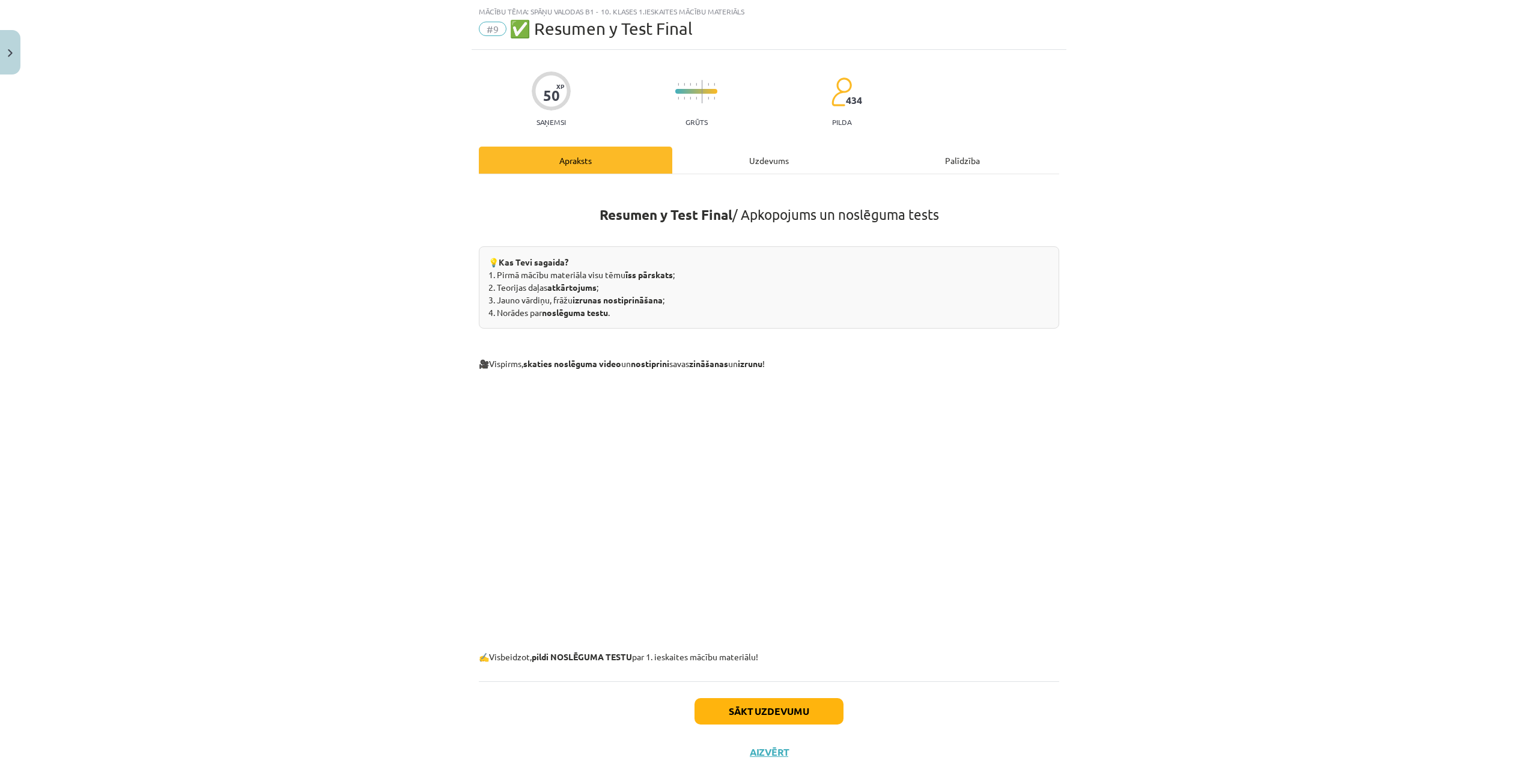
scroll to position [48, 0]
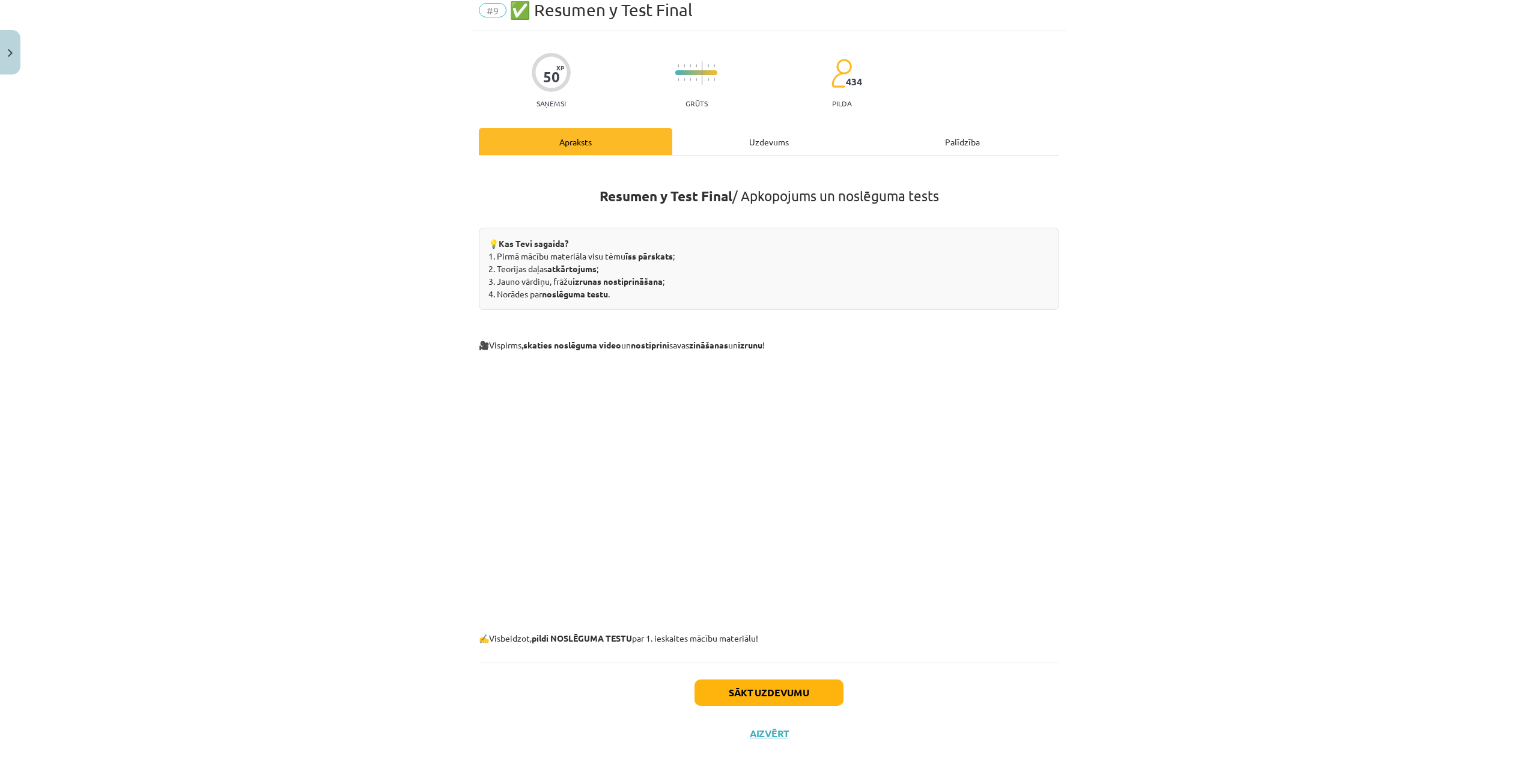
click at [749, 677] on div "Sākt uzdevumu Aizvērt" at bounding box center [769, 705] width 581 height 84
click at [748, 684] on button "Sākt uzdevumu" at bounding box center [769, 692] width 149 height 27
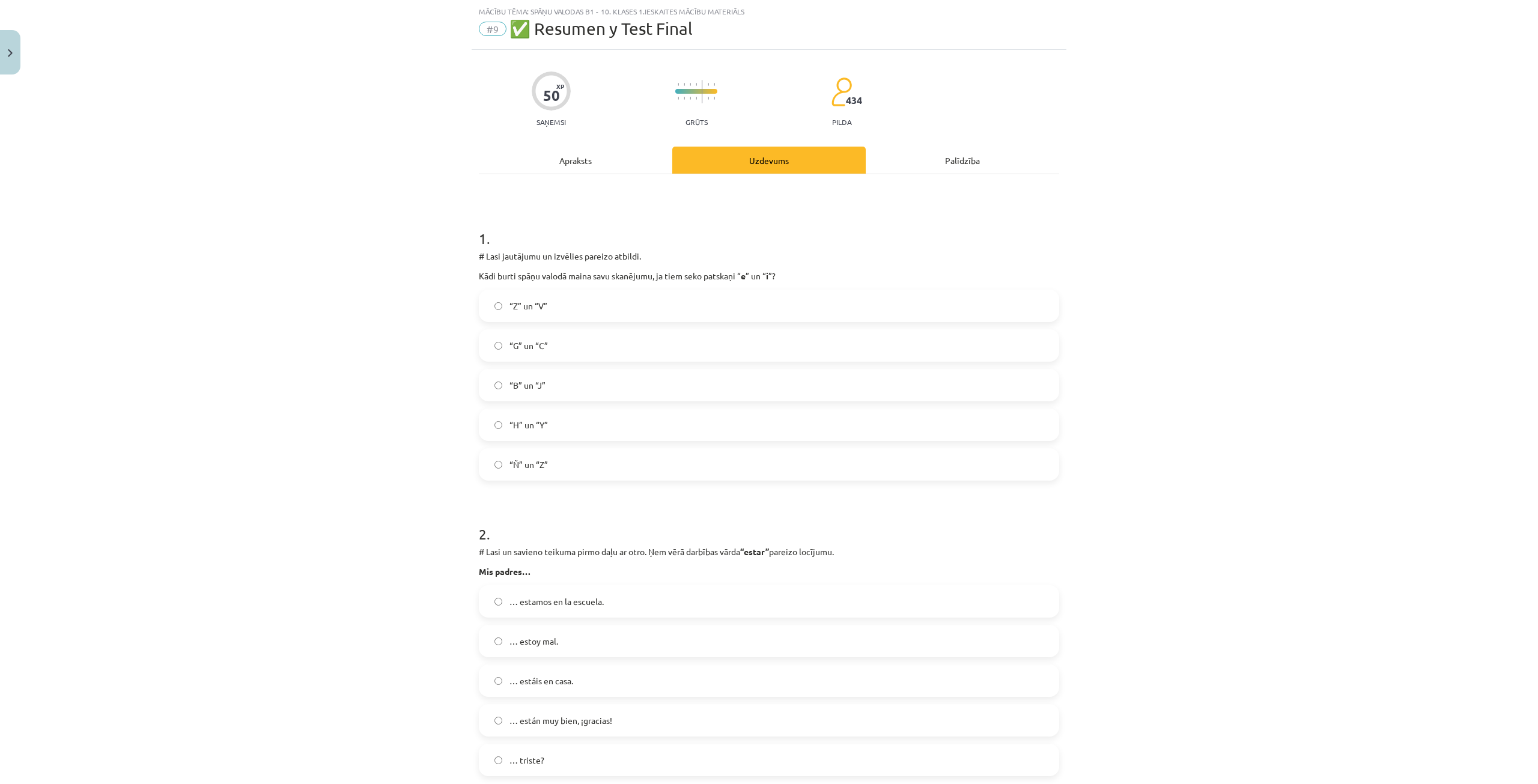
click at [512, 339] on span "“G” un “C”" at bounding box center [529, 346] width 39 height 13
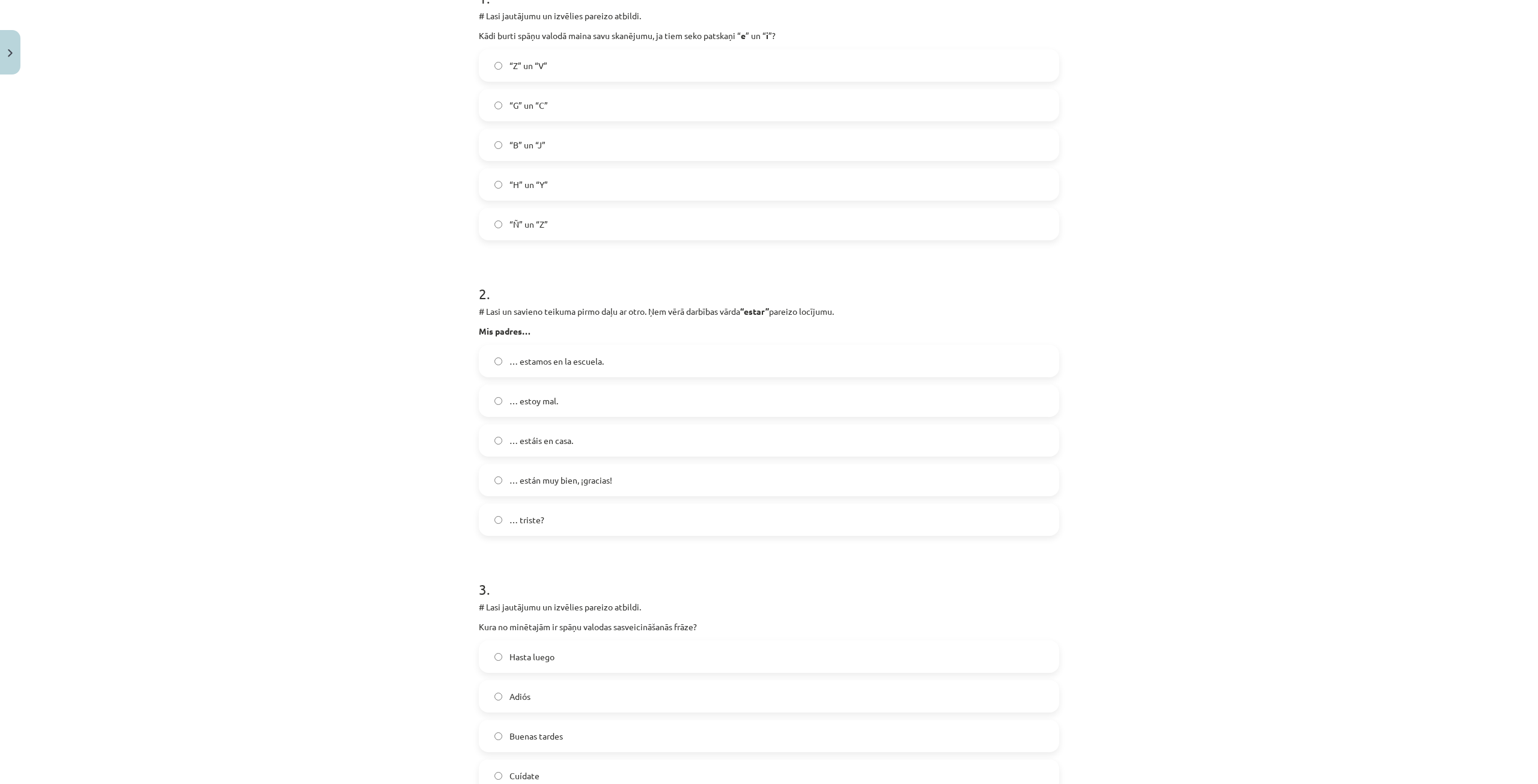
scroll to position [330, 0]
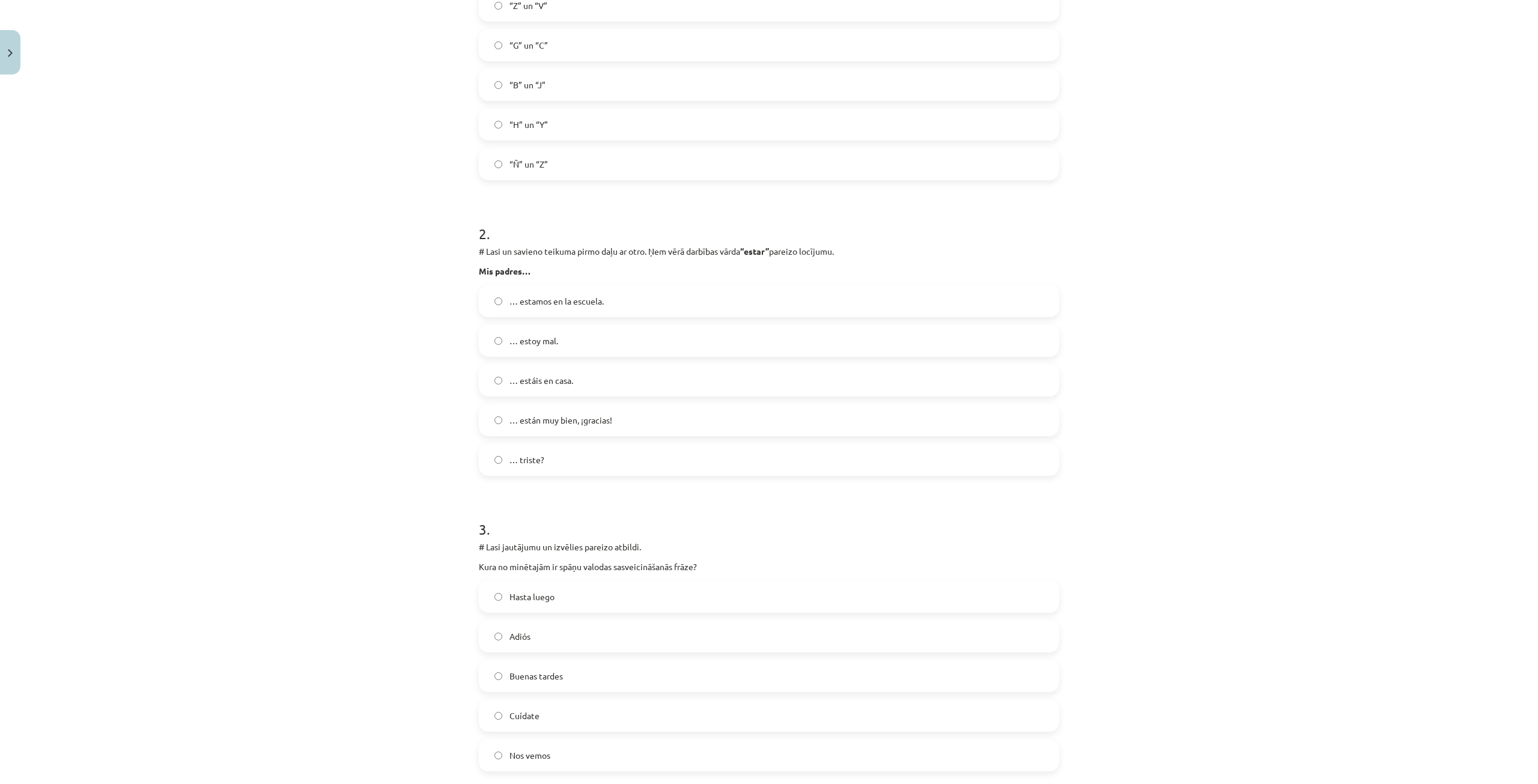
click at [576, 420] on span "… están muy bien, ¡gracias!" at bounding box center [561, 421] width 103 height 13
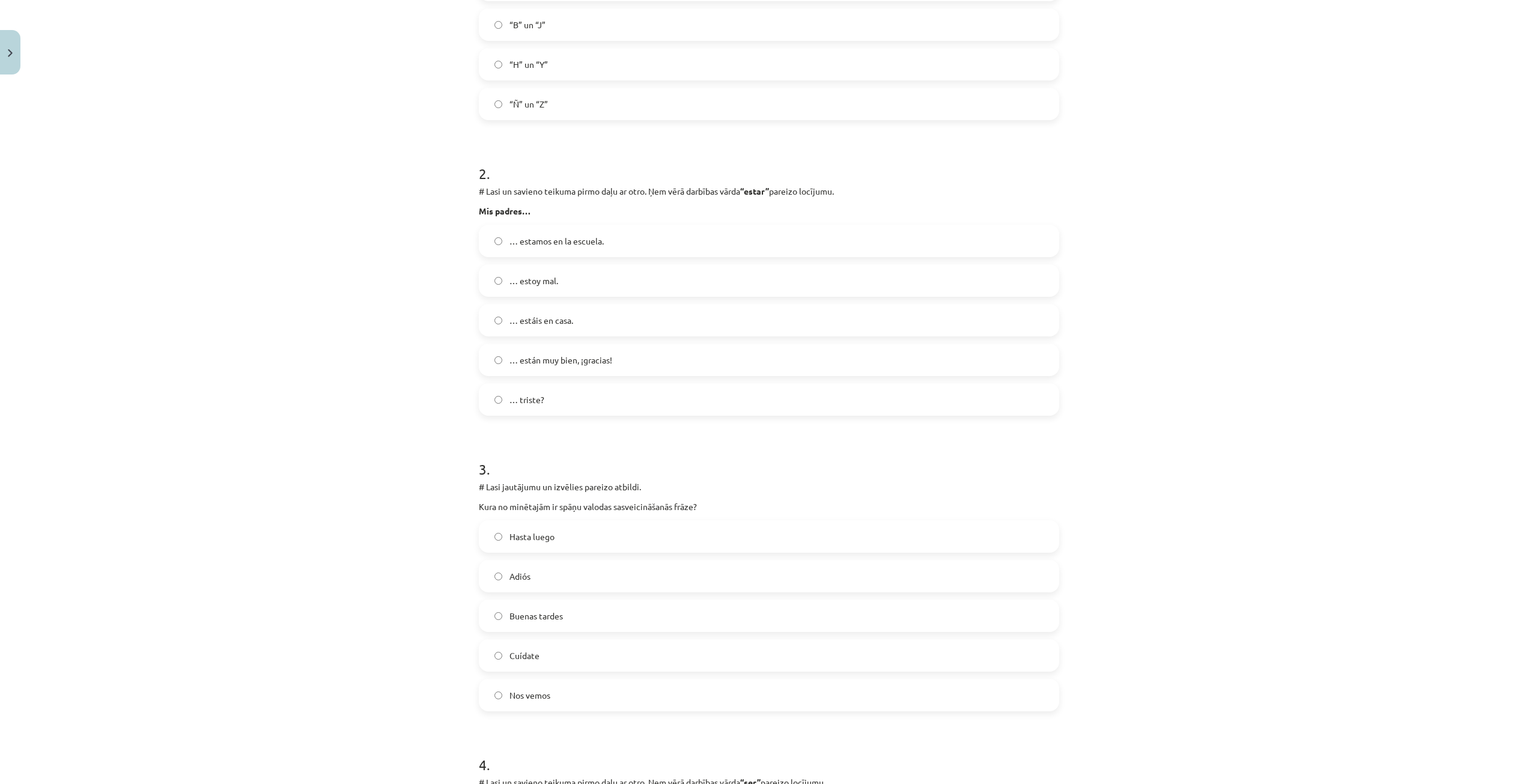
scroll to position [510, 0]
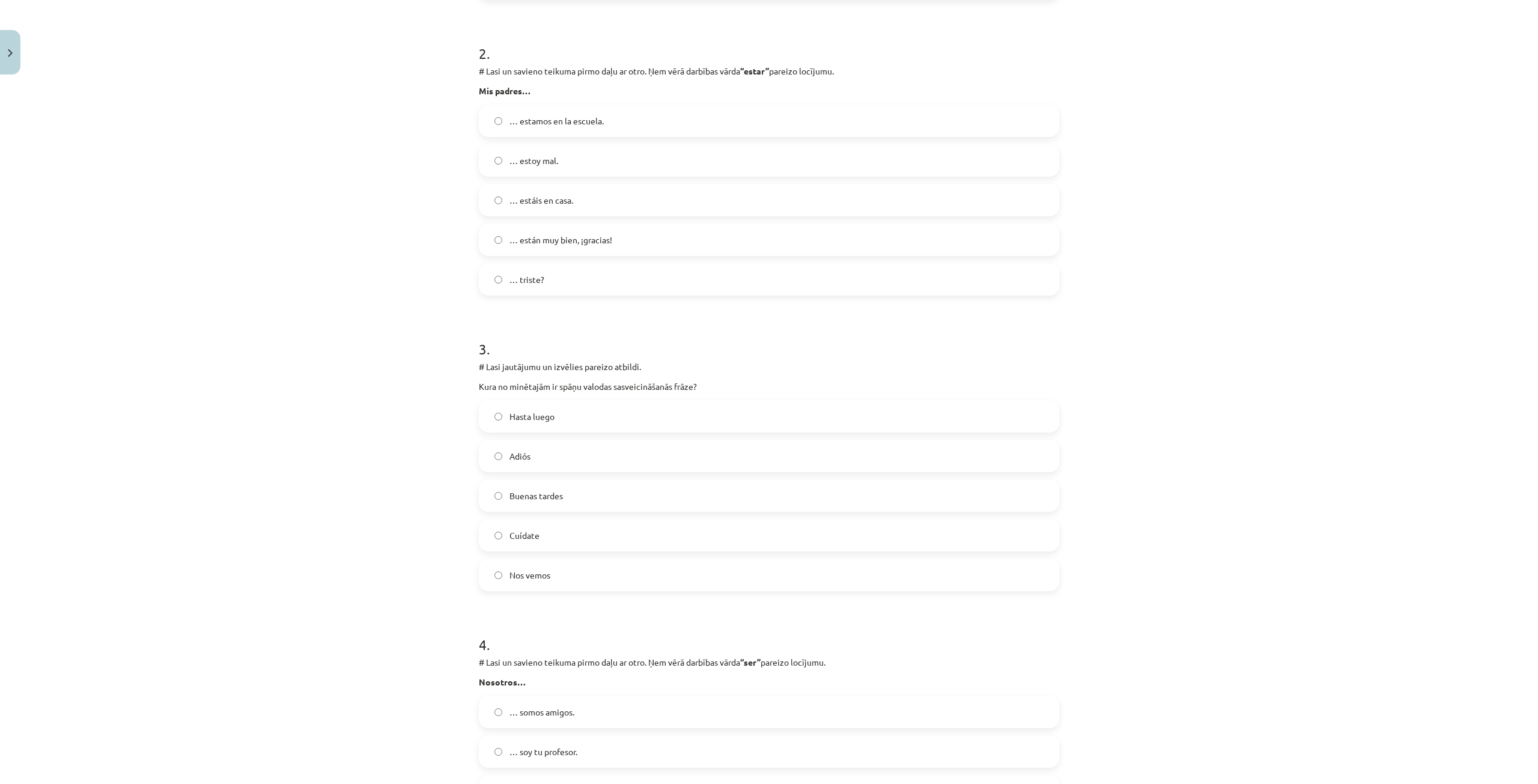
click at [502, 489] on label "Buenas tardes" at bounding box center [769, 495] width 578 height 30
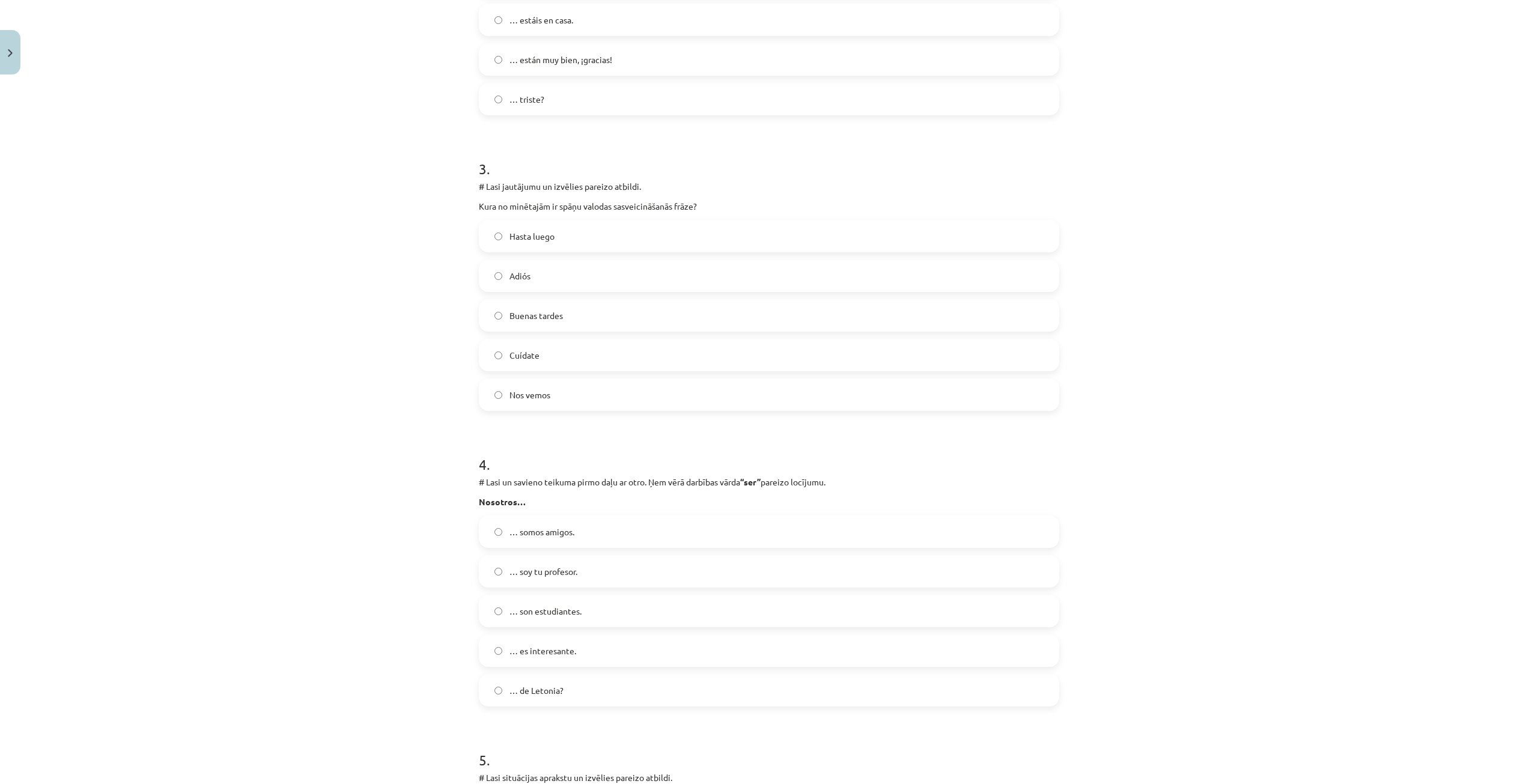
scroll to position [751, 0]
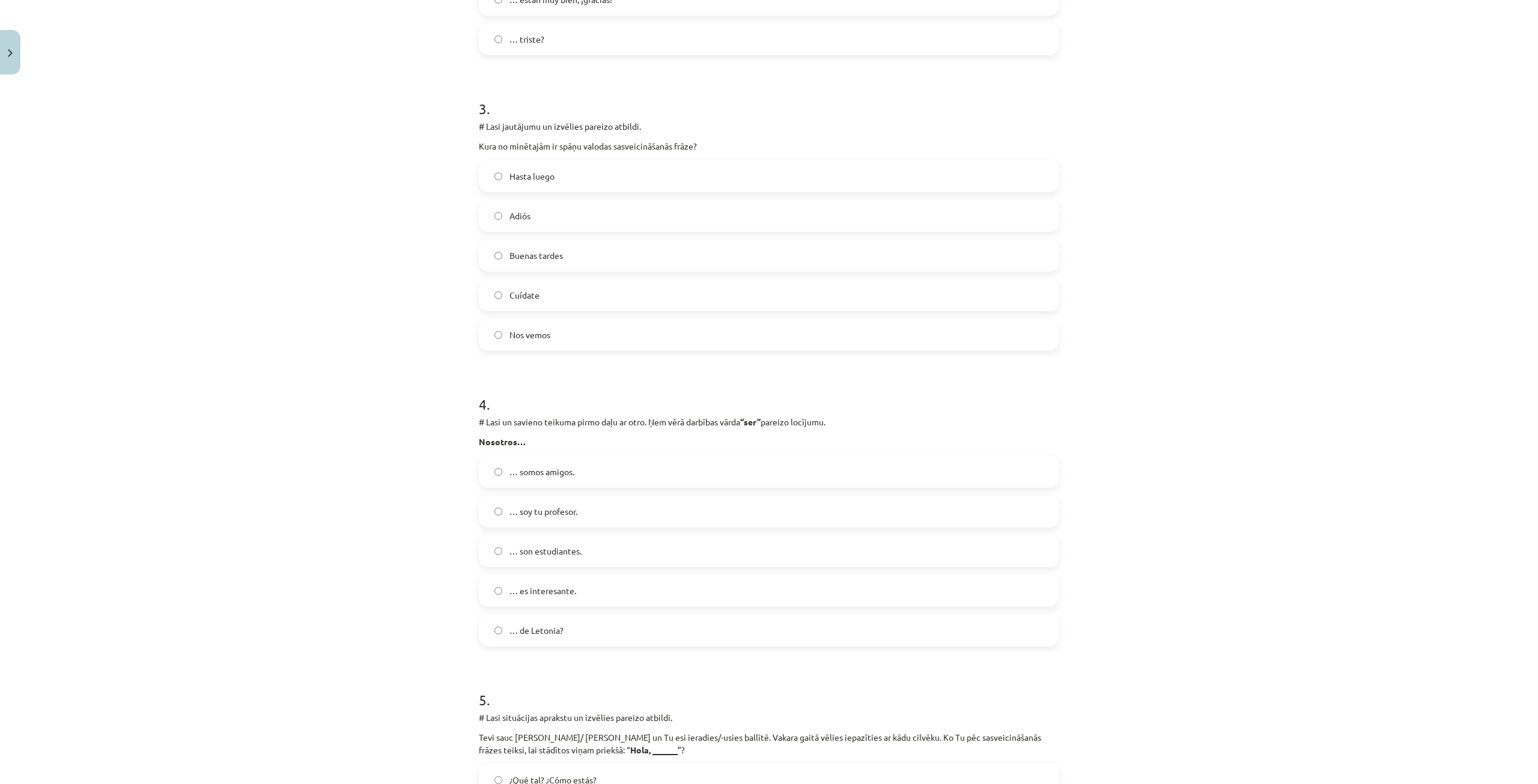
click at [497, 463] on label "… somos amigos." at bounding box center [769, 471] width 578 height 30
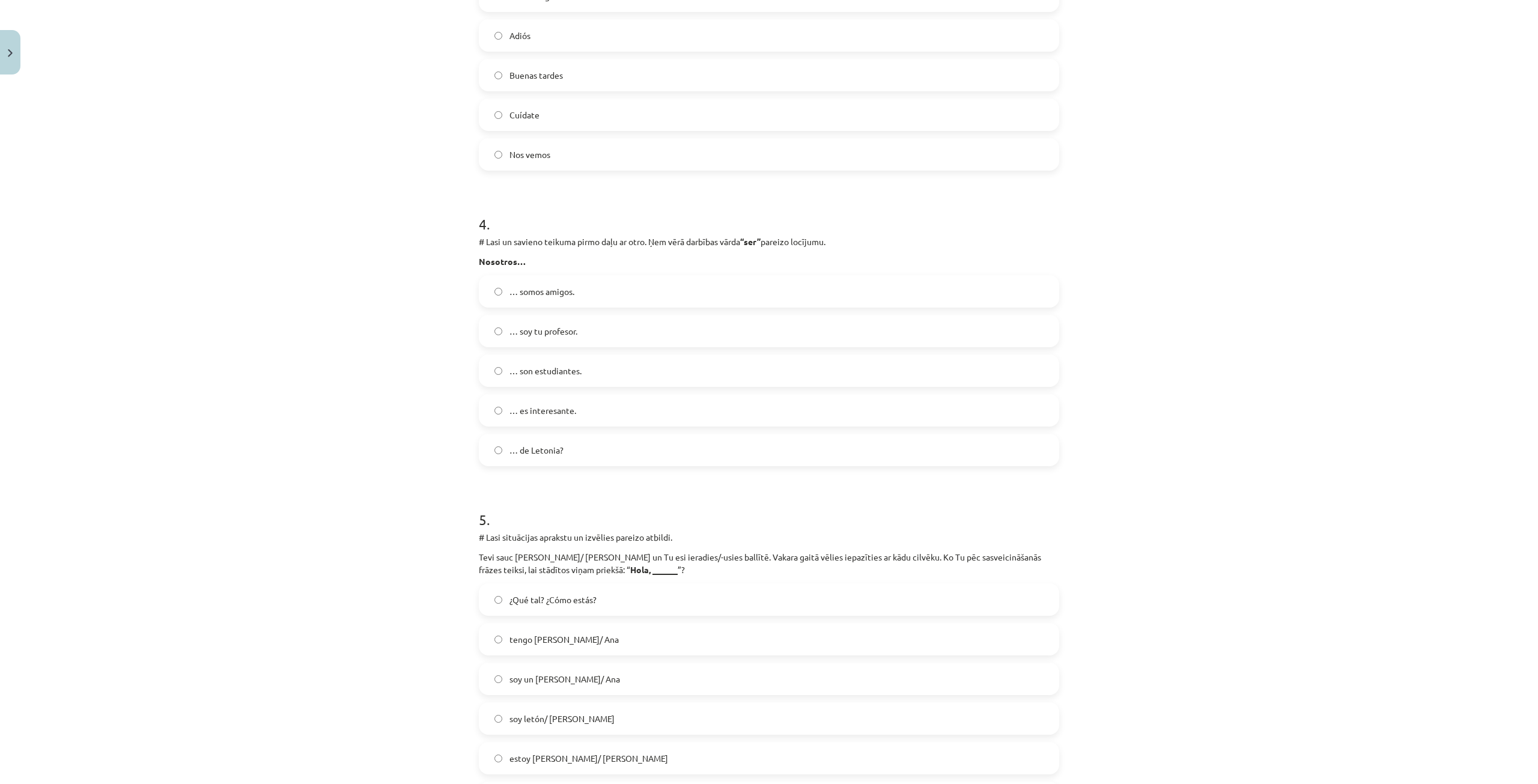
scroll to position [1111, 0]
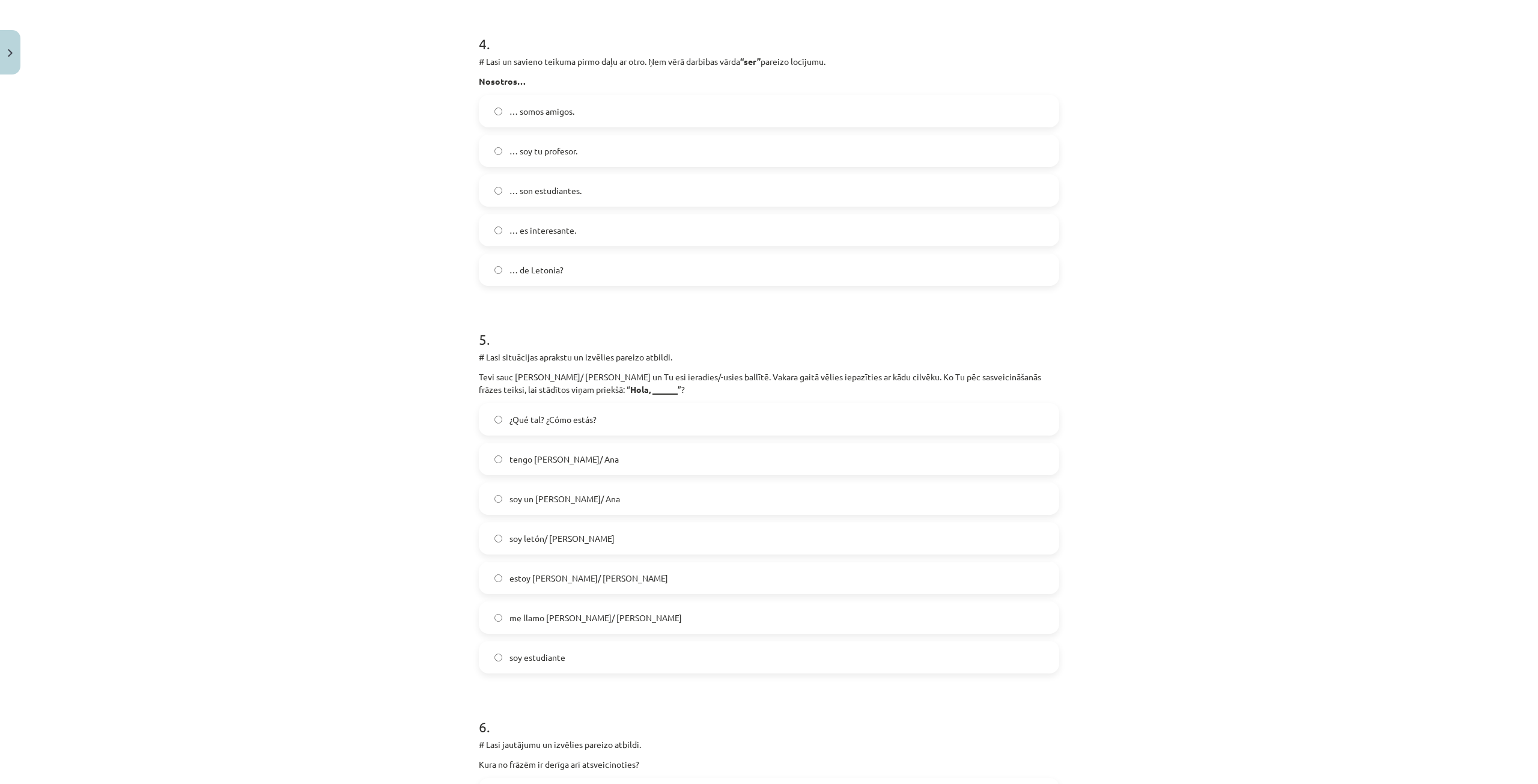
click at [554, 624] on label "me llamo [PERSON_NAME]/ [PERSON_NAME]" at bounding box center [769, 617] width 578 height 30
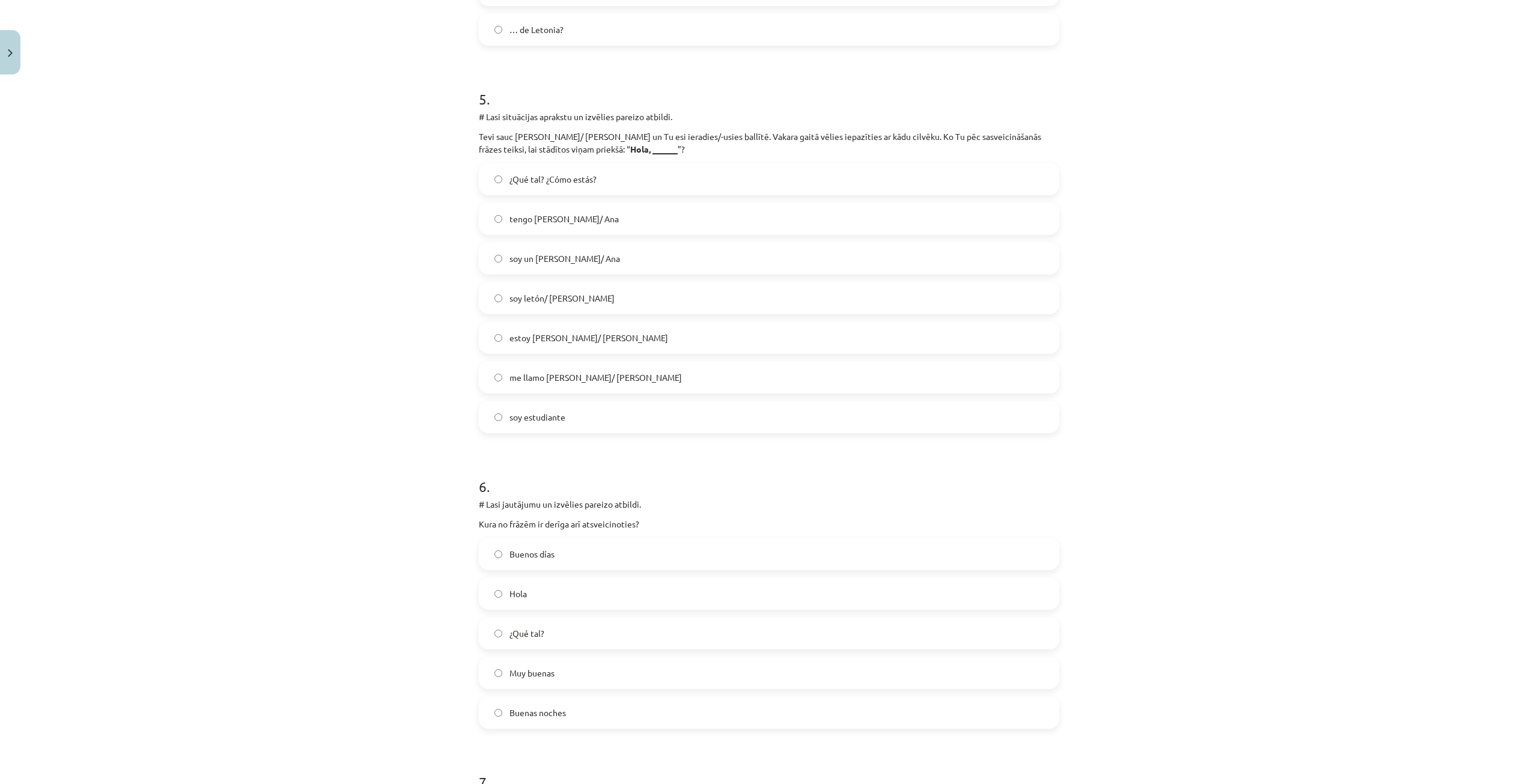
scroll to position [1411, 0]
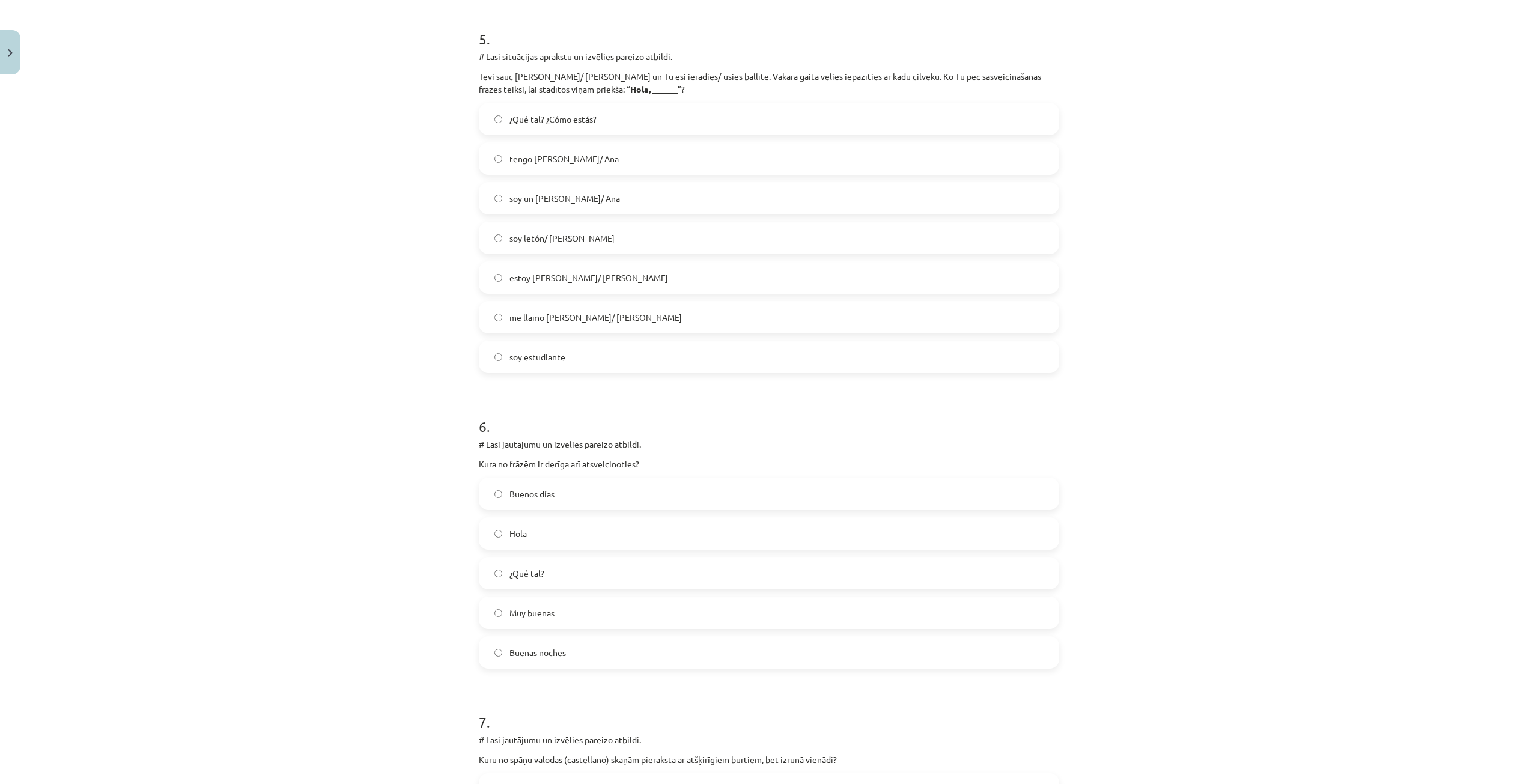
click at [543, 656] on span "Buenas noches" at bounding box center [538, 652] width 57 height 13
click at [517, 619] on label "Muy buenas" at bounding box center [769, 612] width 578 height 30
click at [520, 578] on span "¿Qué tal?" at bounding box center [527, 573] width 35 height 13
click at [536, 599] on label "Muy buenas" at bounding box center [769, 612] width 578 height 30
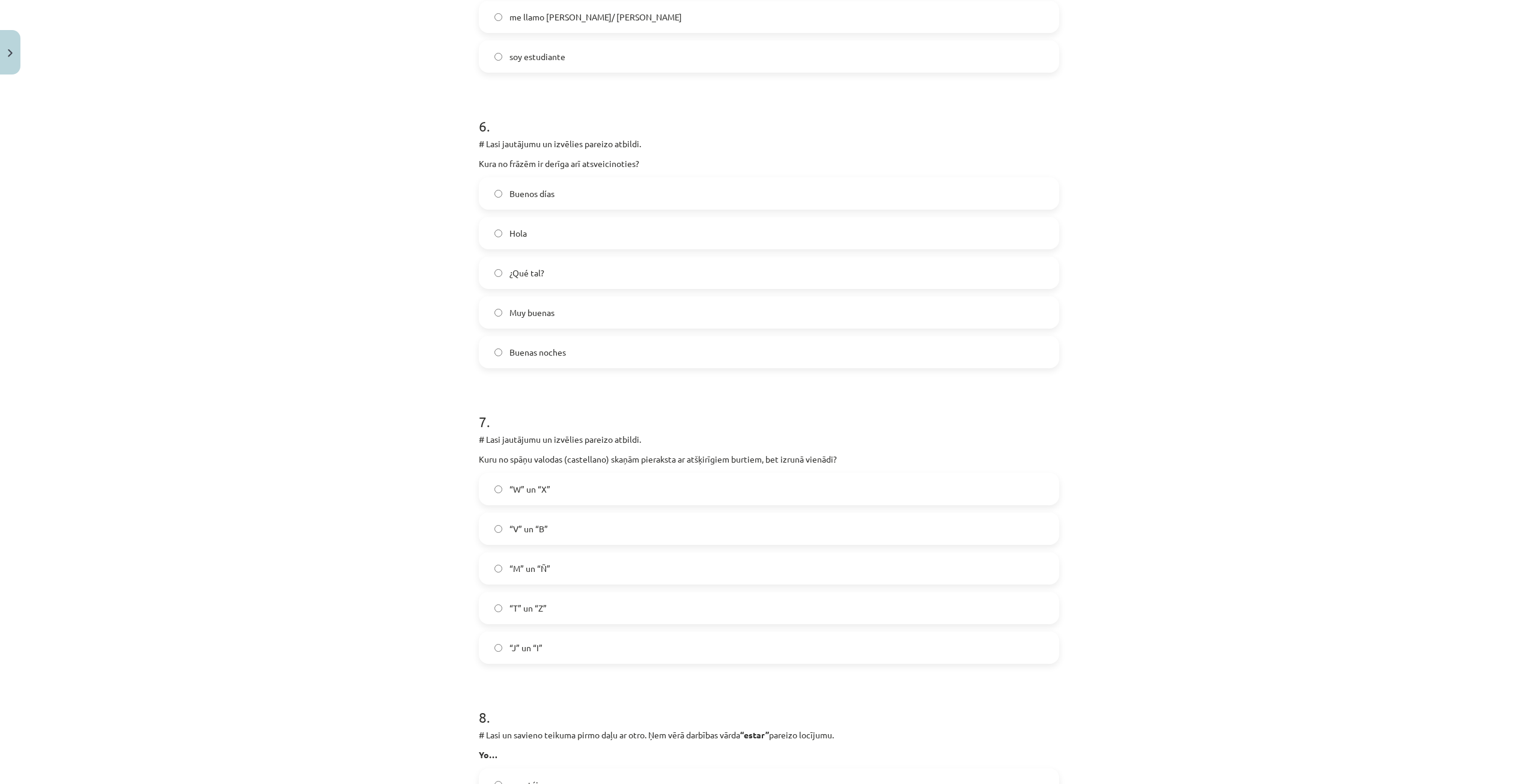
click at [510, 228] on span "Hola" at bounding box center [519, 233] width 18 height 13
click at [547, 494] on label "“W” un “X”" at bounding box center [769, 488] width 578 height 30
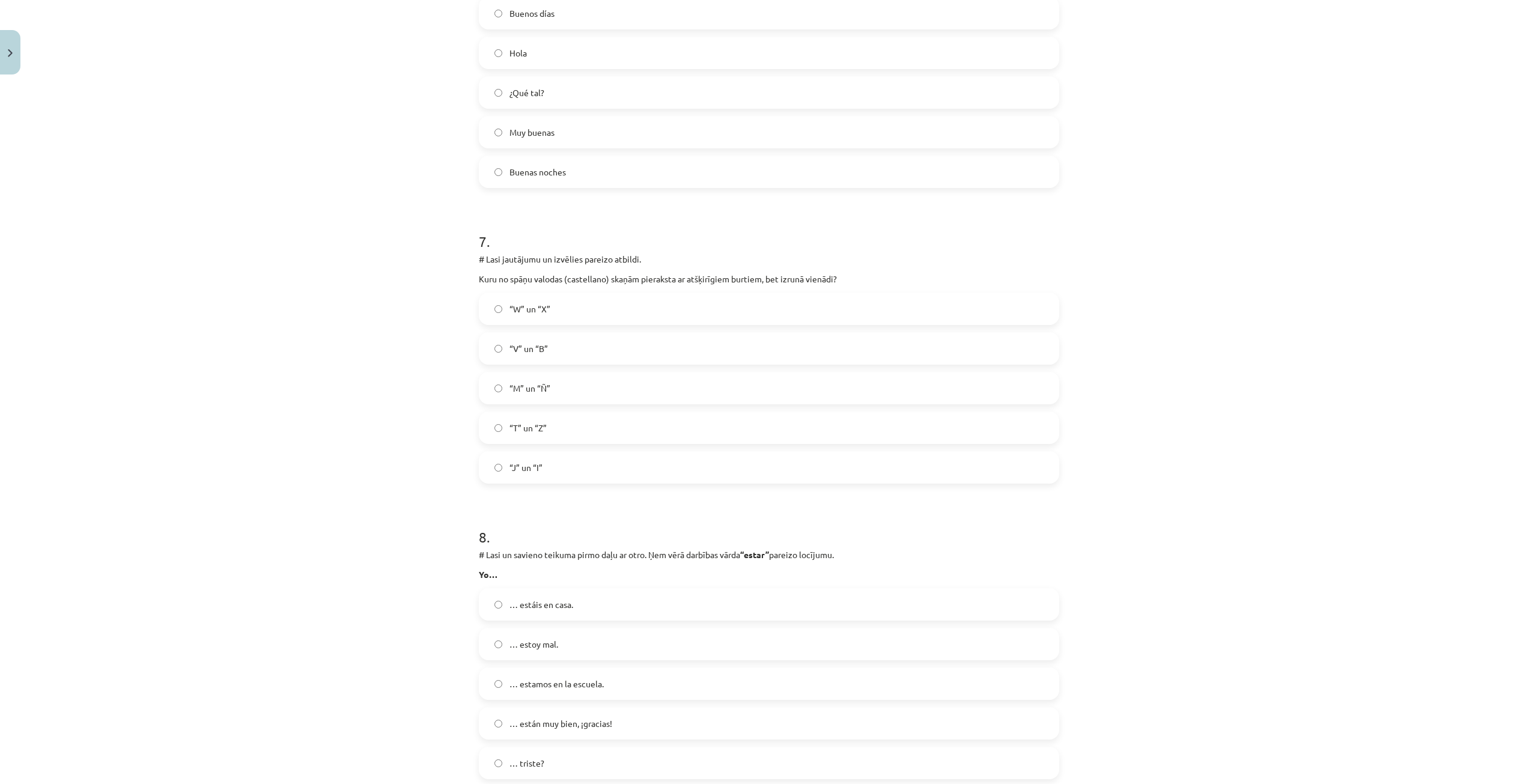
scroll to position [2012, 0]
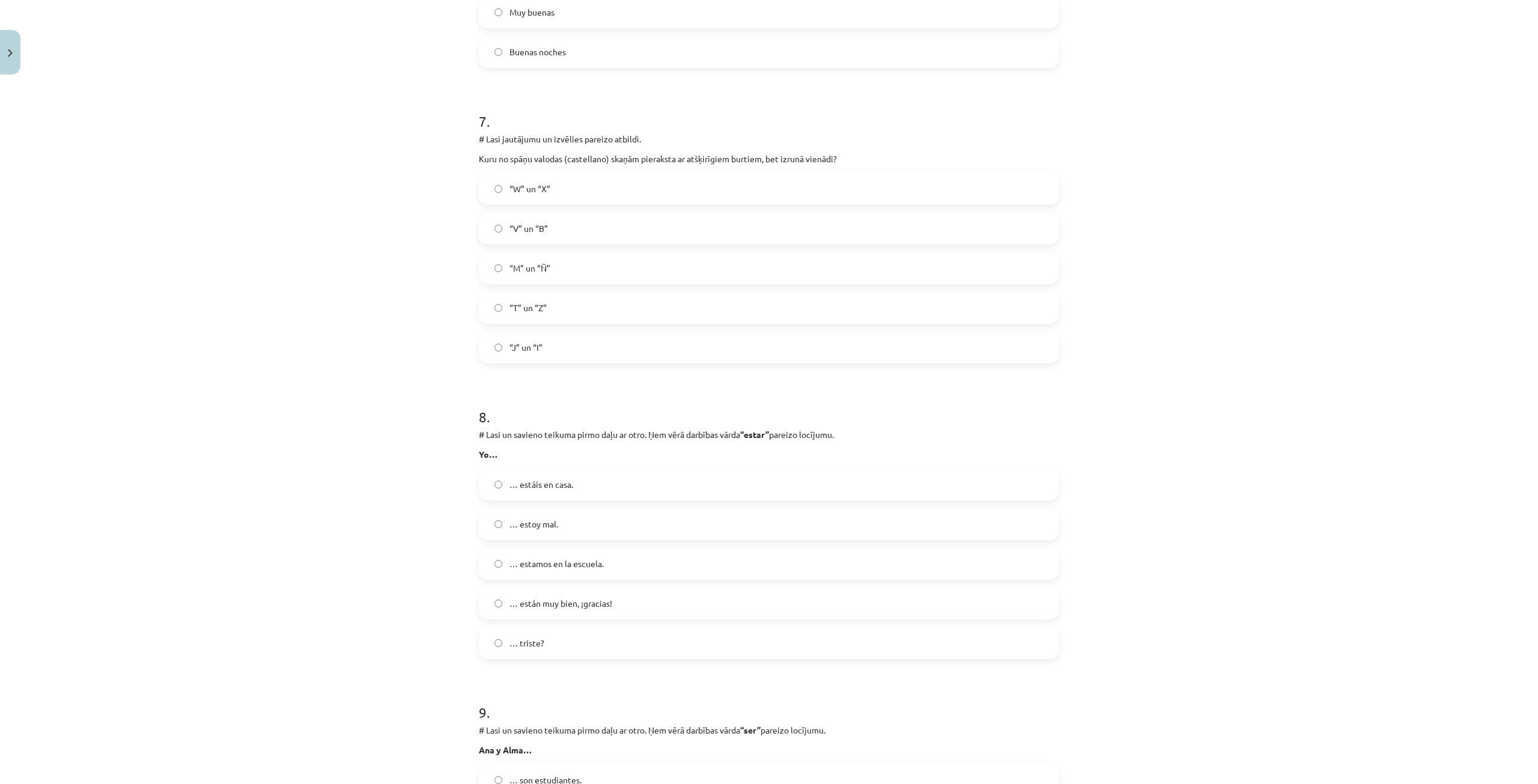
click at [560, 526] on label "… estoy mal." at bounding box center [769, 523] width 578 height 30
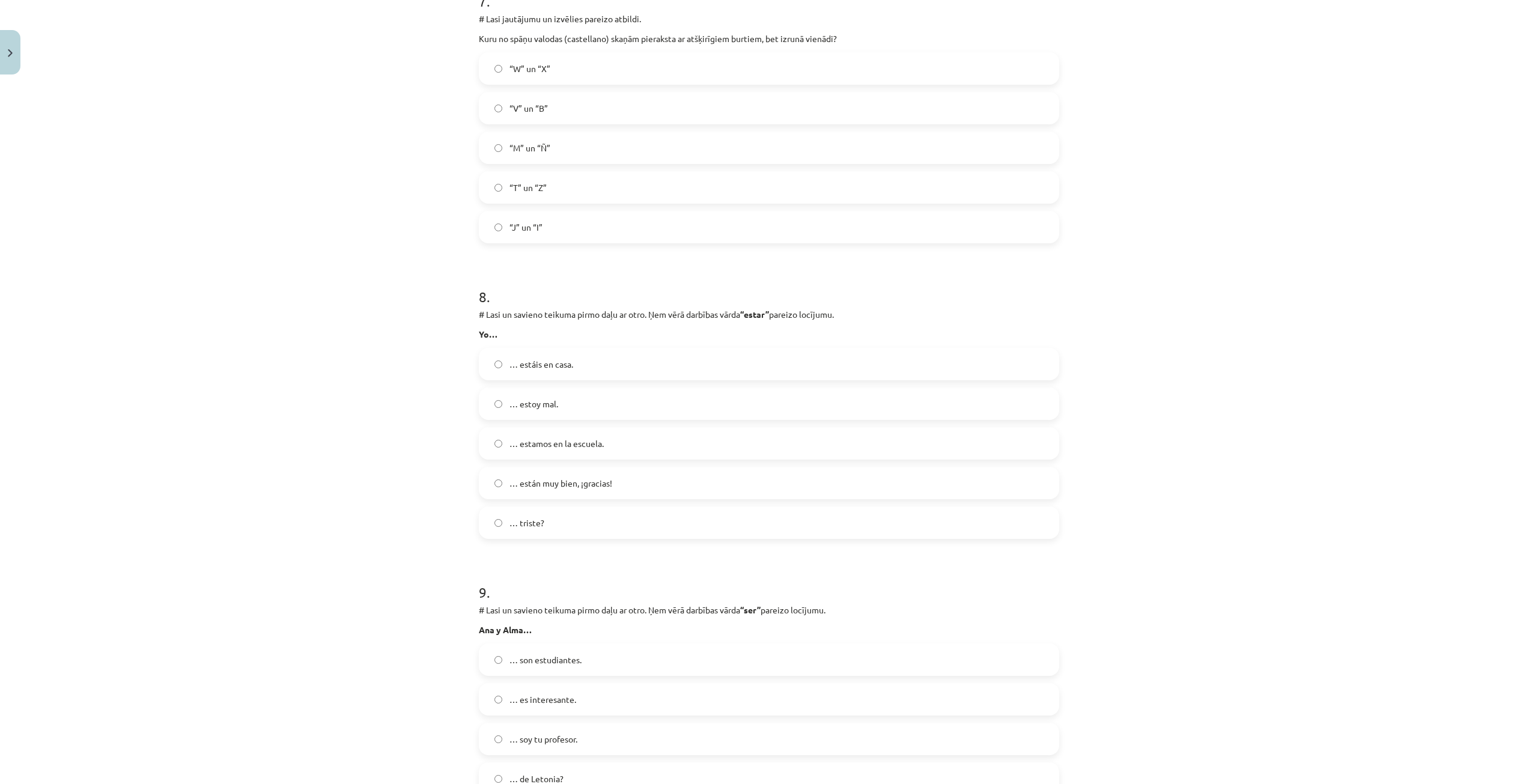
scroll to position [2312, 0]
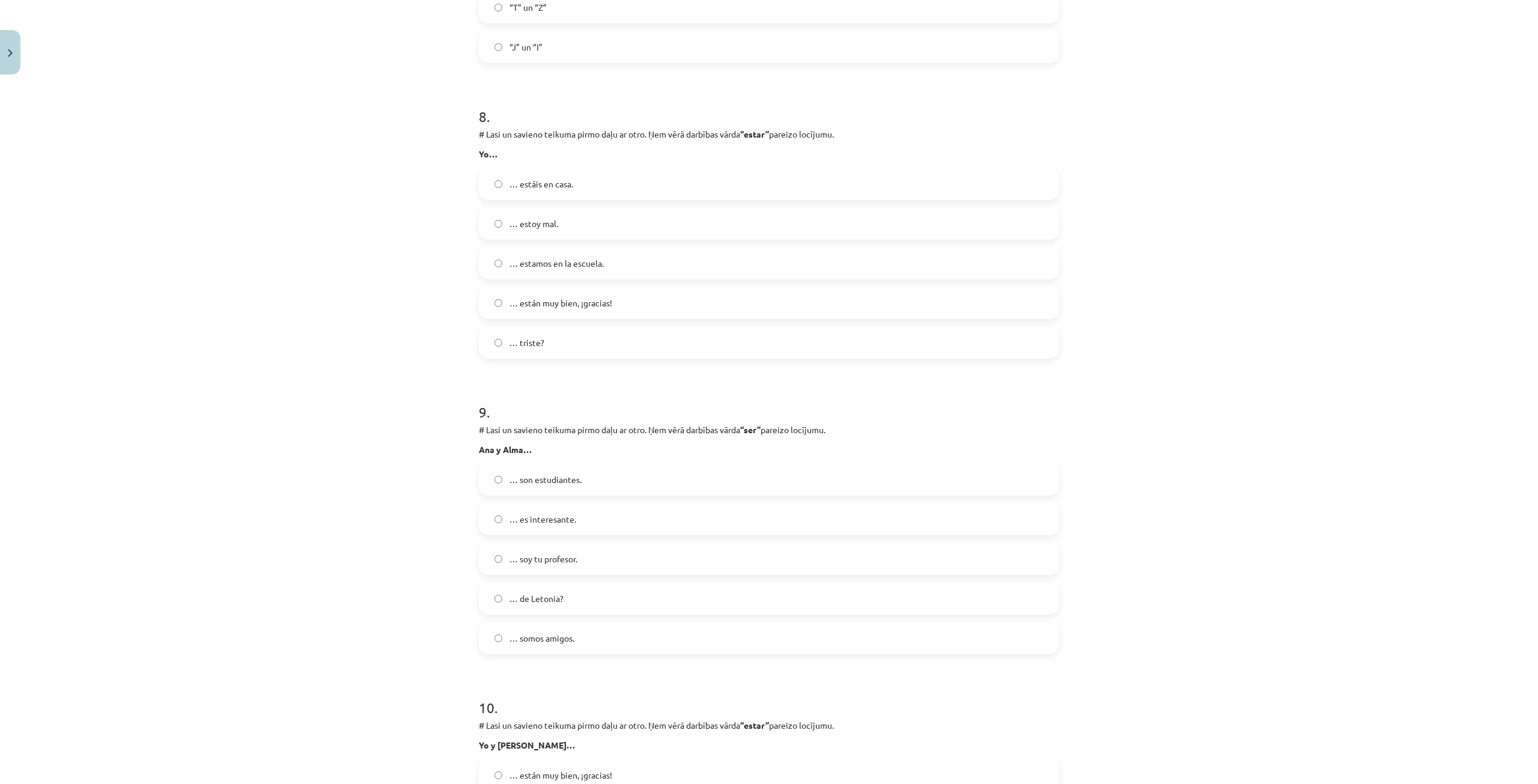
click at [539, 644] on label "… somos amigos." at bounding box center [769, 637] width 578 height 30
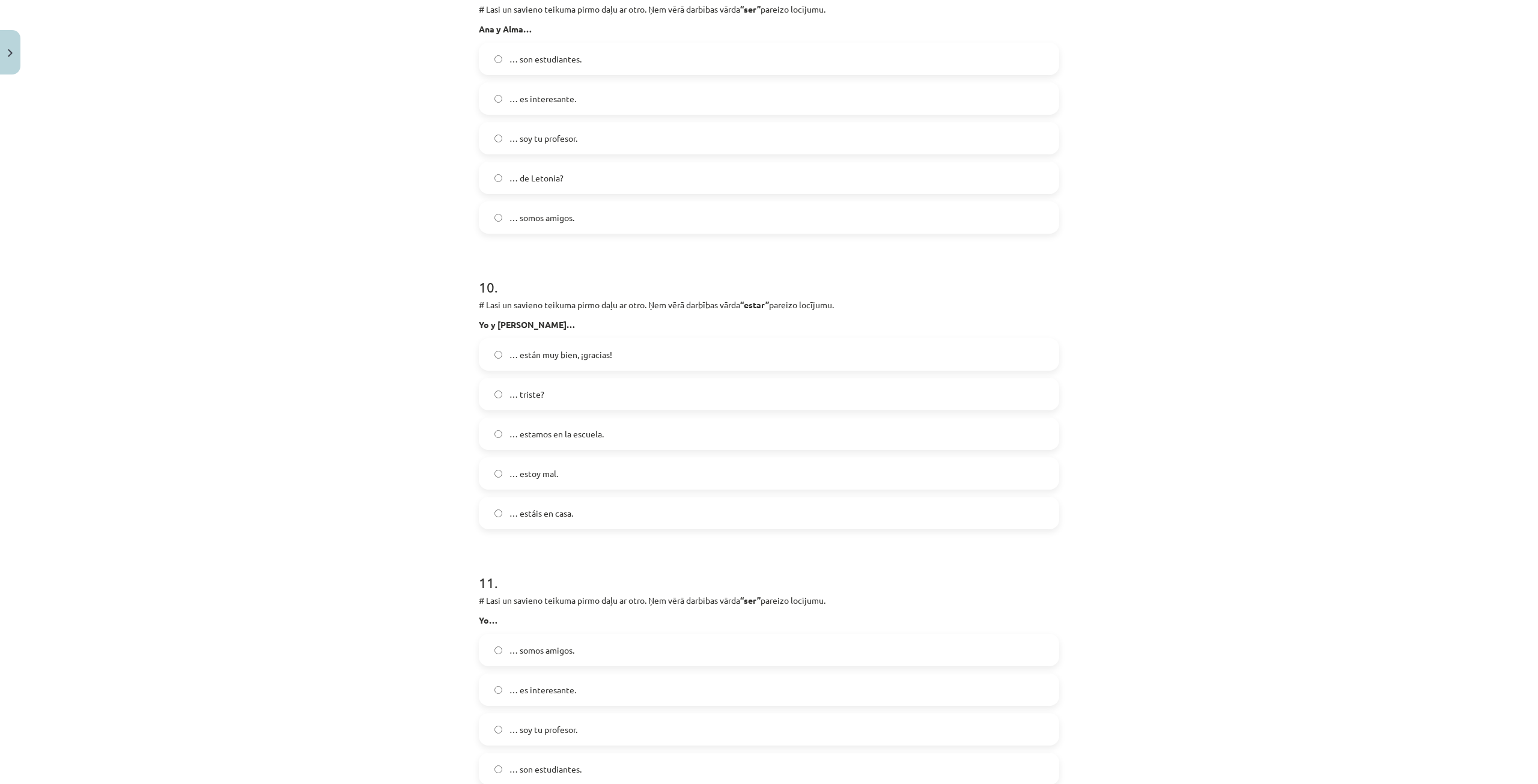
click at [568, 400] on label "… triste?" at bounding box center [769, 393] width 578 height 30
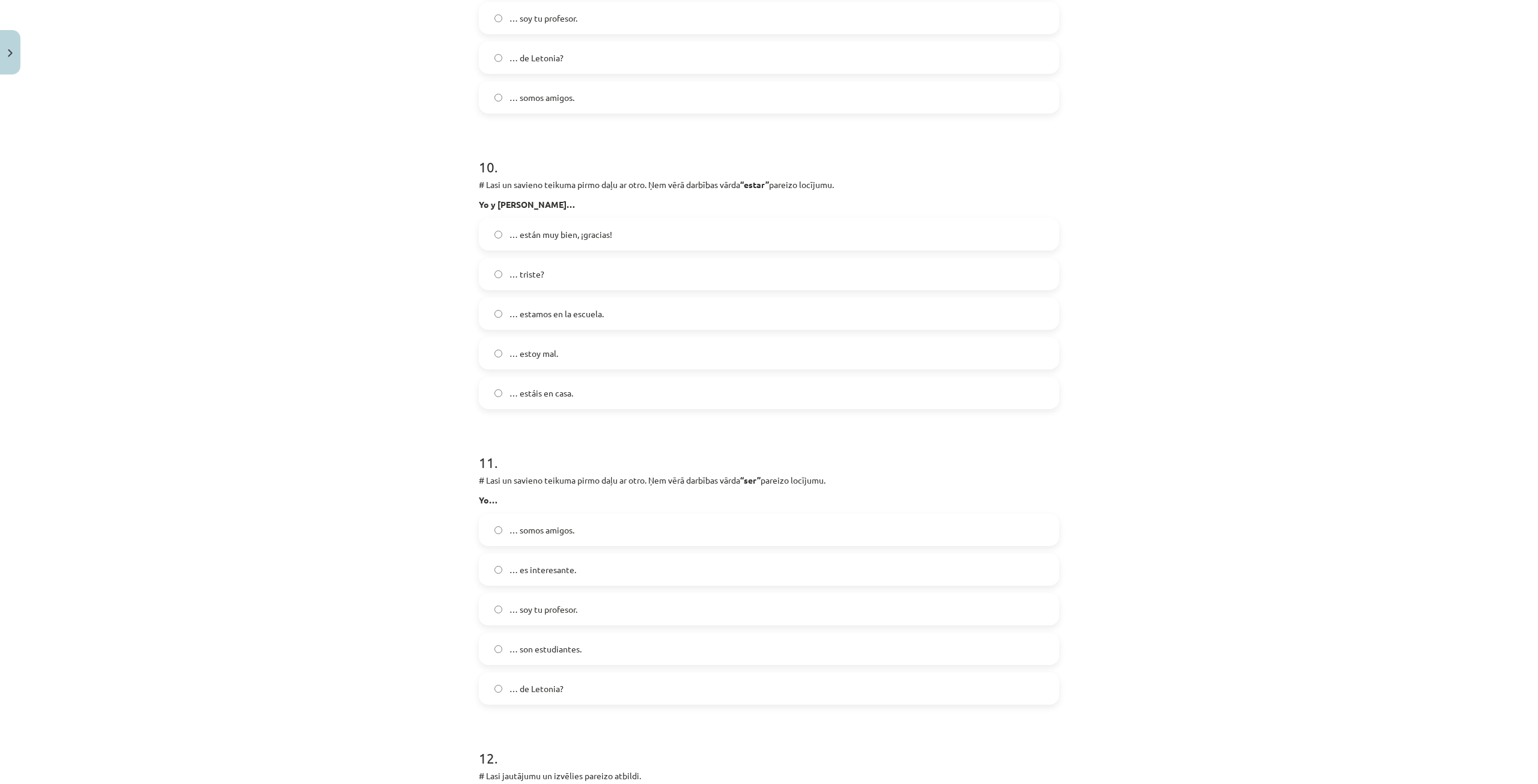
scroll to position [3033, 0]
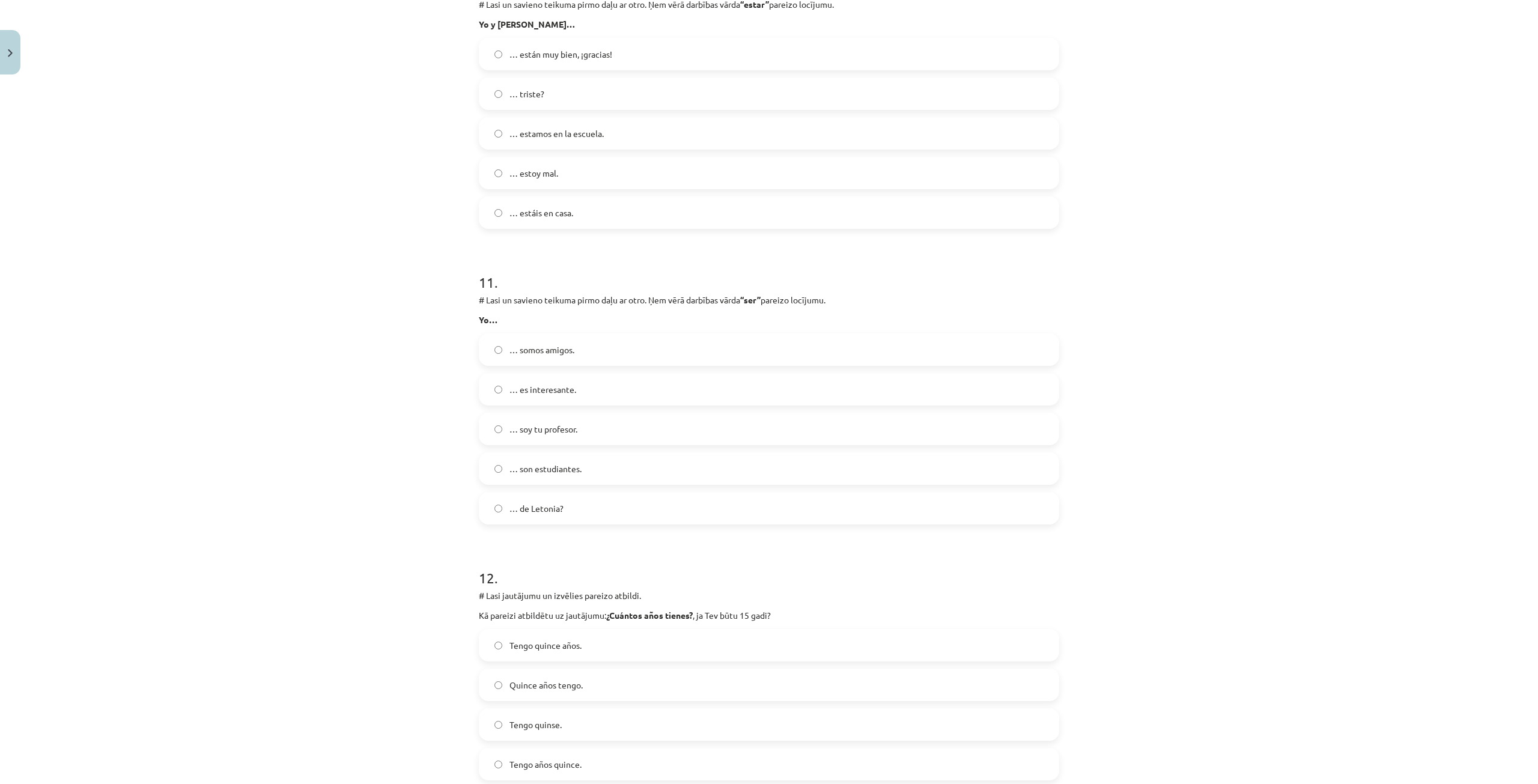
click at [566, 420] on label "… soy tu profesor." at bounding box center [769, 429] width 578 height 30
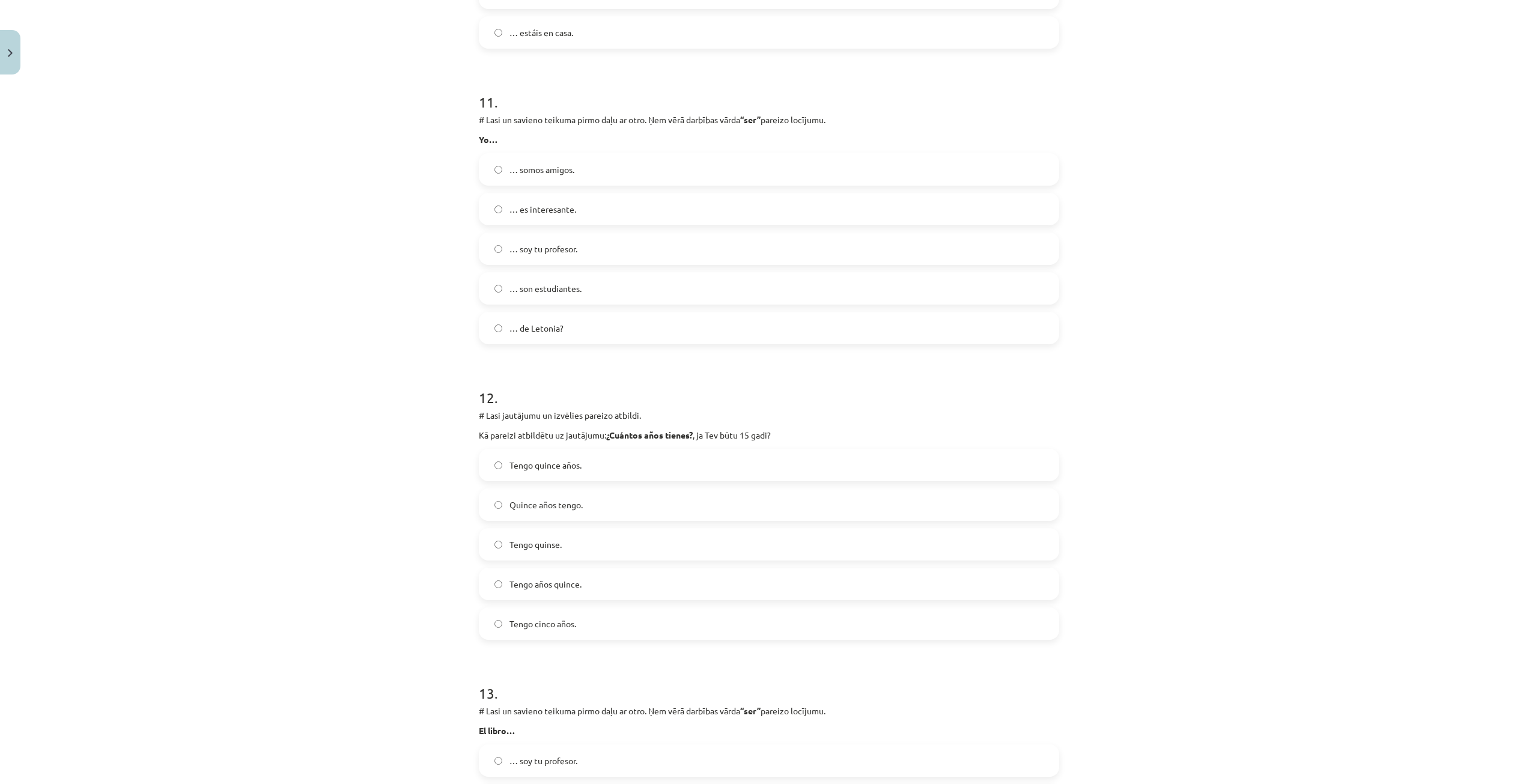
click at [554, 466] on span "Tengo quince años." at bounding box center [545, 465] width 72 height 13
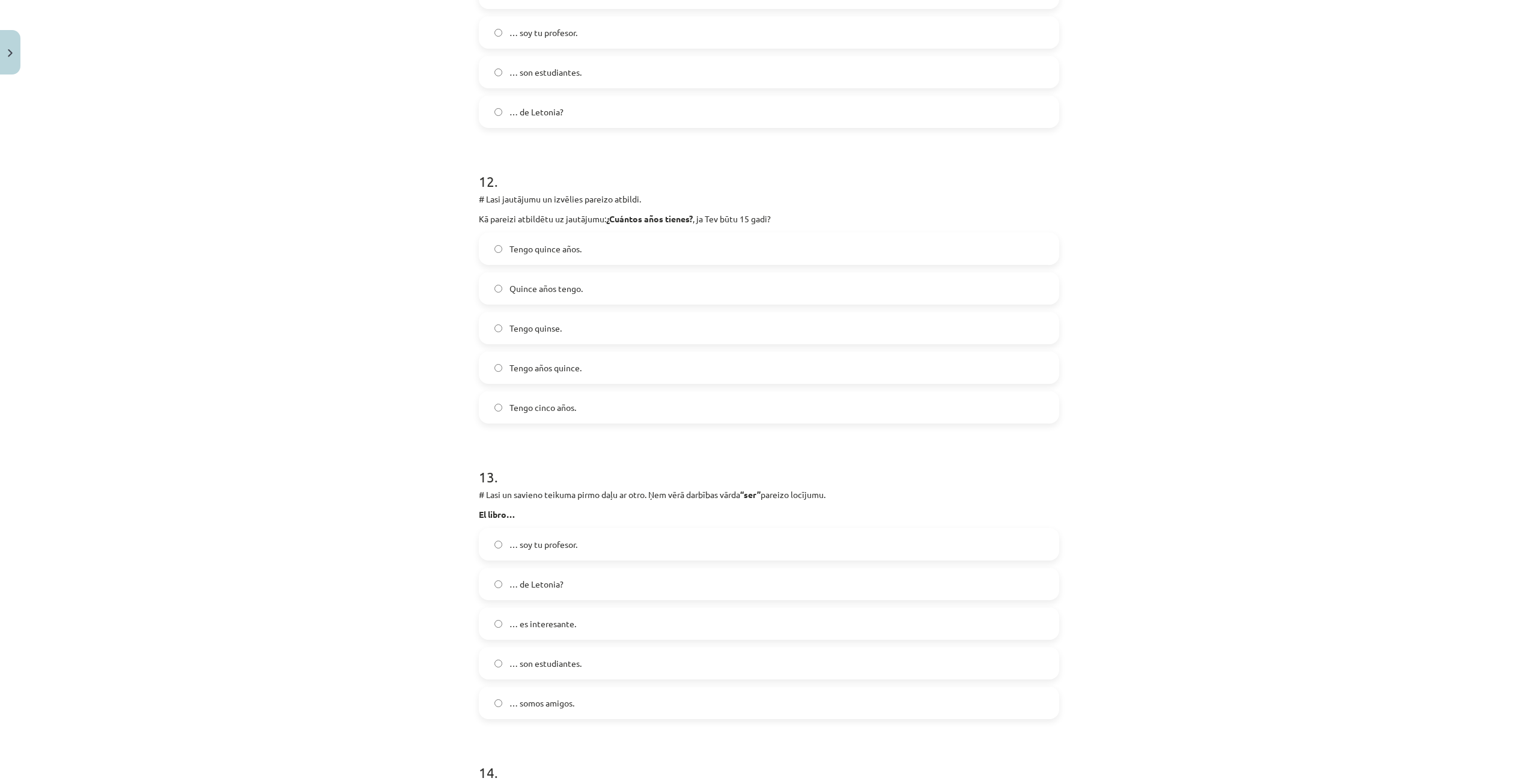
scroll to position [3550, 0]
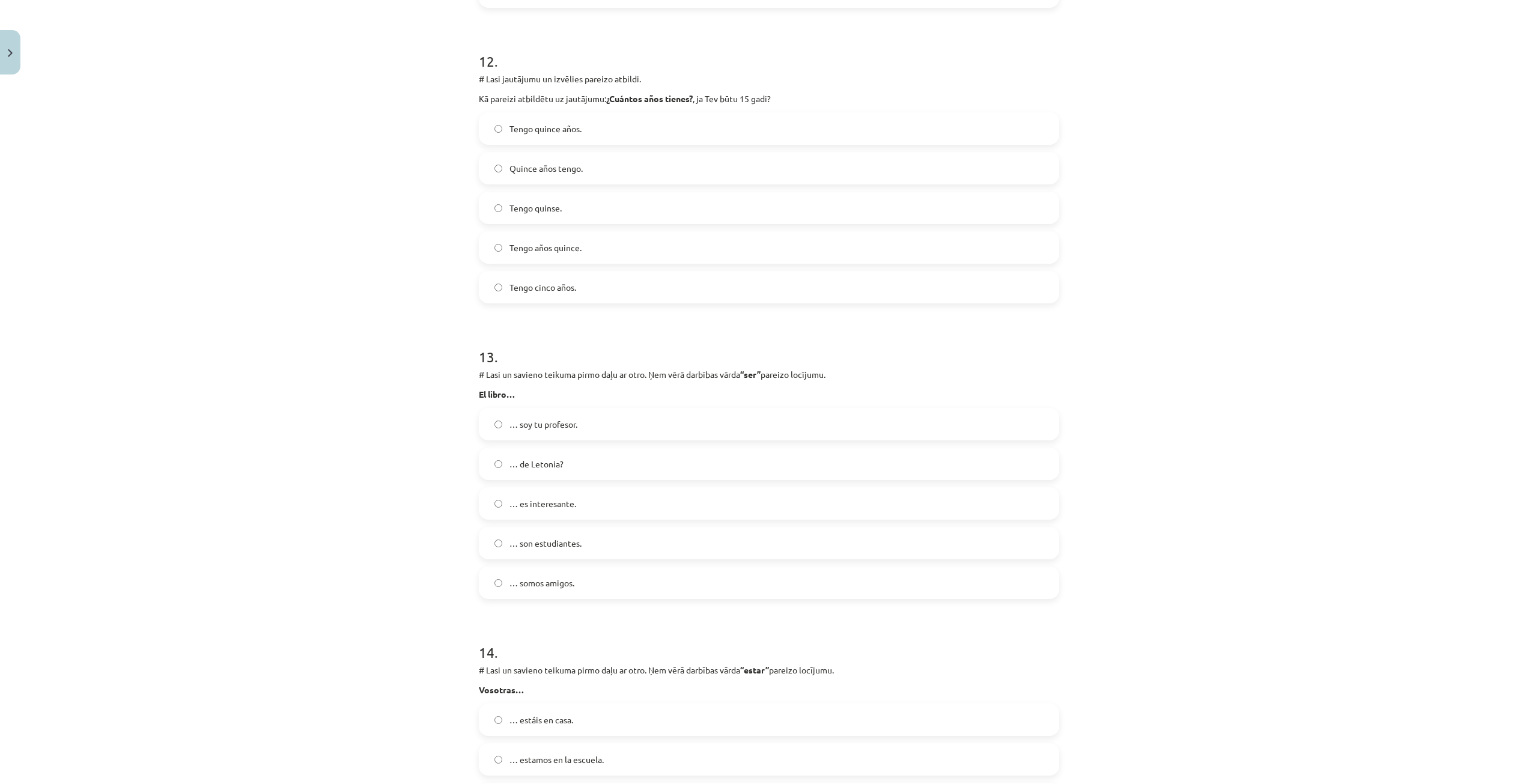
click at [544, 501] on span "… es interesante." at bounding box center [543, 504] width 67 height 13
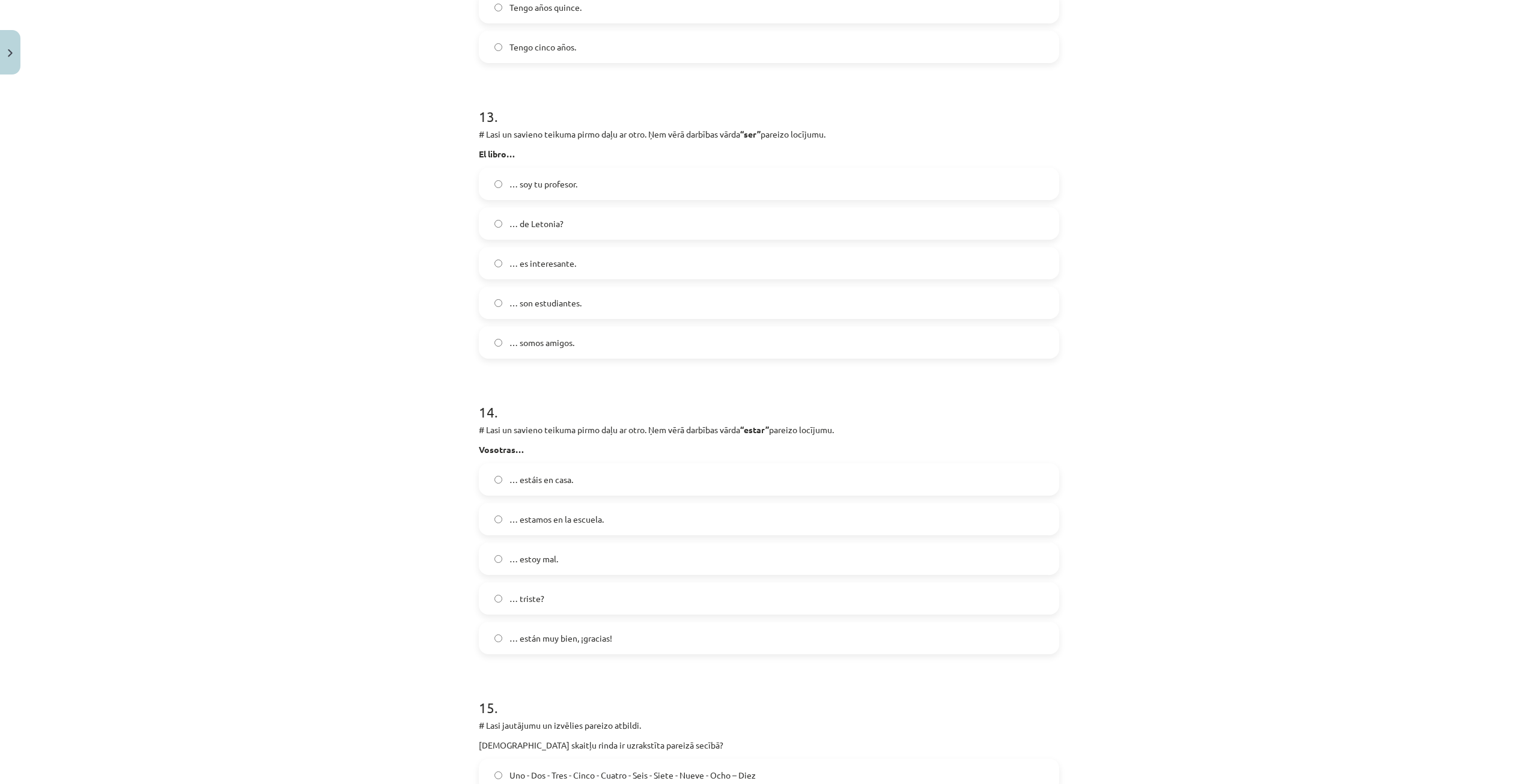
scroll to position [3910, 0]
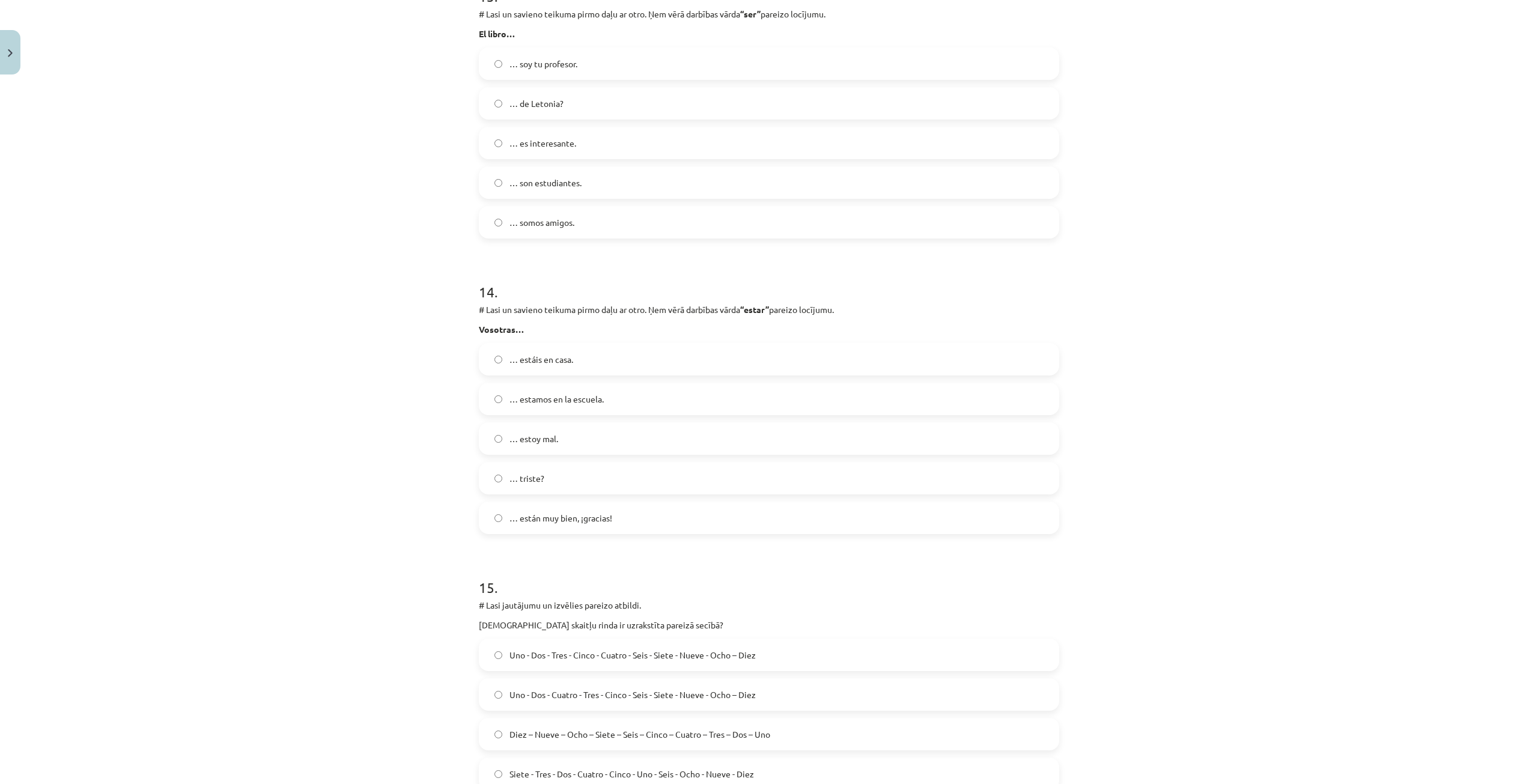
click at [553, 446] on label "… estoy mal." at bounding box center [769, 438] width 578 height 30
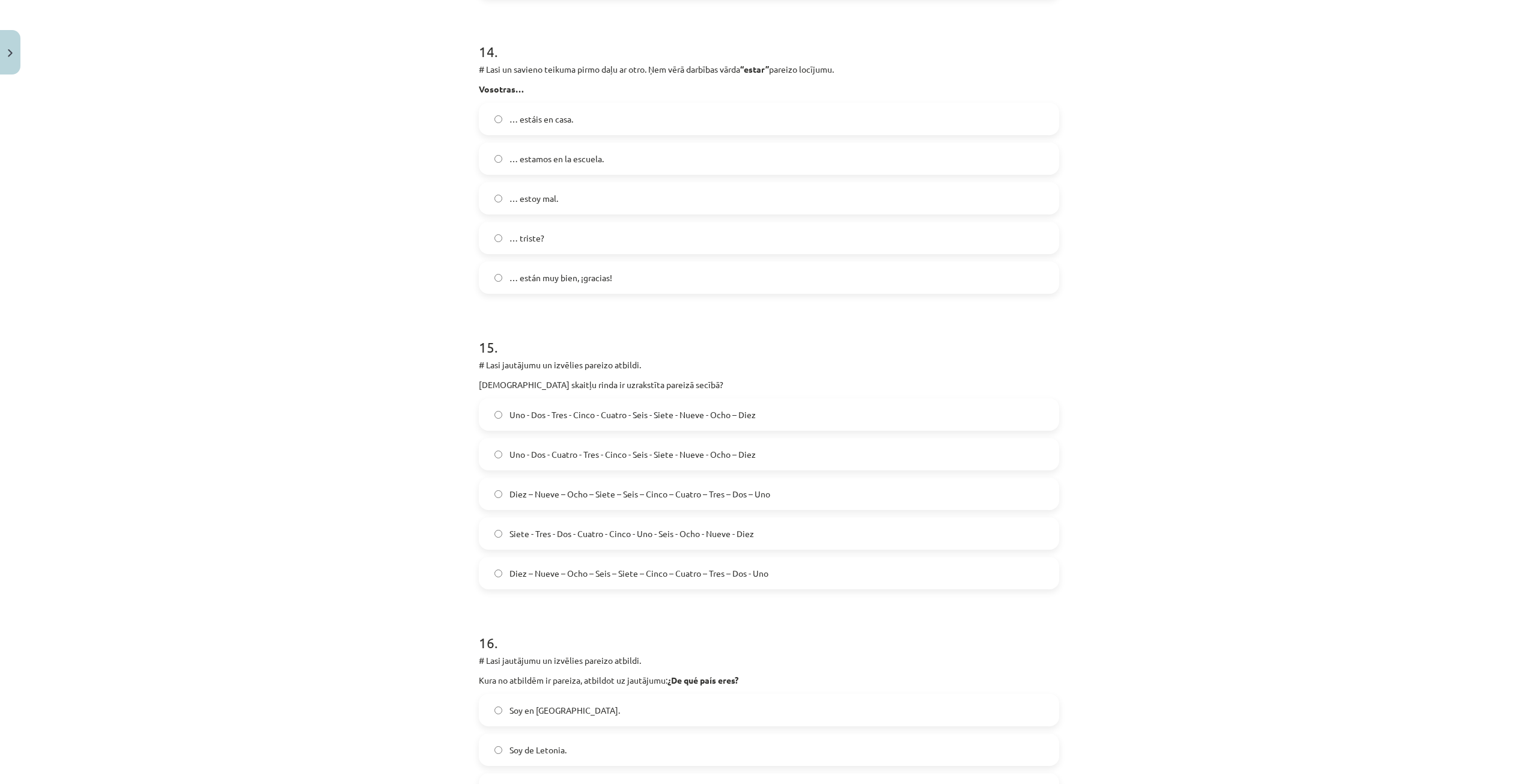
click at [595, 412] on span "Uno - Dos - Tres - Cinco - Cuatro - Seis - Siete - Nueve - Ocho – Diez" at bounding box center [632, 415] width 246 height 13
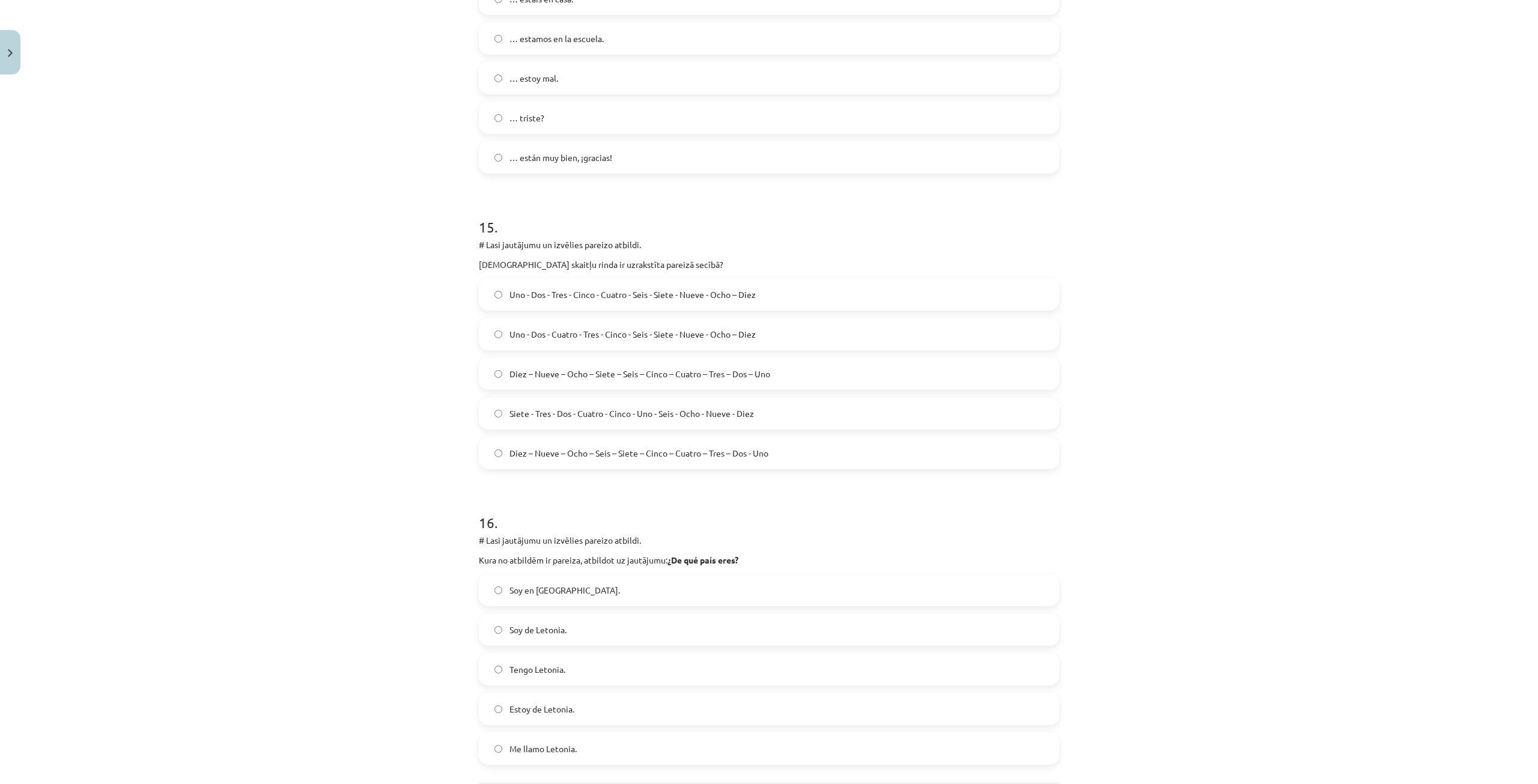
scroll to position [4391, 0]
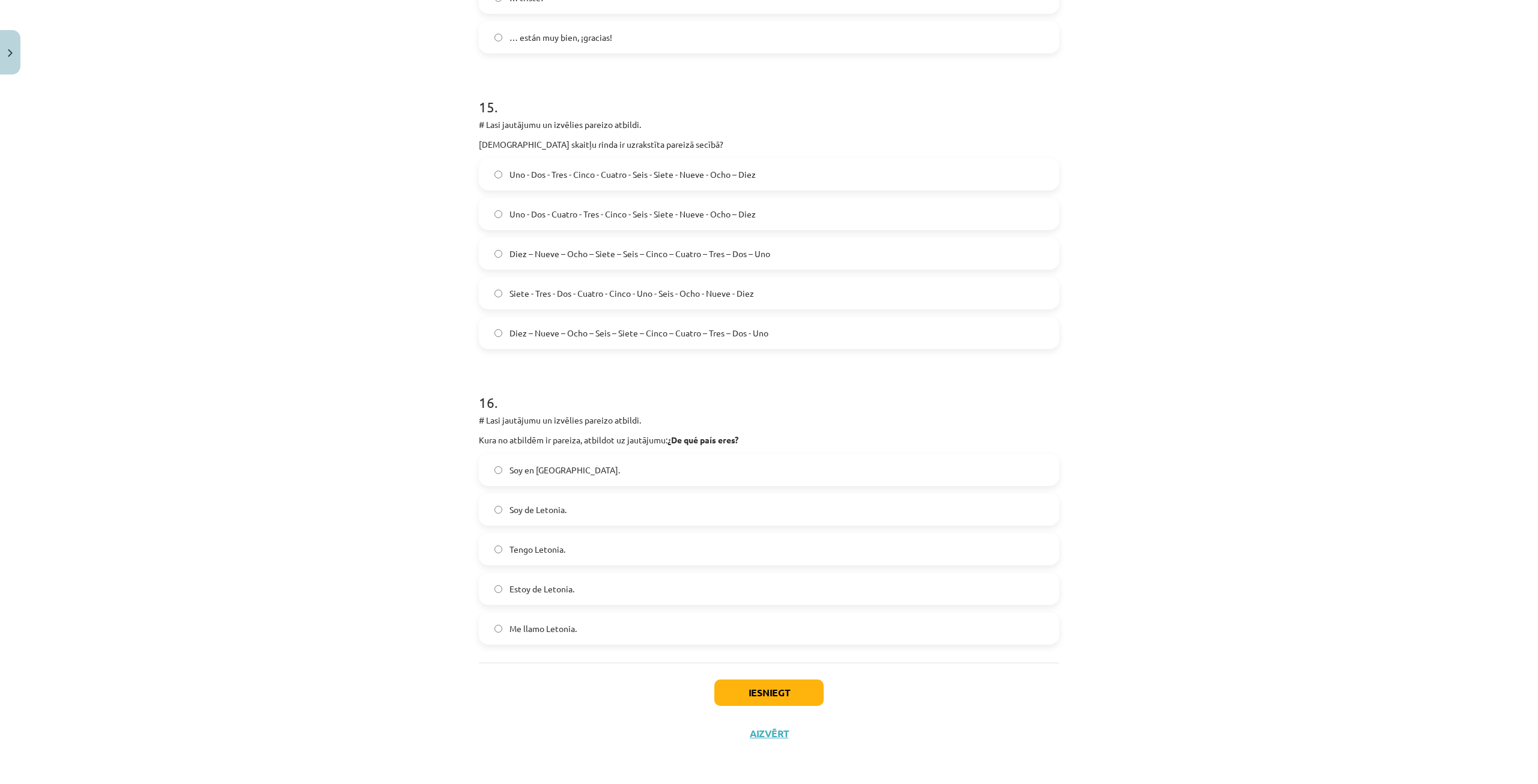
click at [559, 505] on span "Soy de Letonia." at bounding box center [538, 509] width 57 height 13
click at [774, 700] on button "Iesniegt" at bounding box center [769, 692] width 109 height 27
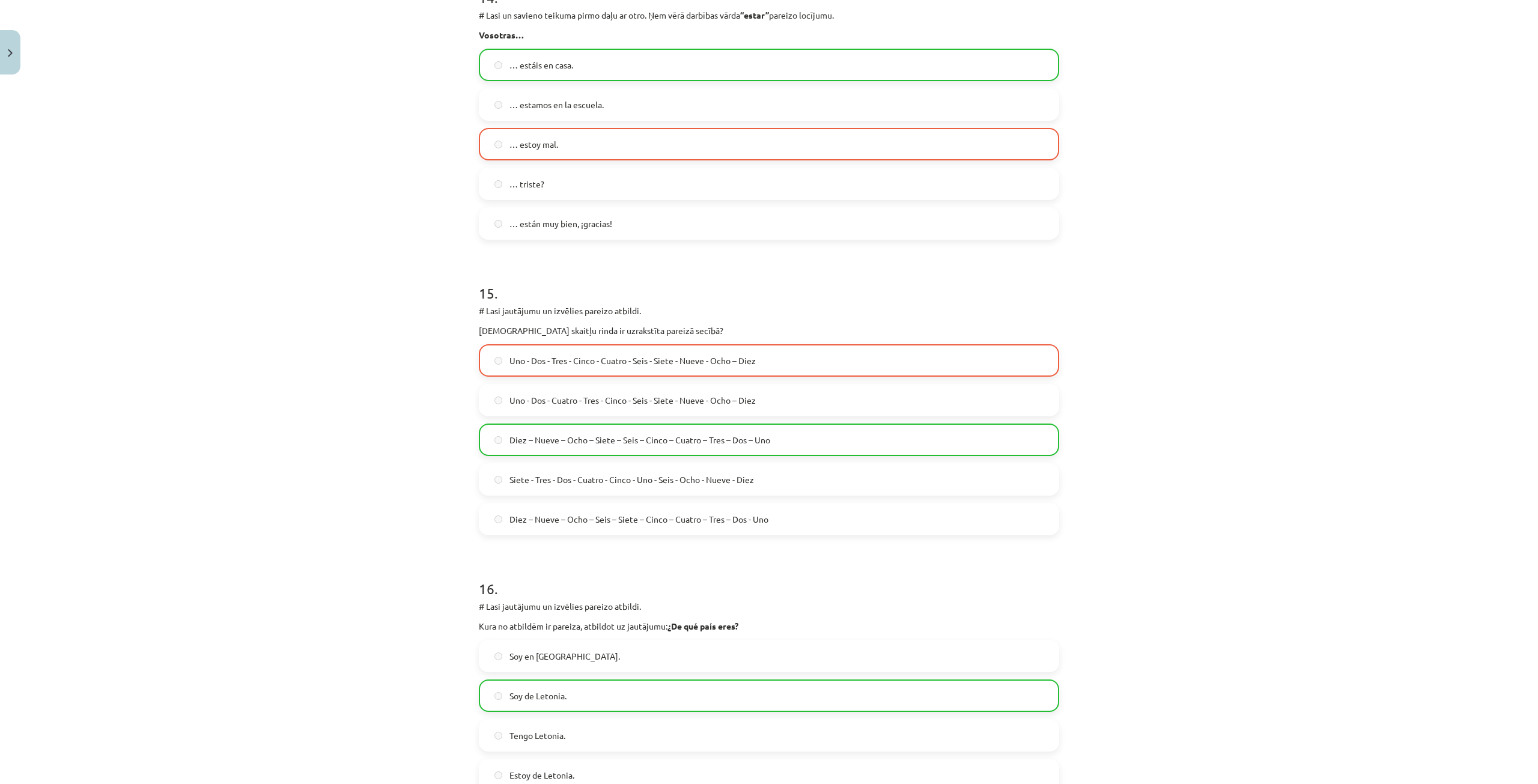
scroll to position [4429, 0]
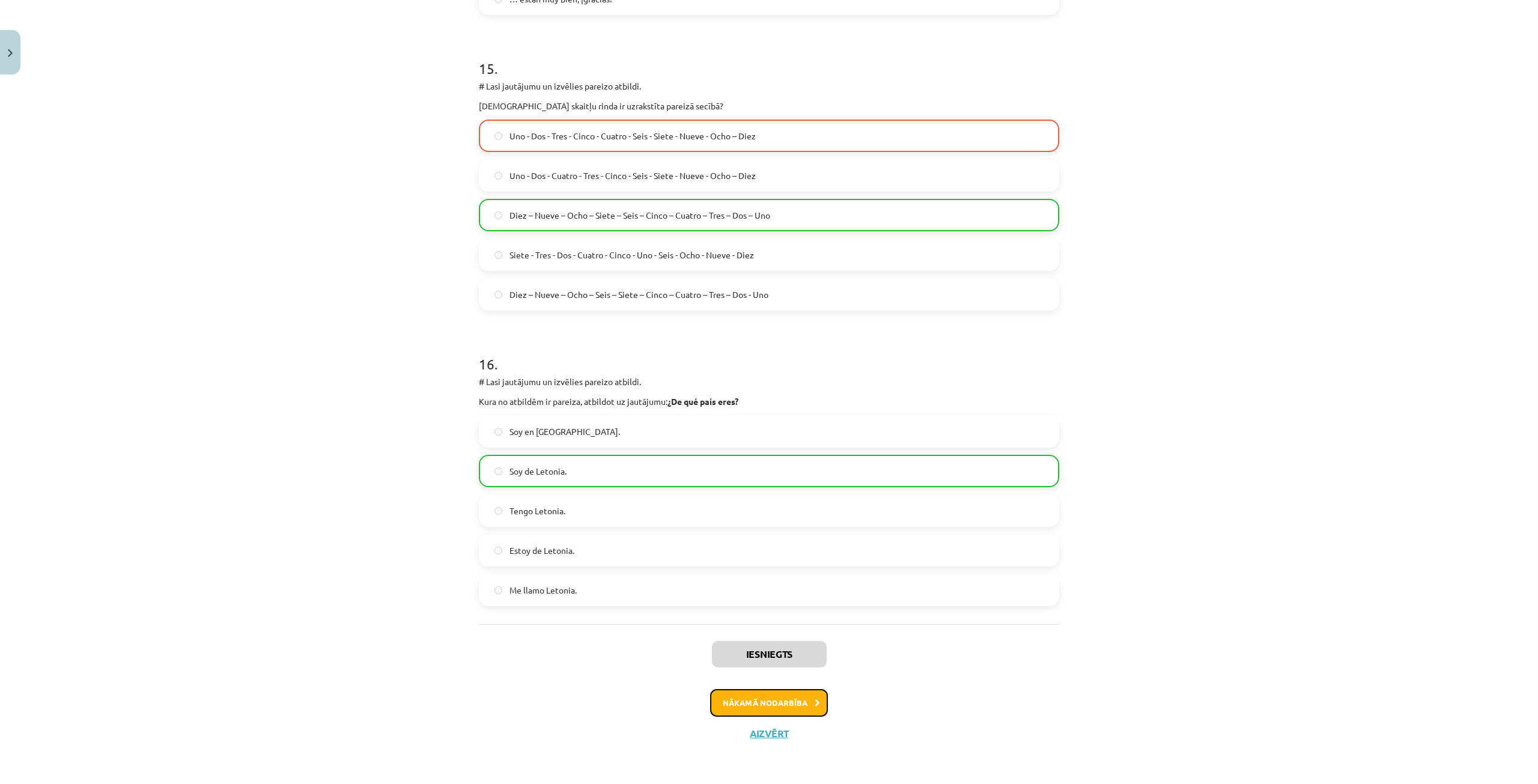
click at [784, 694] on button "Nākamā nodarbība" at bounding box center [769, 702] width 118 height 27
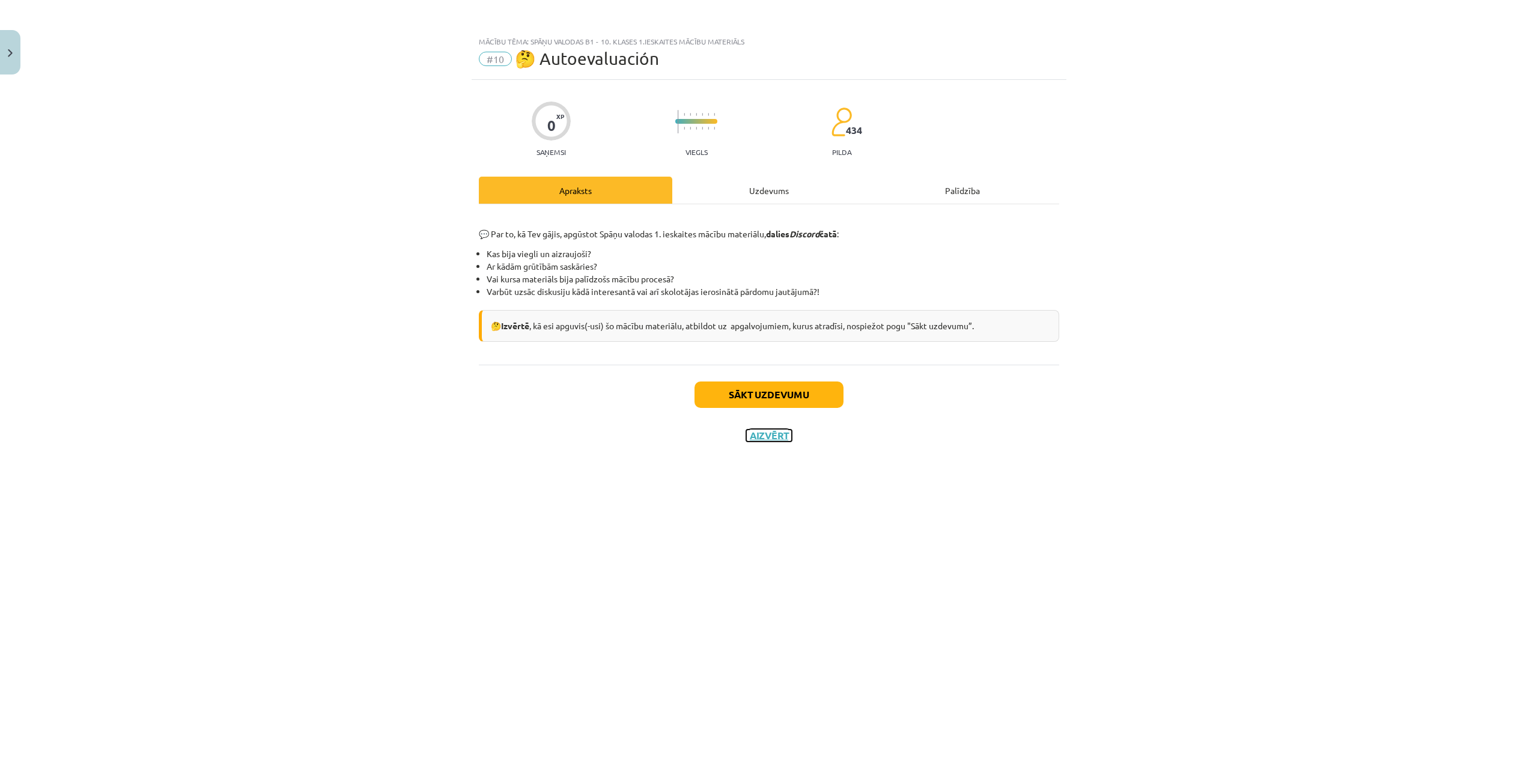
click at [768, 434] on button "Aizvērt" at bounding box center [769, 435] width 46 height 12
